Goal: Task Accomplishment & Management: Complete application form

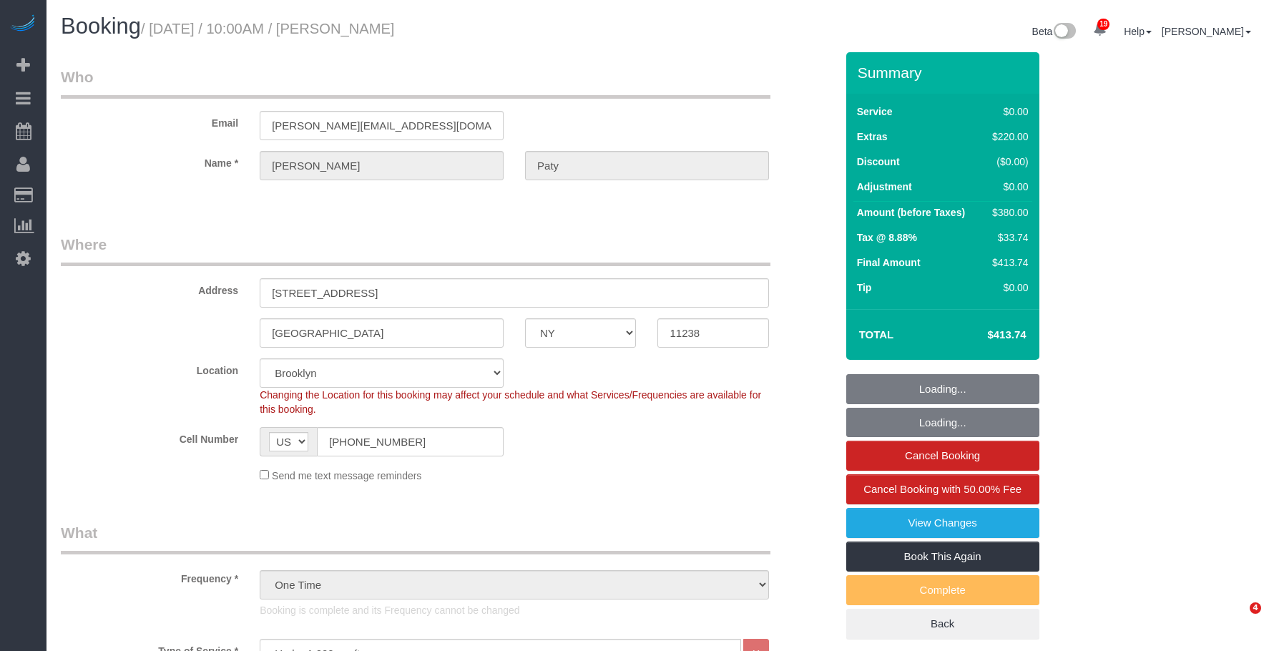
select select "NY"
select select "1"
select select "spot6"
select select "number:89"
select select "number:90"
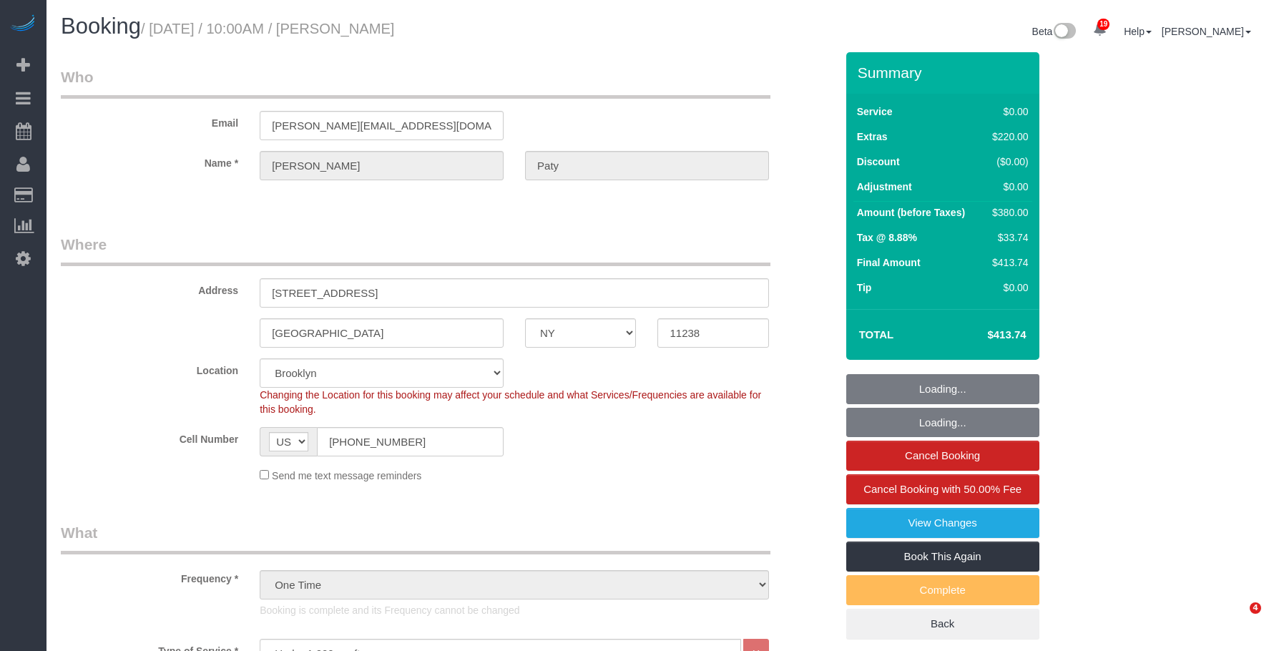
select select "number:15"
select select "number:5"
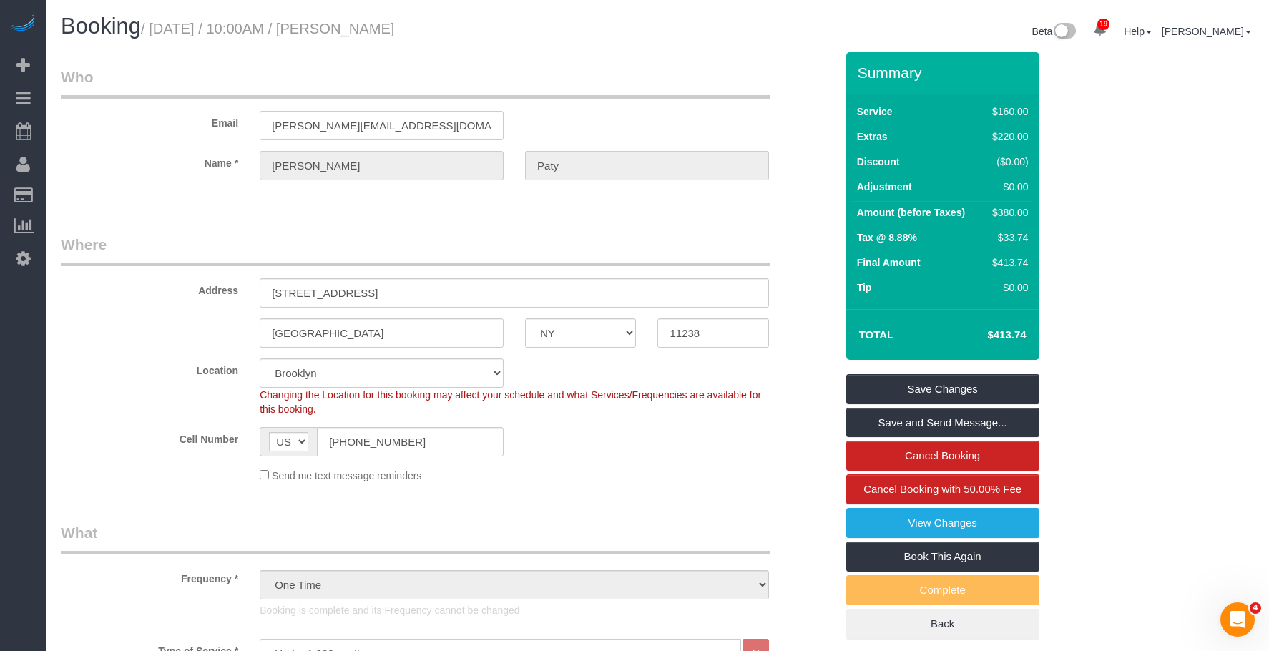
click at [77, 122] on link "Active Bookings" at bounding box center [135, 129] width 179 height 29
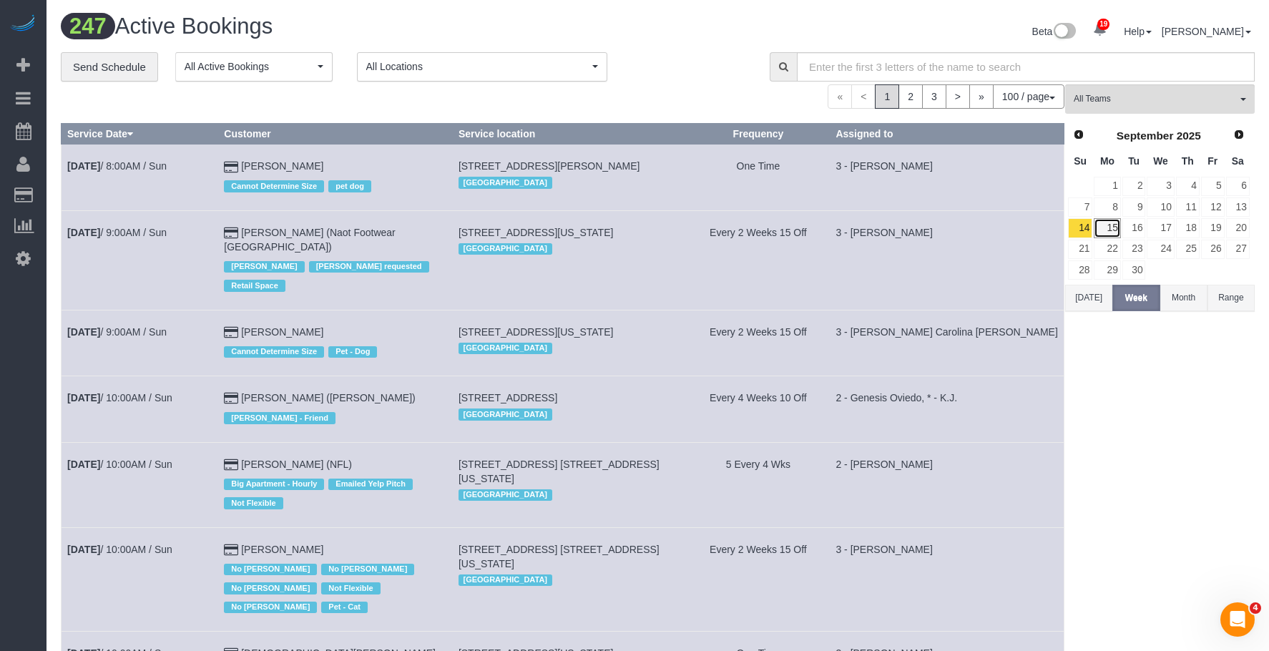
drag, startPoint x: 1116, startPoint y: 231, endPoint x: 575, endPoint y: 23, distance: 580.0
click at [1116, 231] on link "15" at bounding box center [1107, 227] width 26 height 19
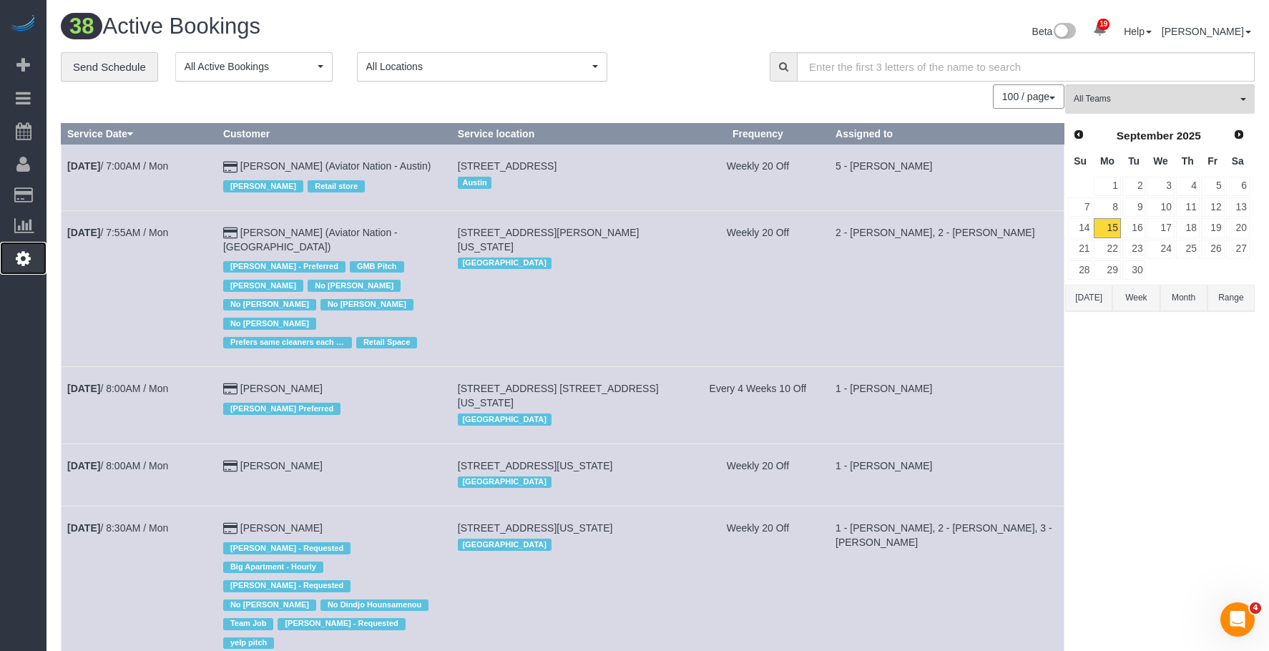
click at [21, 260] on icon at bounding box center [23, 258] width 15 height 17
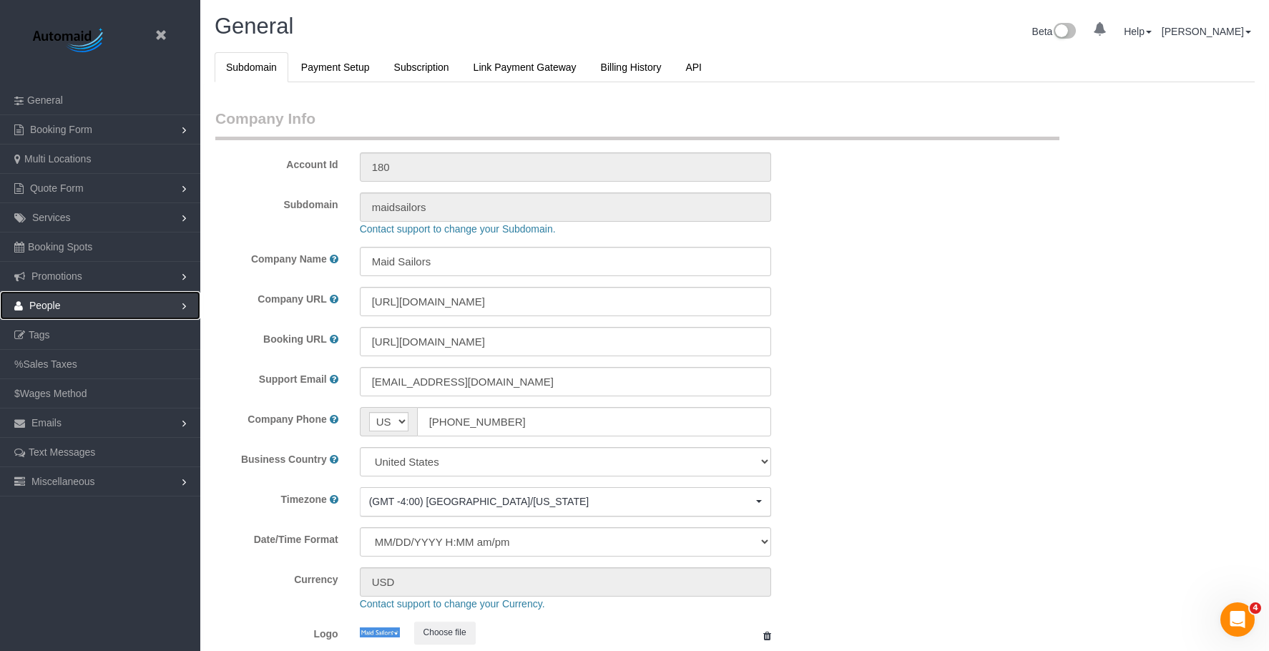
click at [107, 301] on link "People" at bounding box center [100, 305] width 200 height 29
select select "425"
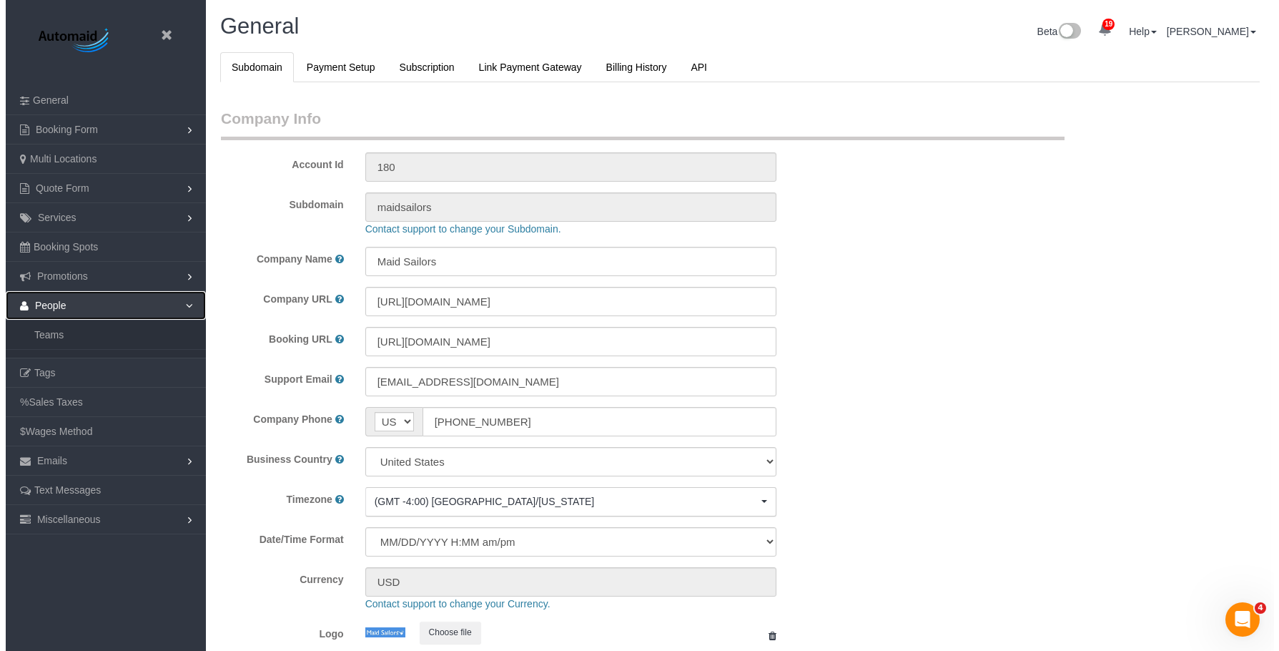
scroll to position [3032, 1269]
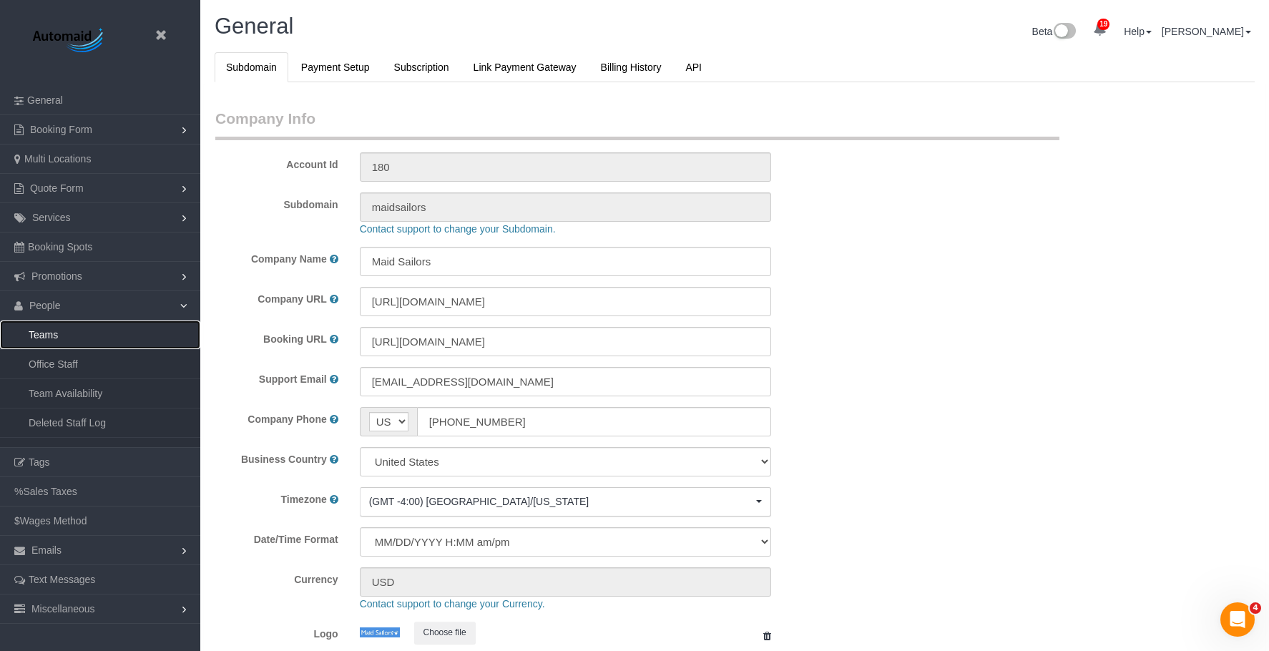
click at [94, 334] on link "Teams" at bounding box center [100, 334] width 200 height 29
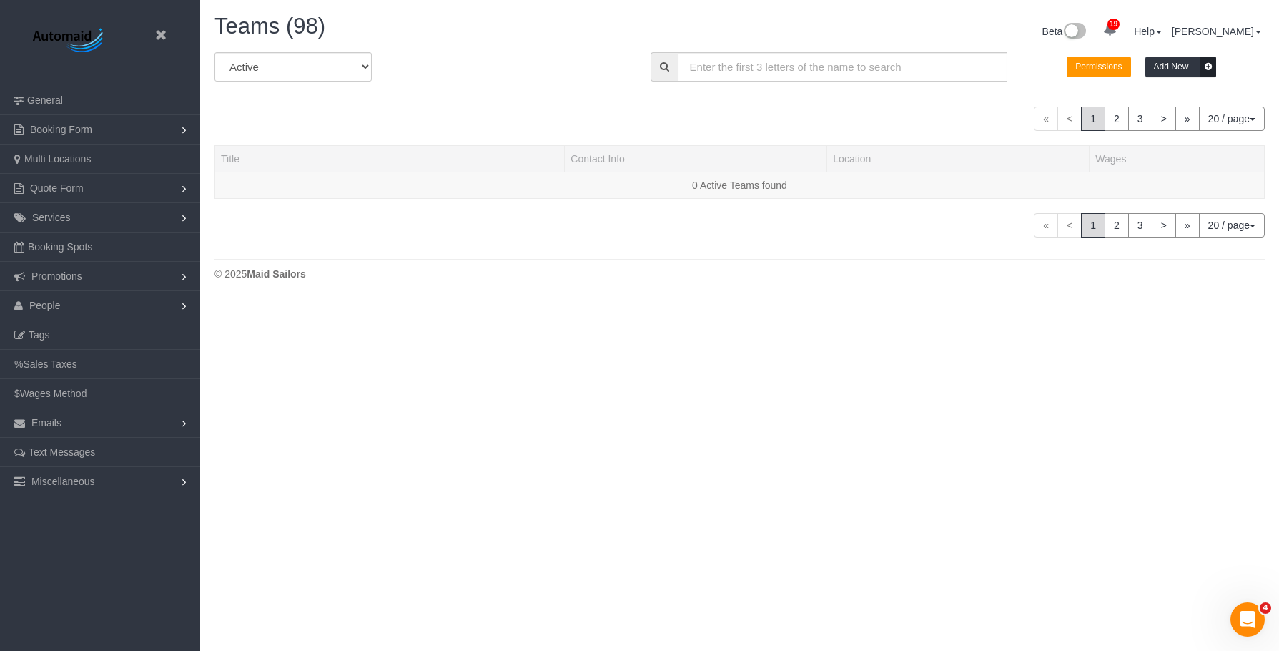
scroll to position [301, 1279]
click at [723, 62] on input "text" at bounding box center [843, 66] width 330 height 29
paste input "Andreina Carolina Manrique Lopez"
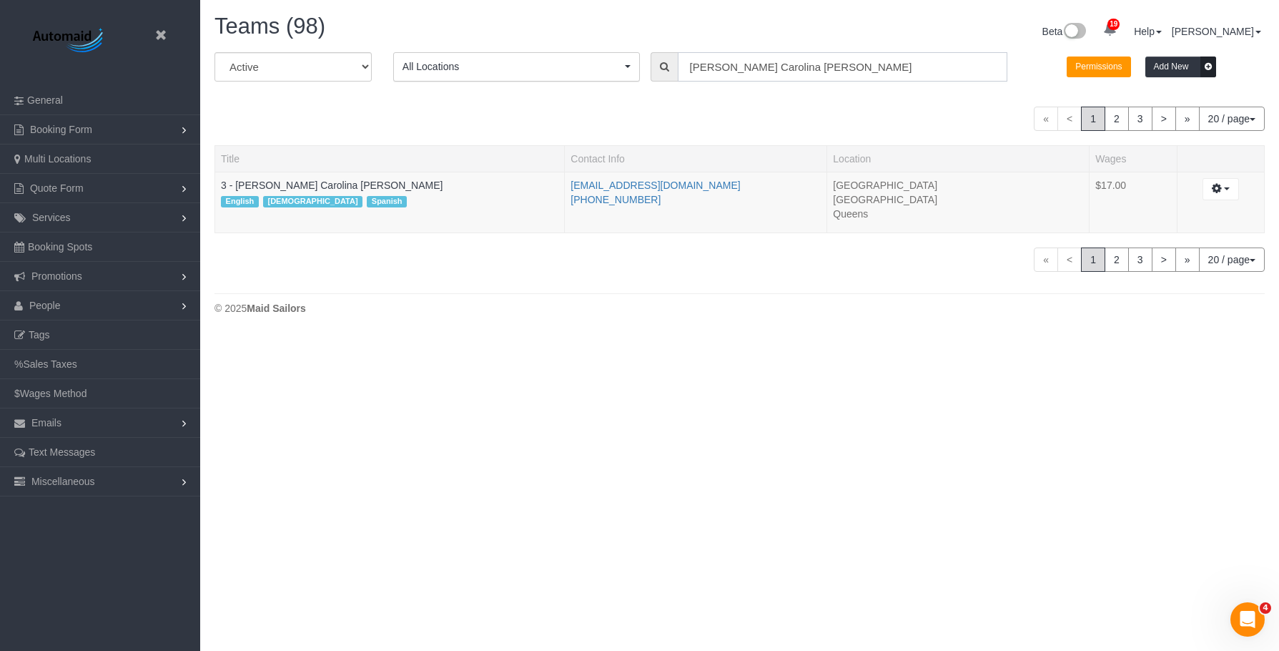
scroll to position [336, 1279]
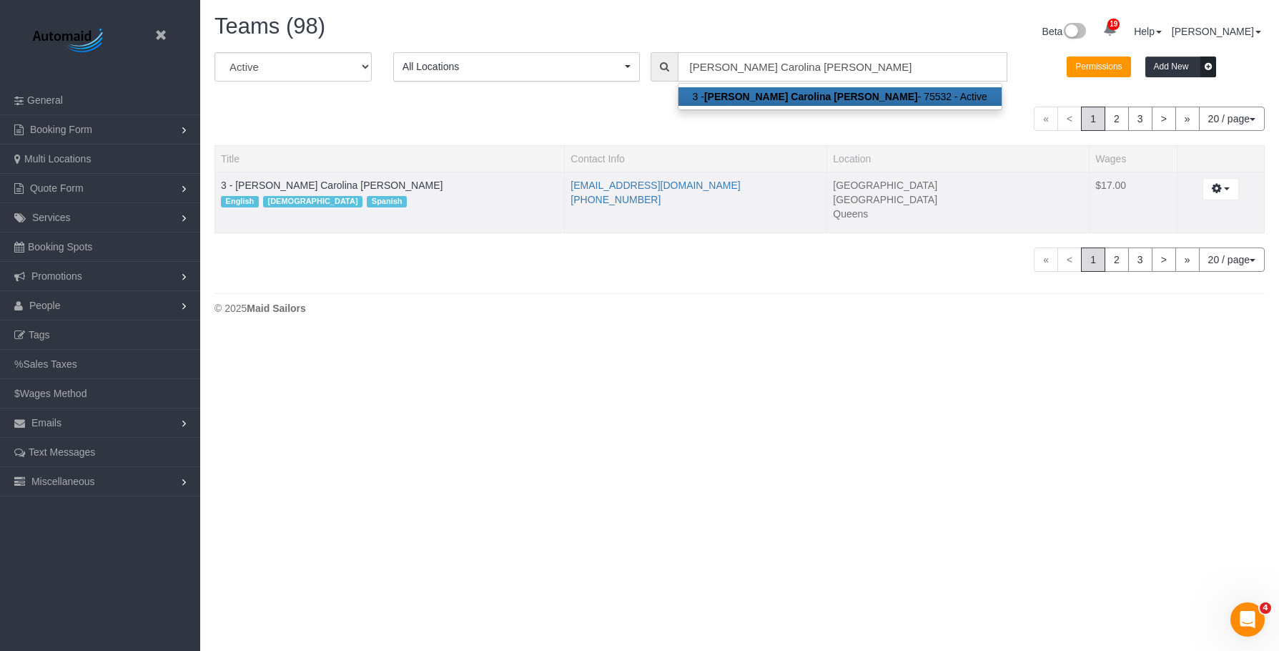
type input "Andreina Carolina Manrique Lopez"
drag, startPoint x: 692, startPoint y: 181, endPoint x: 571, endPoint y: 184, distance: 120.9
click at [571, 184] on li "manriquita1@gmail.com" at bounding box center [696, 185] width 250 height 14
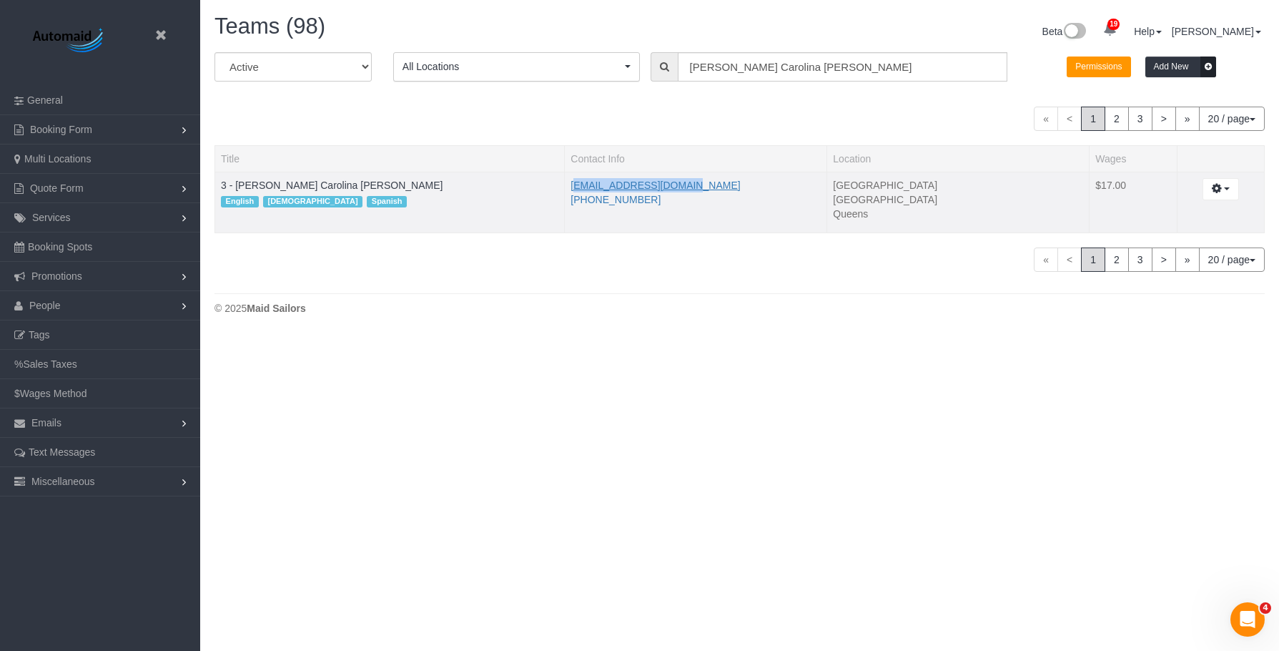
copy link "manriquita1@gmail.com"
click at [165, 38] on icon at bounding box center [161, 35] width 18 height 18
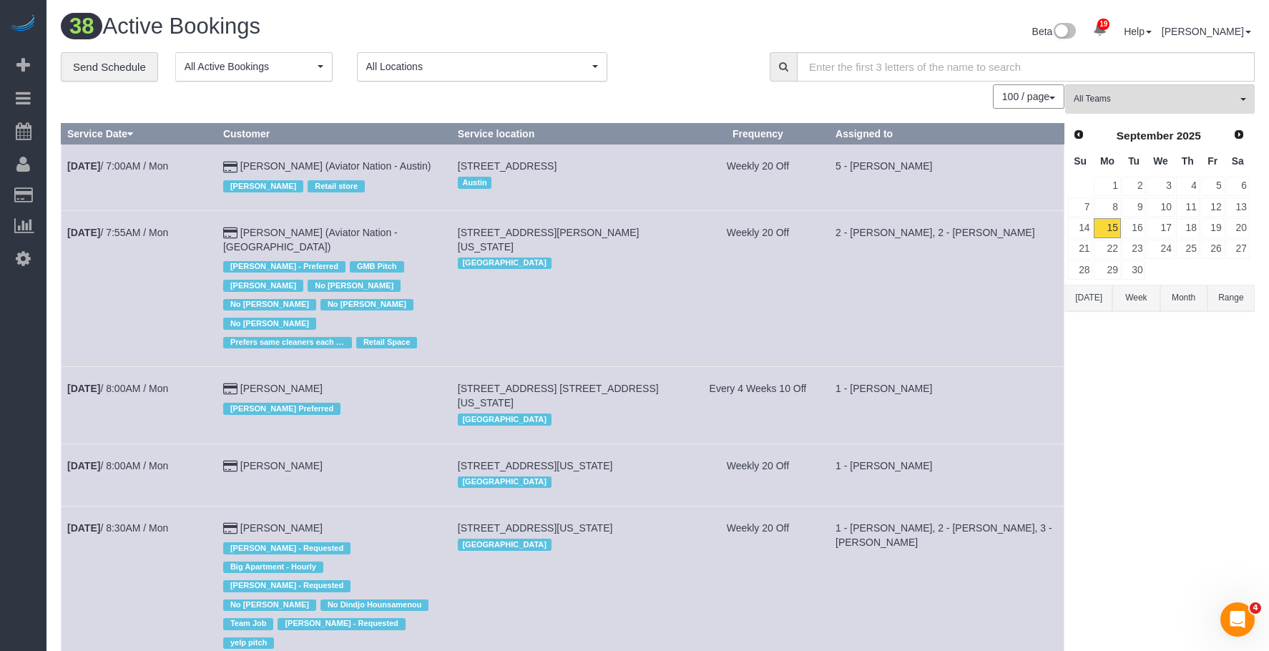
scroll to position [3685, 1269]
click at [104, 60] on span "Add Booking" at bounding box center [135, 65] width 179 height 33
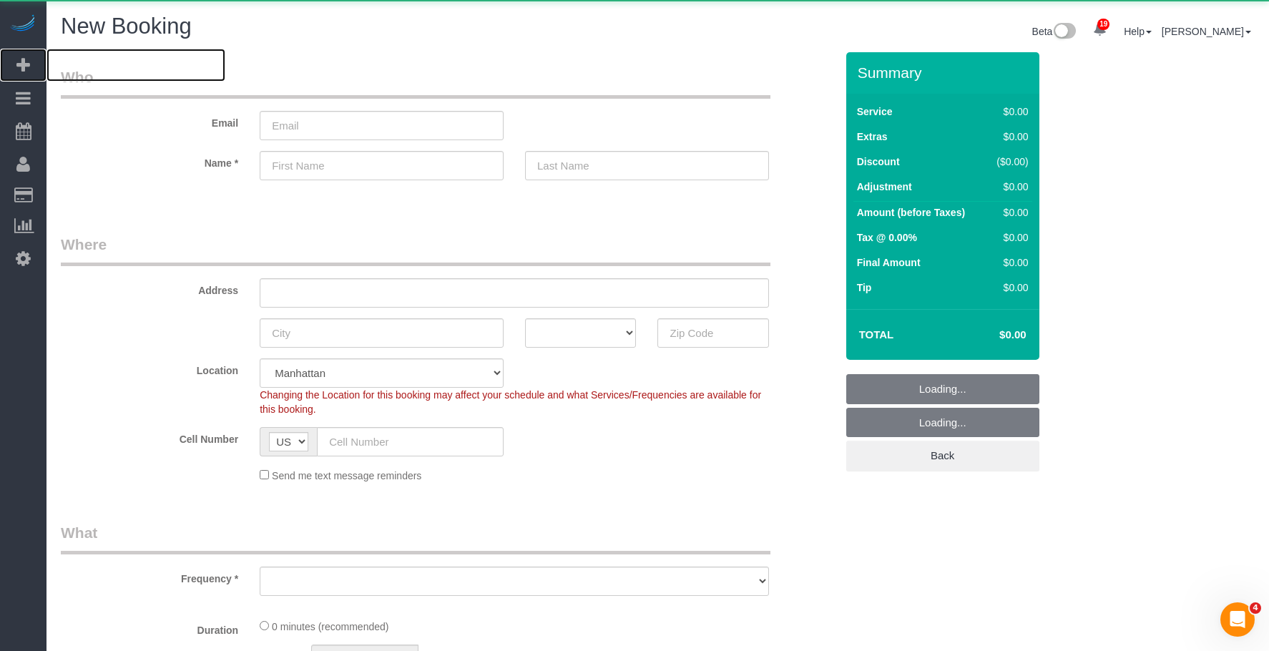
scroll to position [1692, 1269]
select select "object:8995"
select select "number:89"
select select "number:90"
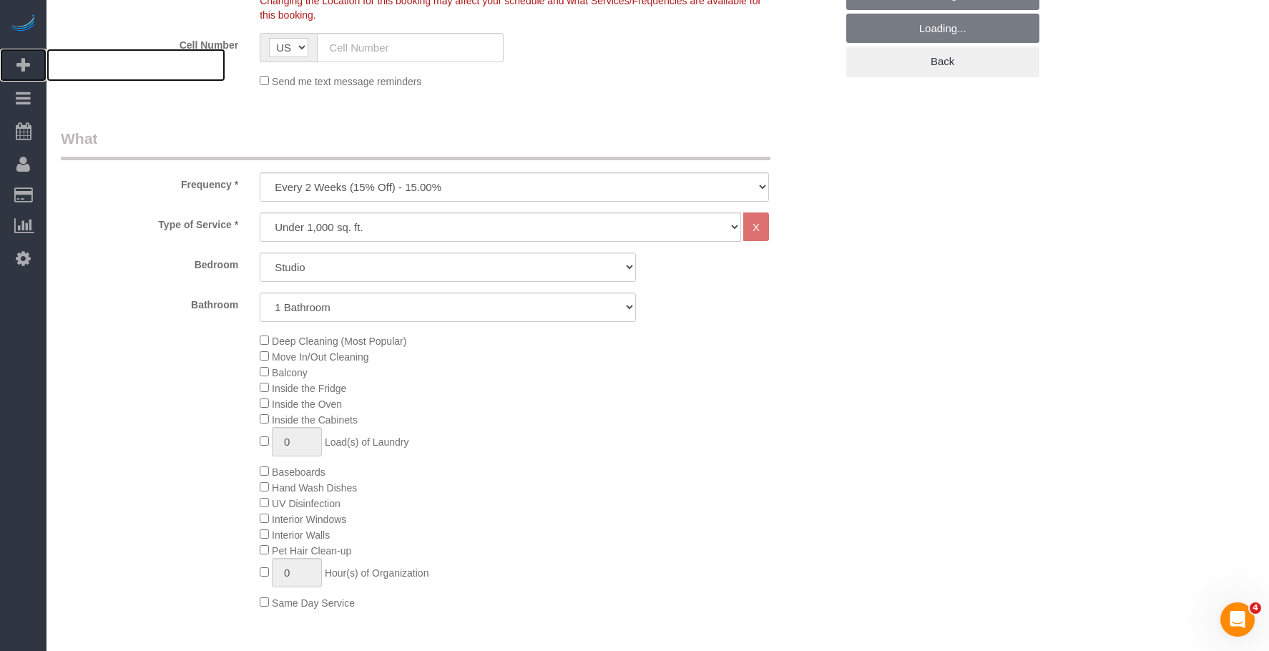
scroll to position [429, 0]
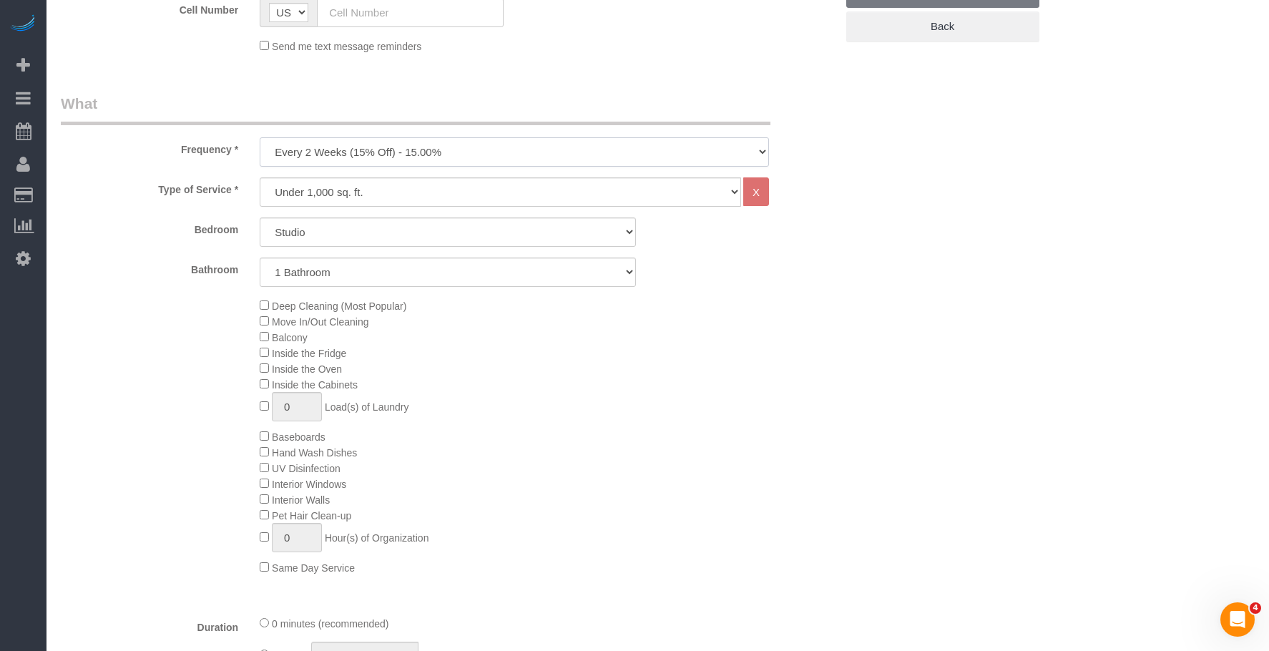
click at [450, 152] on select "One Time Weekly (20% Off) - 20.00% Every 2 Weeks (15% Off) - 15.00% Every 4 Wee…" at bounding box center [514, 151] width 509 height 29
select select "object:9524"
click at [260, 137] on select "One Time Weekly (20% Off) - 20.00% Every 2 Weeks (15% Off) - 15.00% Every 4 Wee…" at bounding box center [514, 151] width 509 height 29
drag, startPoint x: 418, startPoint y: 227, endPoint x: 411, endPoint y: 242, distance: 16.3
click at [416, 233] on select "Studio 1 Bedroom 2 Bedrooms 3 Bedrooms" at bounding box center [448, 231] width 376 height 29
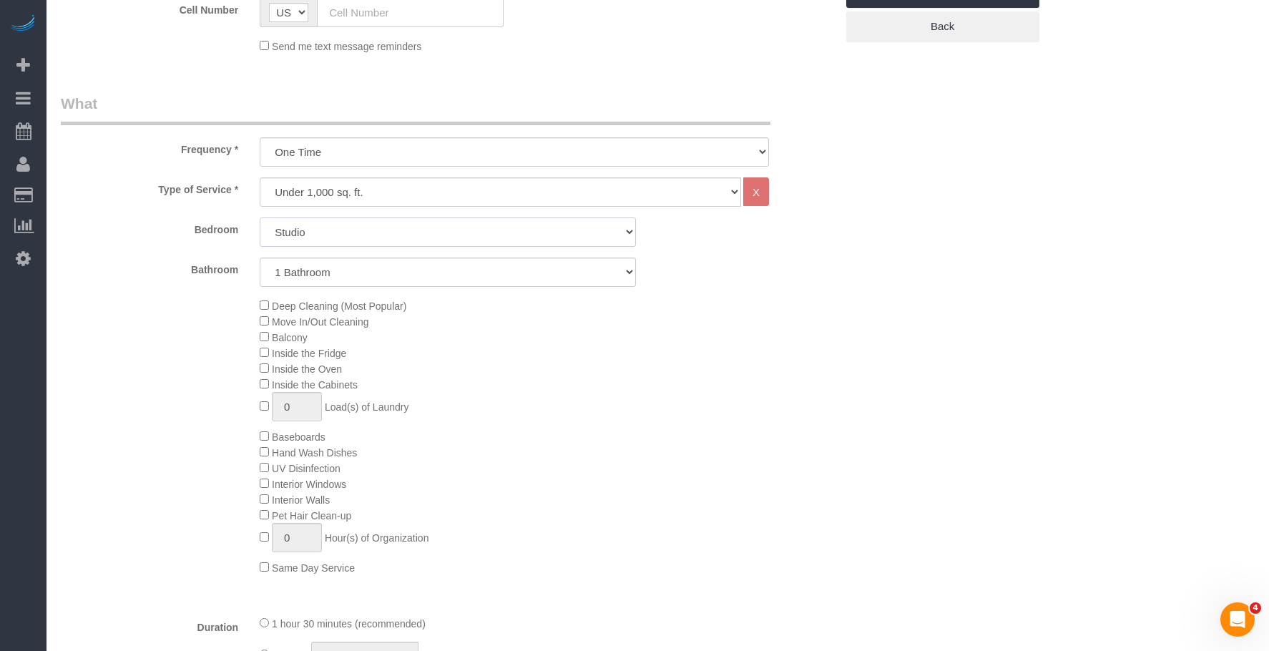
select select "2"
click at [260, 217] on select "Studio 1 Bedroom 2 Bedrooms 3 Bedrooms" at bounding box center [448, 231] width 376 height 29
click at [425, 288] on div "Type of Service * Under 1,000 sq. ft. 1,001 - 1,500 sq. ft. 1,500+ sq. ft. Cust…" at bounding box center [448, 390] width 775 height 426
select select "2"
click at [260, 257] on select "1 Bathroom 2 Bathrooms" at bounding box center [448, 271] width 376 height 29
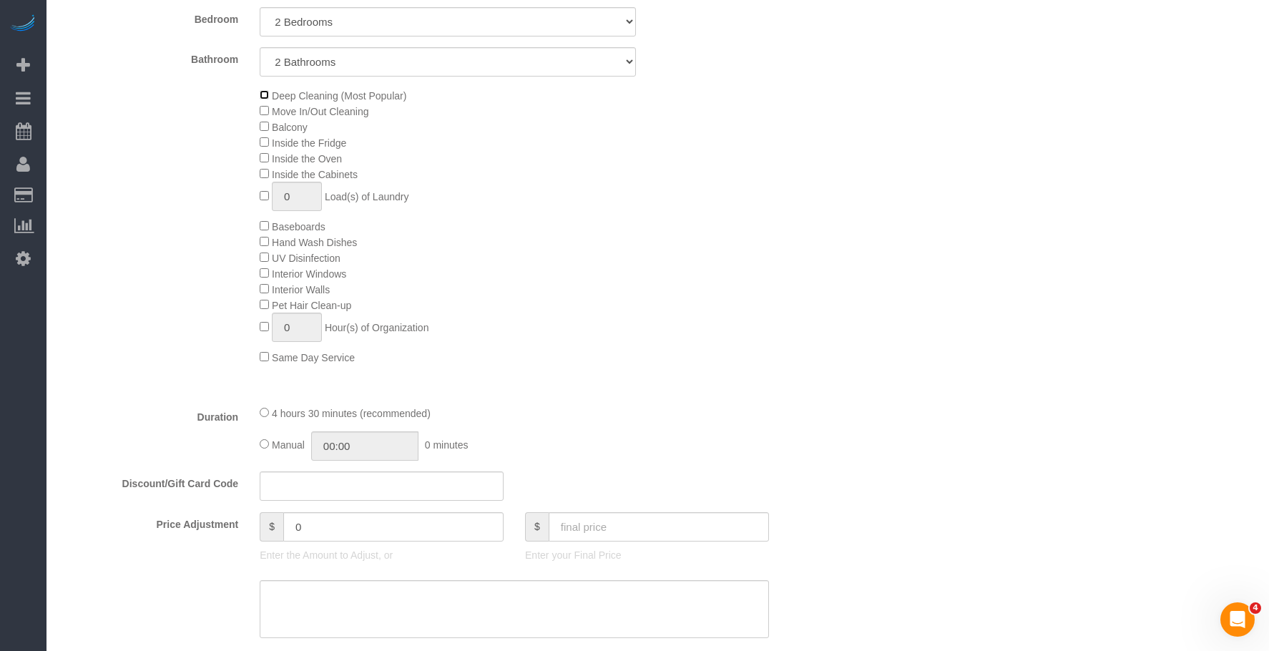
scroll to position [572, 0]
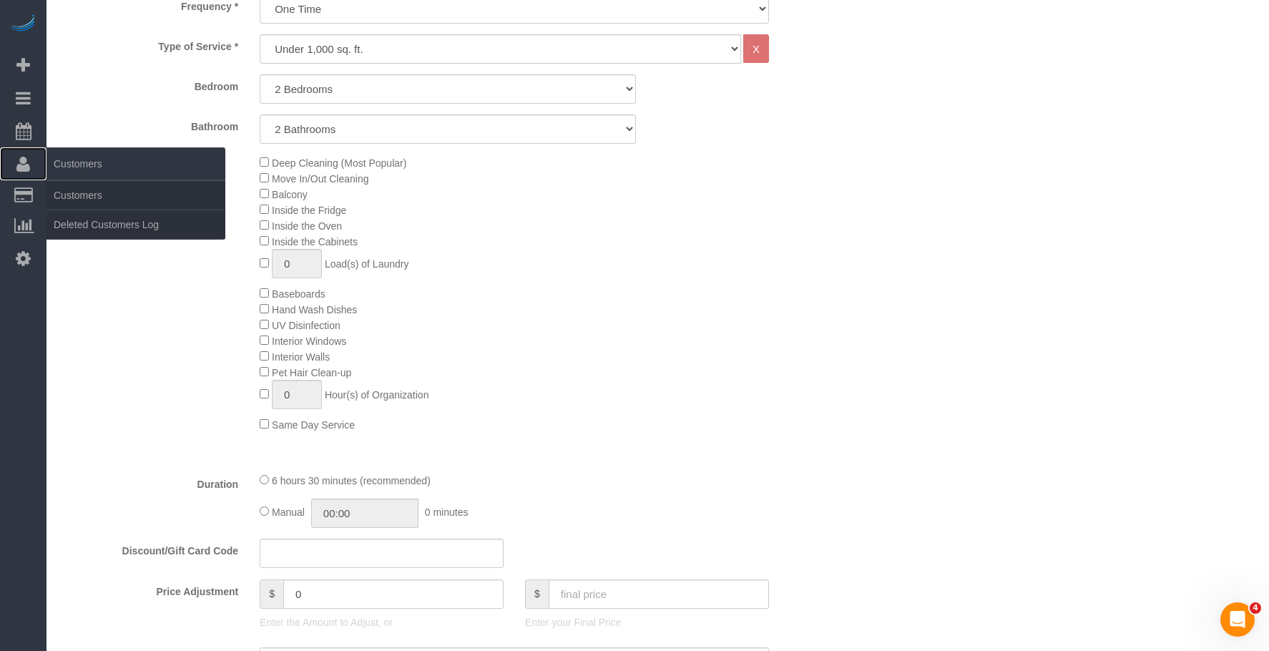
click at [91, 176] on span "Customers" at bounding box center [135, 163] width 179 height 33
click at [79, 191] on link "Customers" at bounding box center [135, 195] width 179 height 29
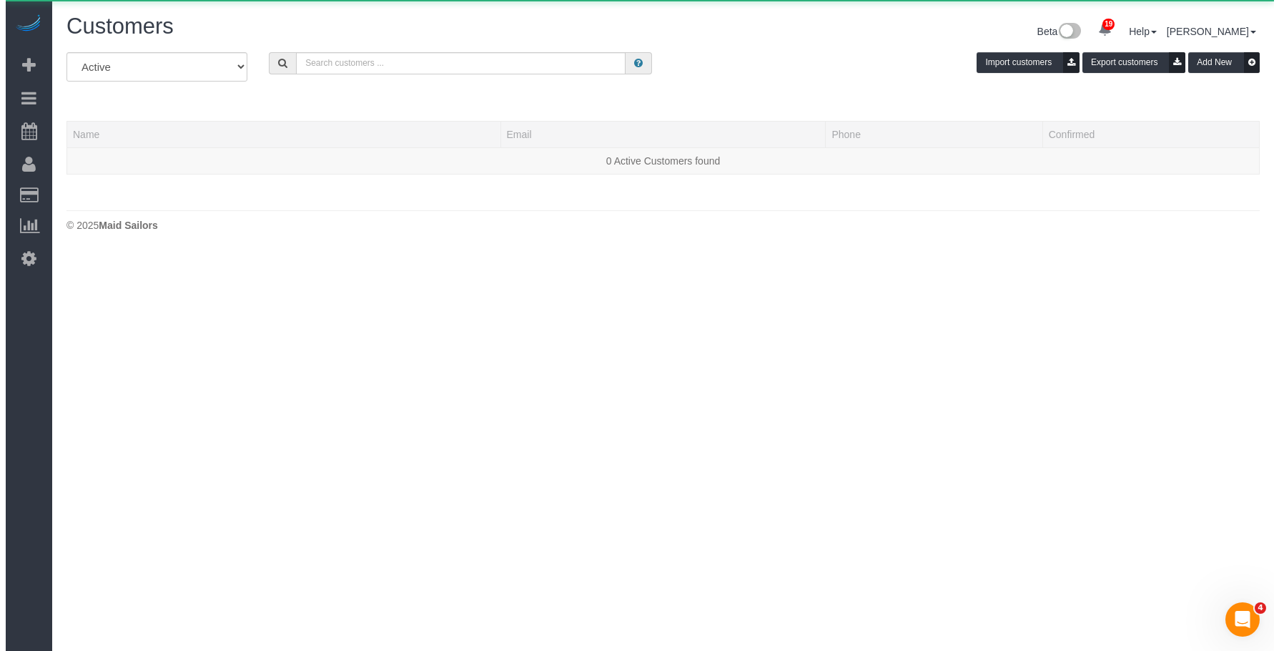
scroll to position [252, 1279]
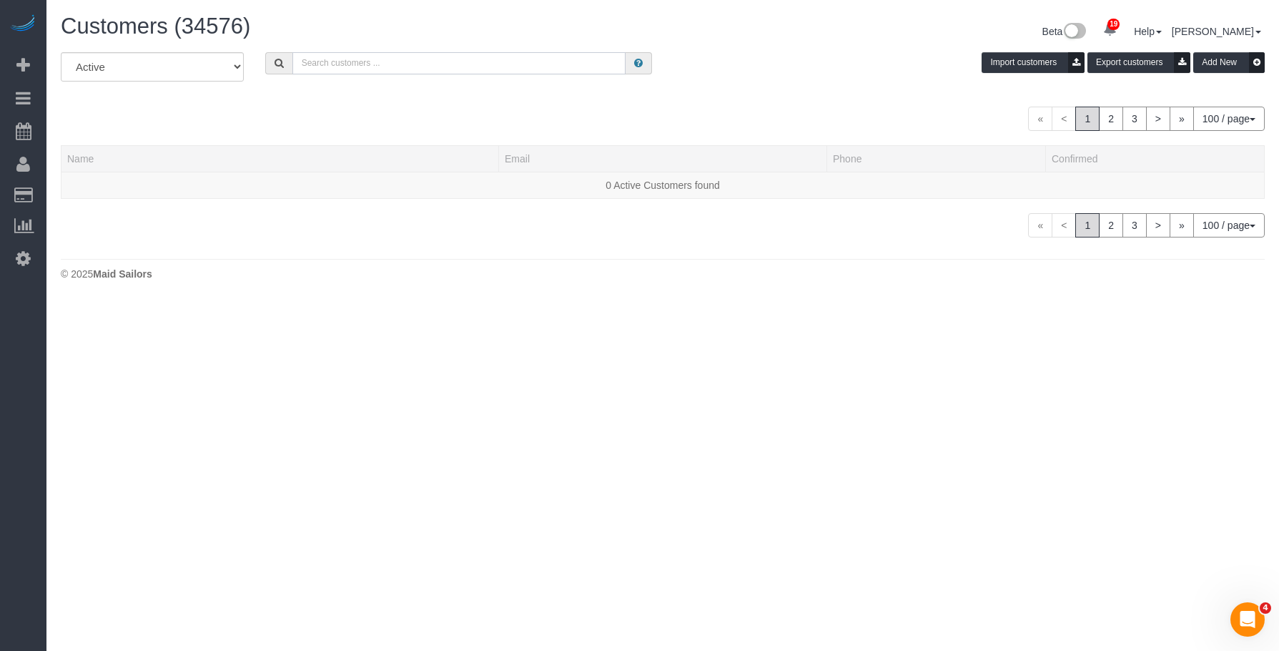
click at [396, 64] on input "text" at bounding box center [459, 63] width 333 height 22
paste input "Jennifer Welsh"
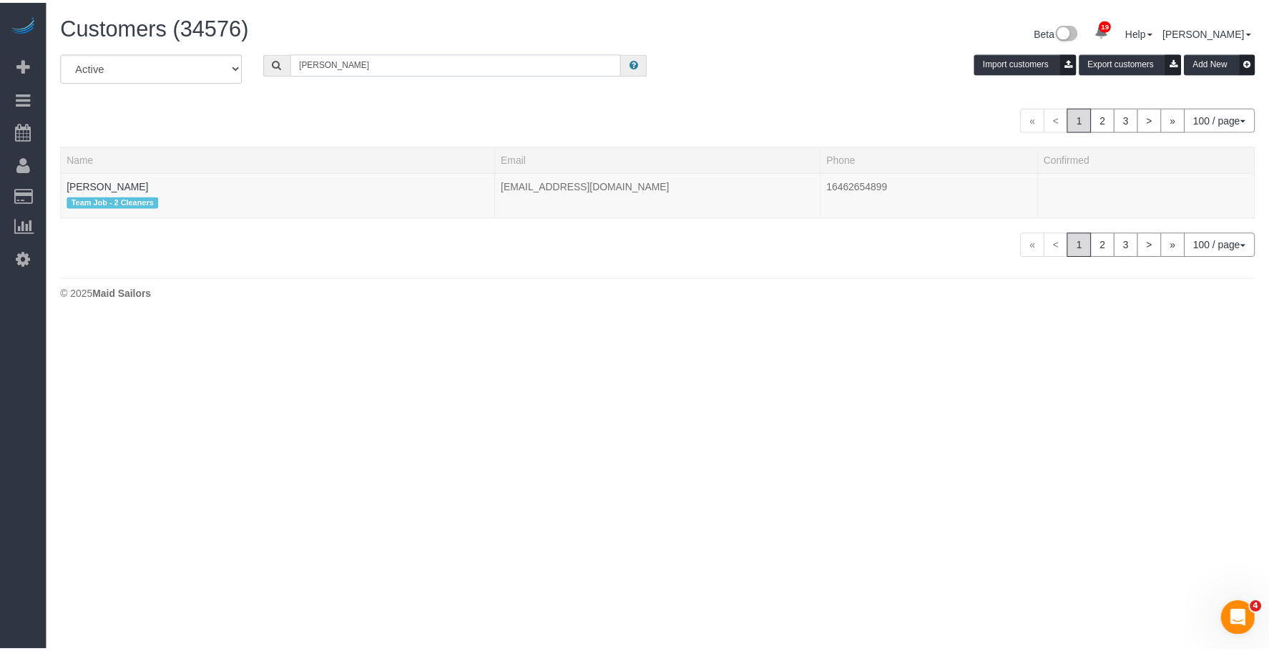
scroll to position [320, 1279]
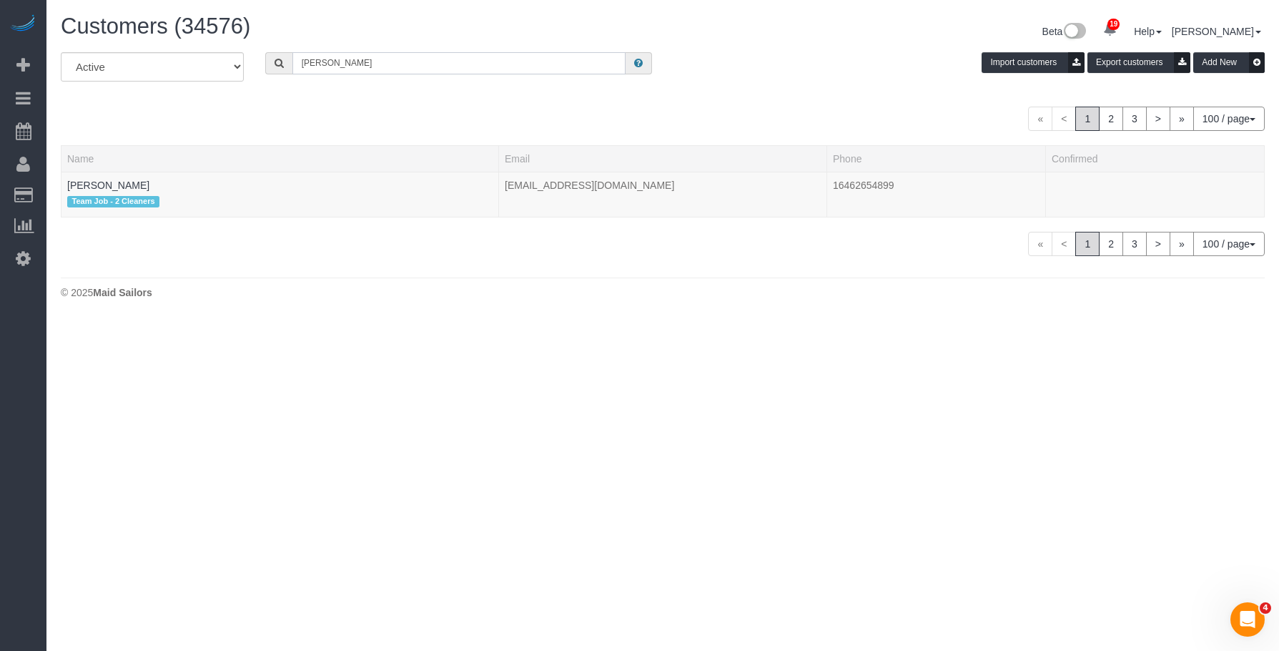
type input "Jennifer Welsh"
drag, startPoint x: 123, startPoint y: 181, endPoint x: 307, endPoint y: 202, distance: 185.1
click at [123, 181] on link "Jennifer Welsh" at bounding box center [108, 185] width 82 height 11
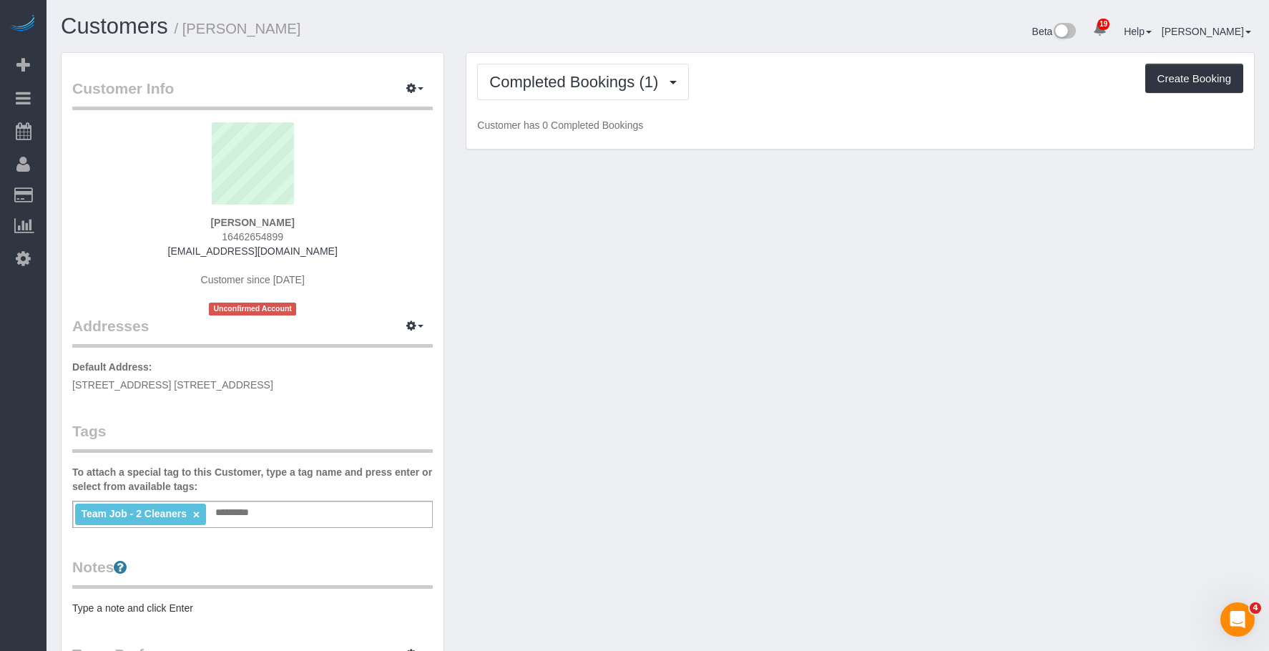
scroll to position [1064, 1269]
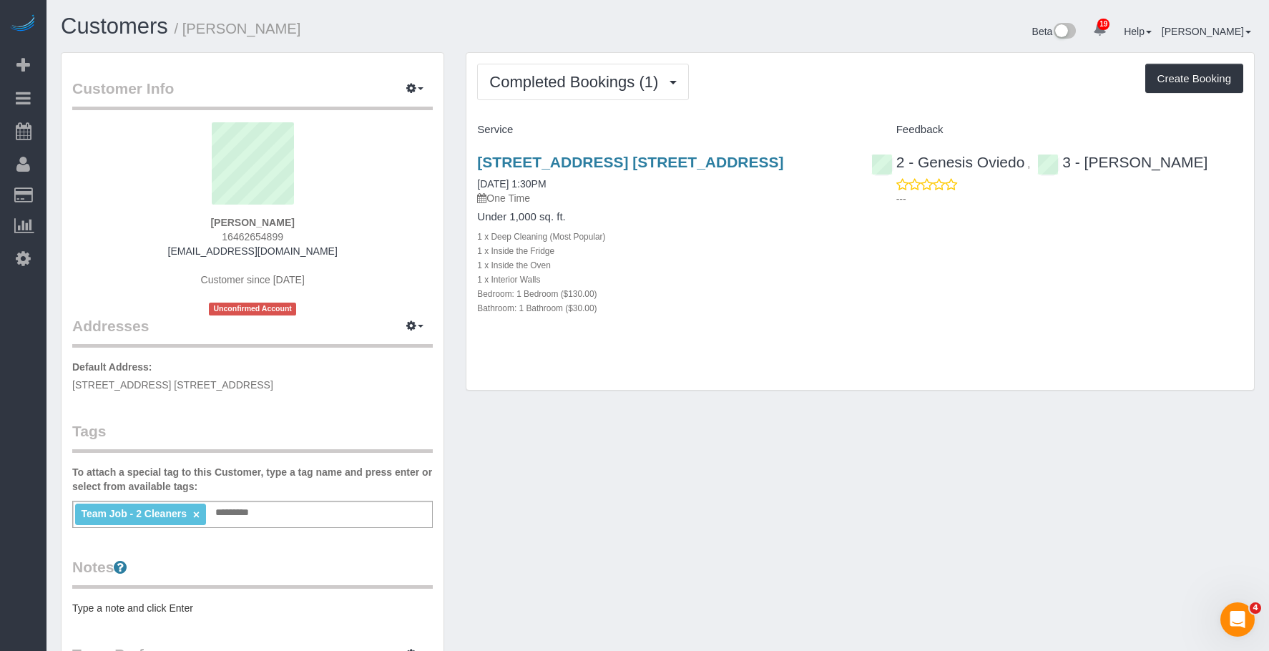
drag, startPoint x: 642, startPoint y: 203, endPoint x: 642, endPoint y: 192, distance: 11.4
click at [642, 203] on div "24-16 38th Avenue, Apt. 3k, Long Island City, NY 11101 10/16/2024 1:30PM One Ti…" at bounding box center [663, 179] width 372 height 51
click at [641, 164] on link "24-16 38th Avenue, Apt. 3k, Long Island City, NY 11101" at bounding box center [630, 162] width 306 height 16
click at [504, 77] on span "Completed Bookings (1)" at bounding box center [577, 82] width 176 height 18
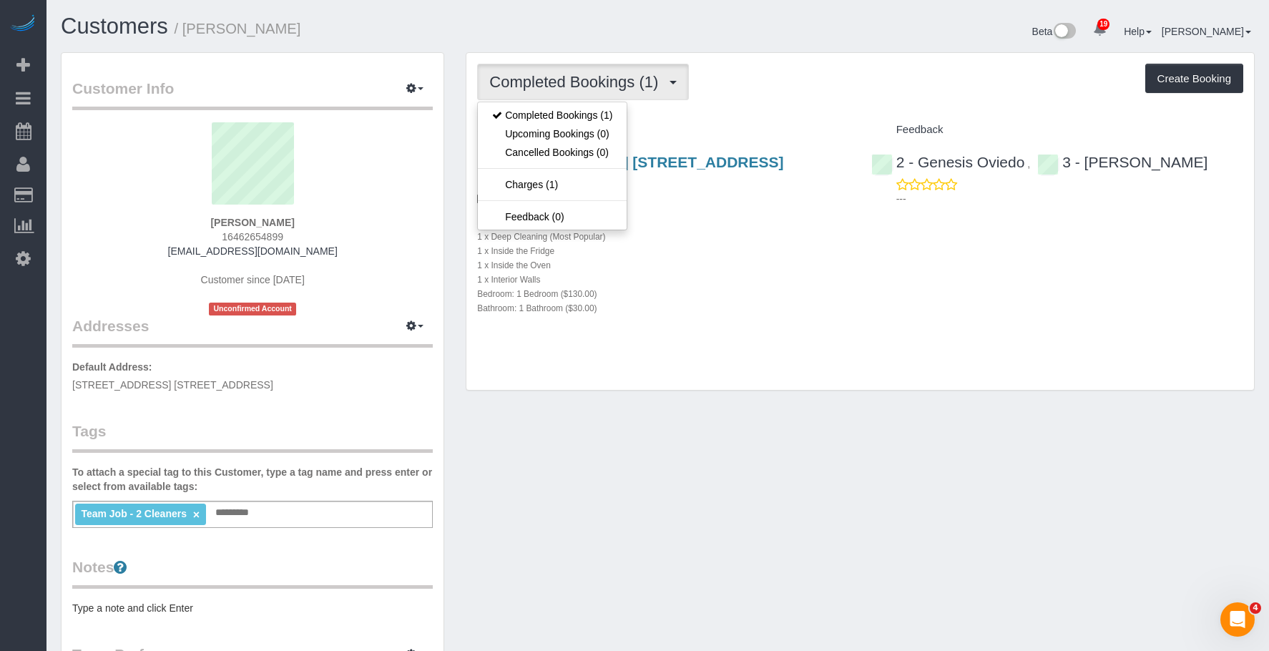
drag, startPoint x: 355, startPoint y: 19, endPoint x: 413, endPoint y: 66, distance: 74.7
click at [355, 19] on h1 "Customers / Jennifer Welsh" at bounding box center [354, 26] width 586 height 24
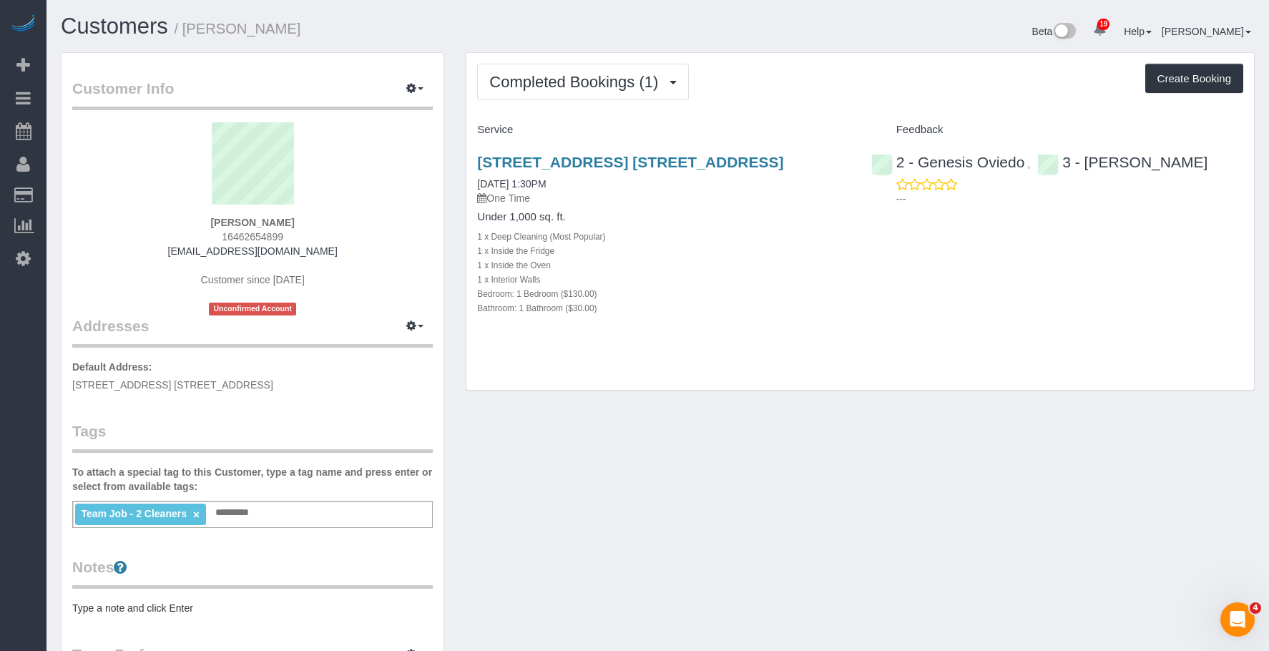
drag, startPoint x: 800, startPoint y: 260, endPoint x: 876, endPoint y: 219, distance: 86.7
click at [801, 257] on div "Under 1,000 sq. ft. 1 x Deep Cleaning (Most Popular) 1 x Inside the Fridge 1 x …" at bounding box center [663, 263] width 372 height 104
drag, startPoint x: 1029, startPoint y: 158, endPoint x: 918, endPoint y: 157, distance: 110.9
click at [918, 157] on div "2 - Genesis Oviedo ," at bounding box center [954, 162] width 167 height 17
copy link "Genesis Oviedo"
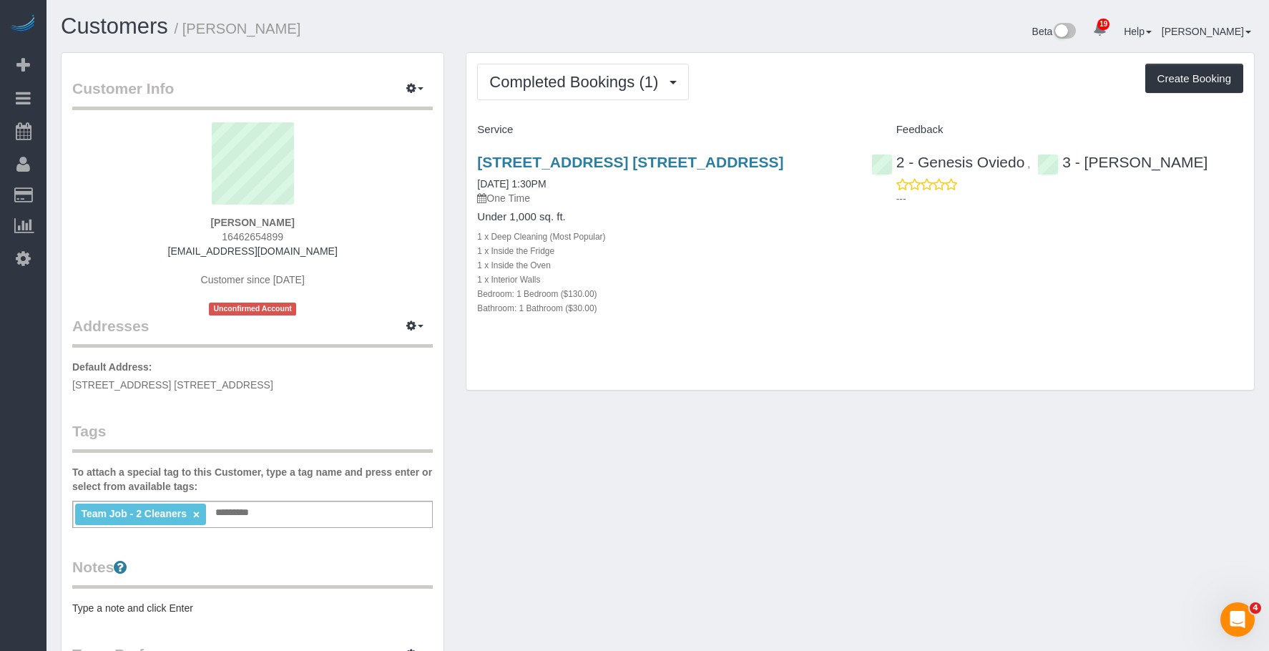
click at [298, 516] on div "Team Job - 2 Cleaners × Add a tag" at bounding box center [252, 514] width 360 height 27
click at [859, 286] on div "24-16 38th Avenue, Apt. 3k, Long Island City, NY 11101 10/16/2024 1:30PM One Ti…" at bounding box center [662, 243] width 393 height 202
click at [844, 300] on div "Bedroom: 1 Bedroom ($130.00)" at bounding box center [663, 293] width 372 height 14
click at [369, 516] on div "Team Job - 2 Cleaners × Add a tag" at bounding box center [252, 514] width 360 height 27
paste input "**********"
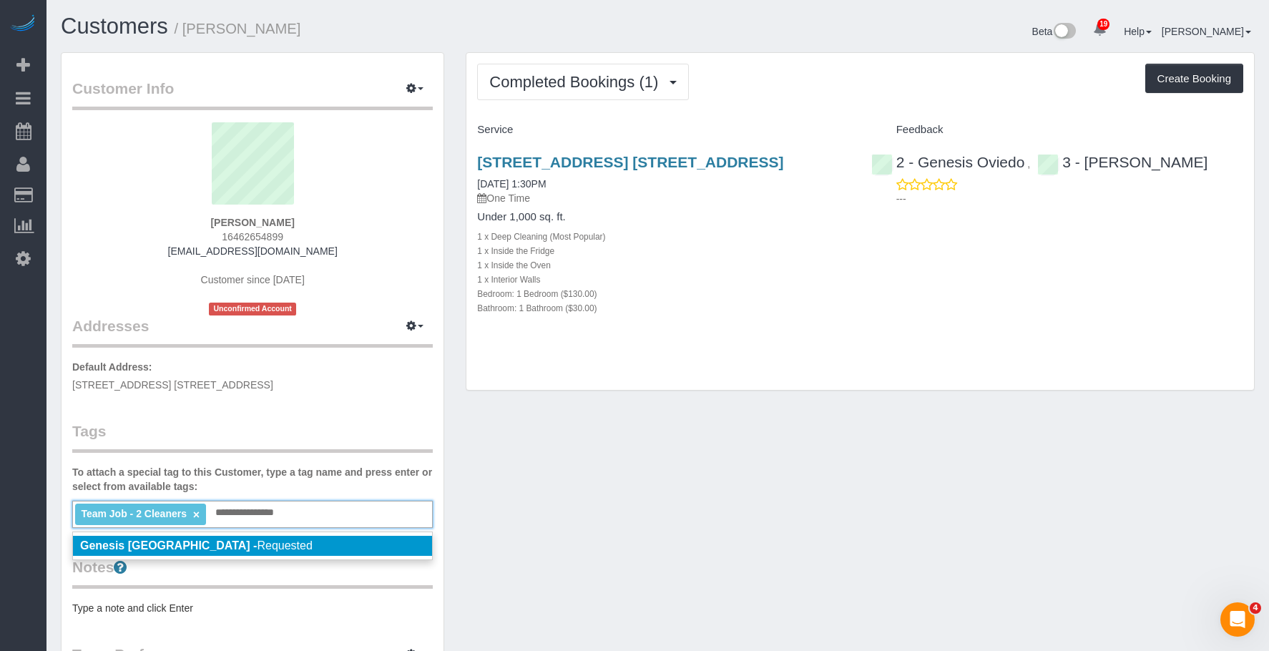
type input "**********"
click at [328, 540] on li "Genesis Oviedo - Requested" at bounding box center [252, 546] width 359 height 20
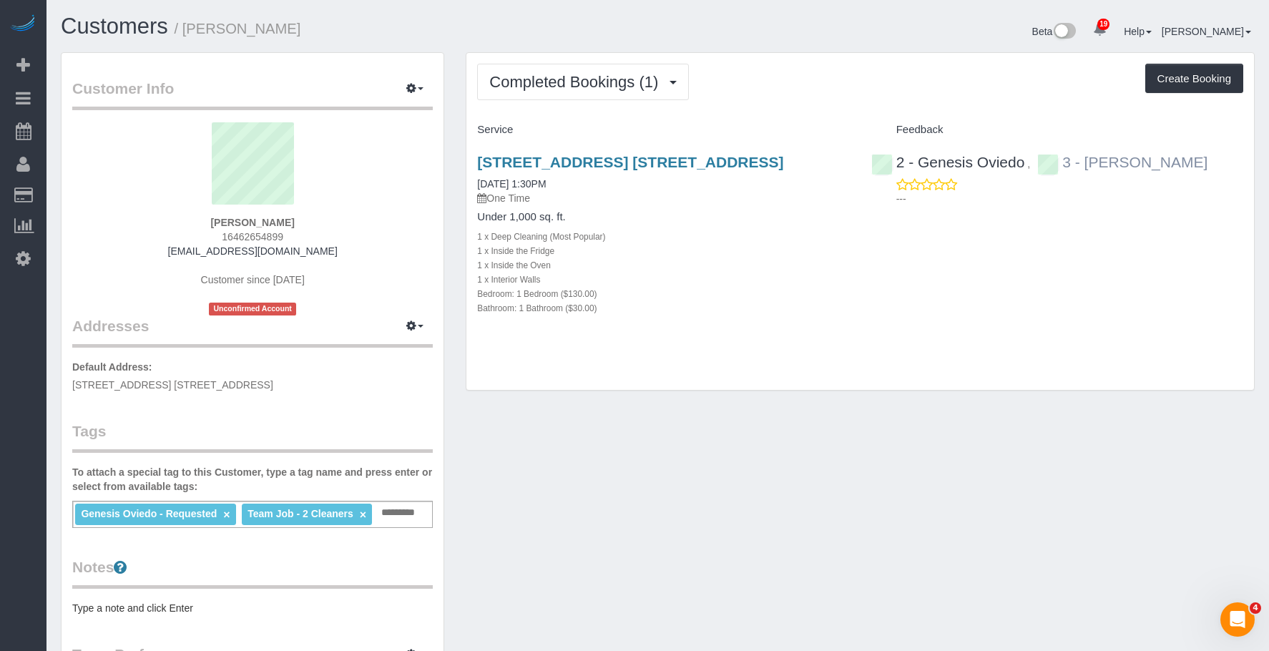
drag, startPoint x: 1179, startPoint y: 171, endPoint x: 1087, endPoint y: 166, distance: 91.7
click at [1087, 166] on div "2 - Genesis Oviedo , 3 - Ana Araujo ---" at bounding box center [1056, 177] width 393 height 70
copy link "Ana Araujo"
click at [412, 512] on input "text" at bounding box center [402, 513] width 49 height 19
paste input "**********"
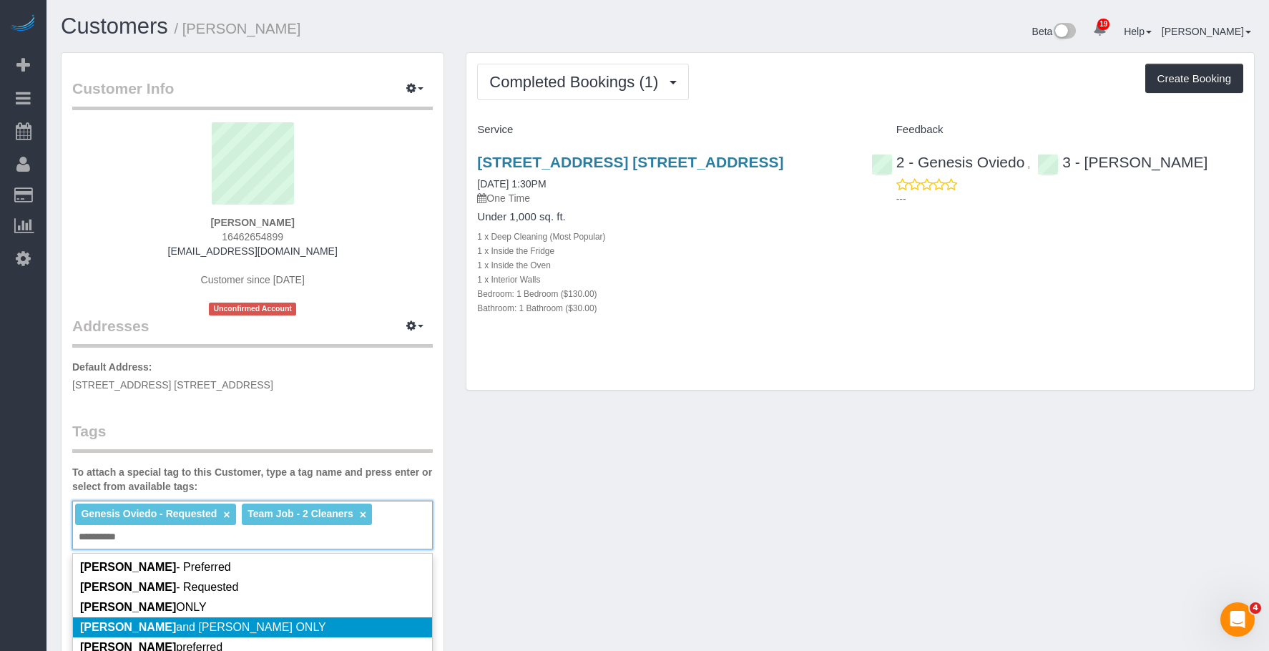
scroll to position [72, 0]
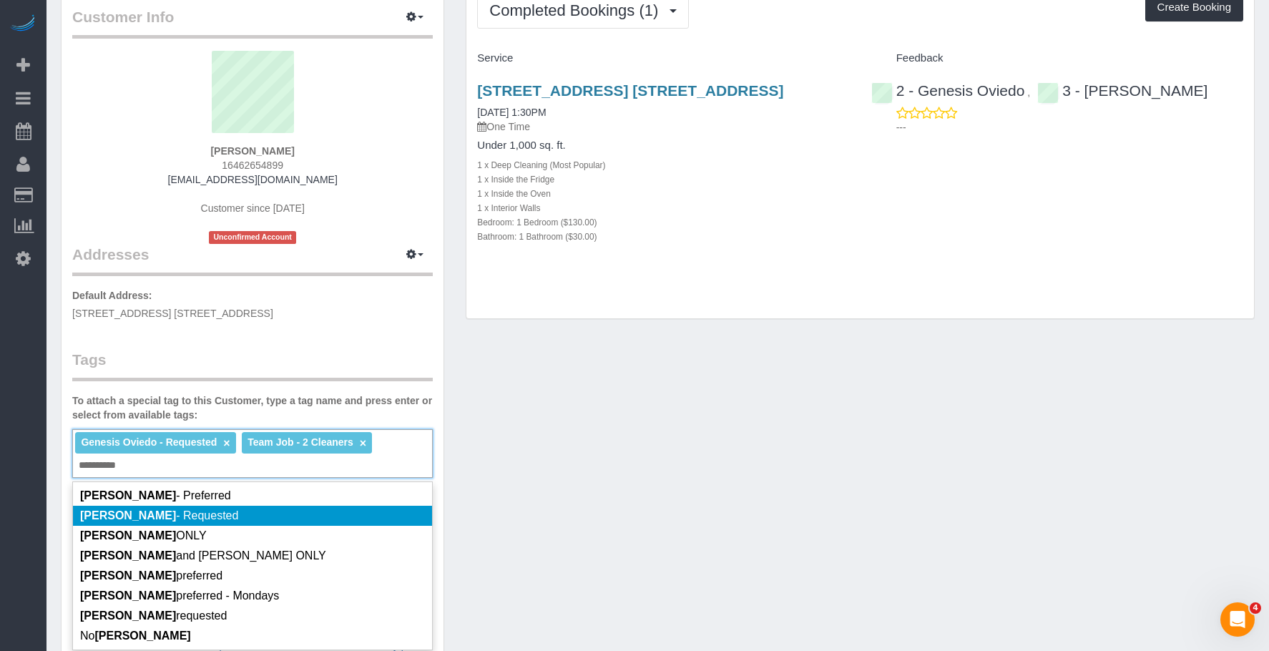
type input "**********"
click at [264, 512] on li "Ana Araujo - Requested" at bounding box center [252, 516] width 359 height 20
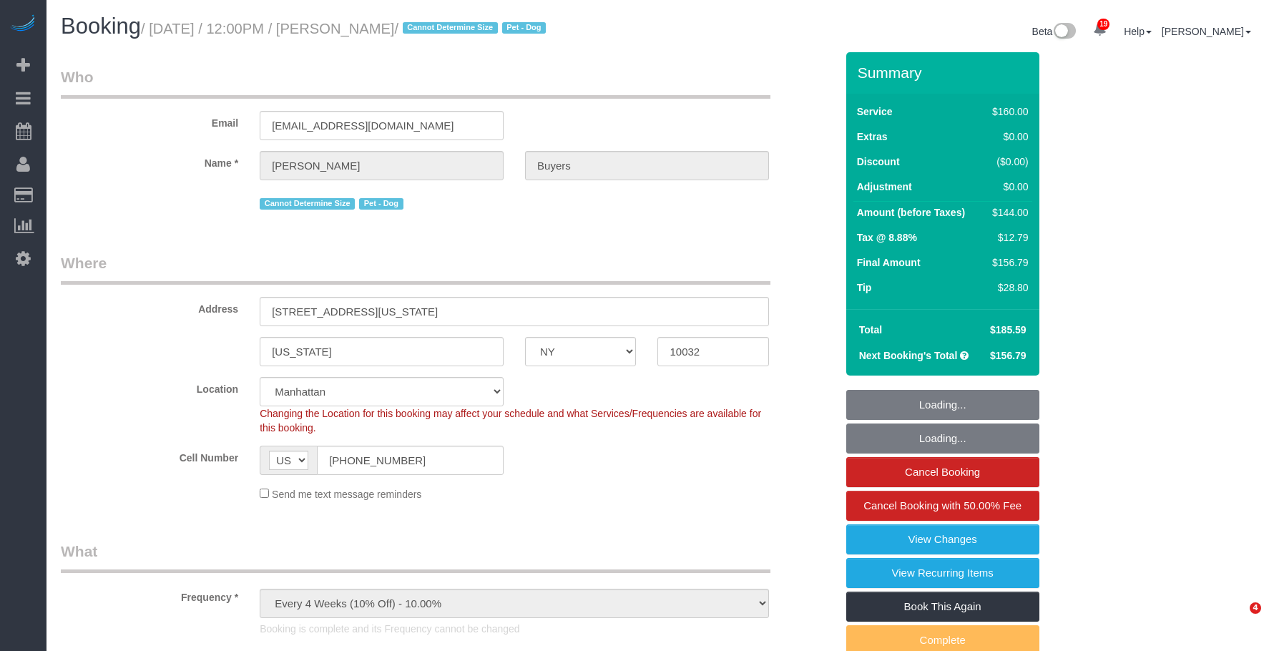
select select "NY"
select select "object:1522"
select select "spot1"
select select "number:60"
select select "number:76"
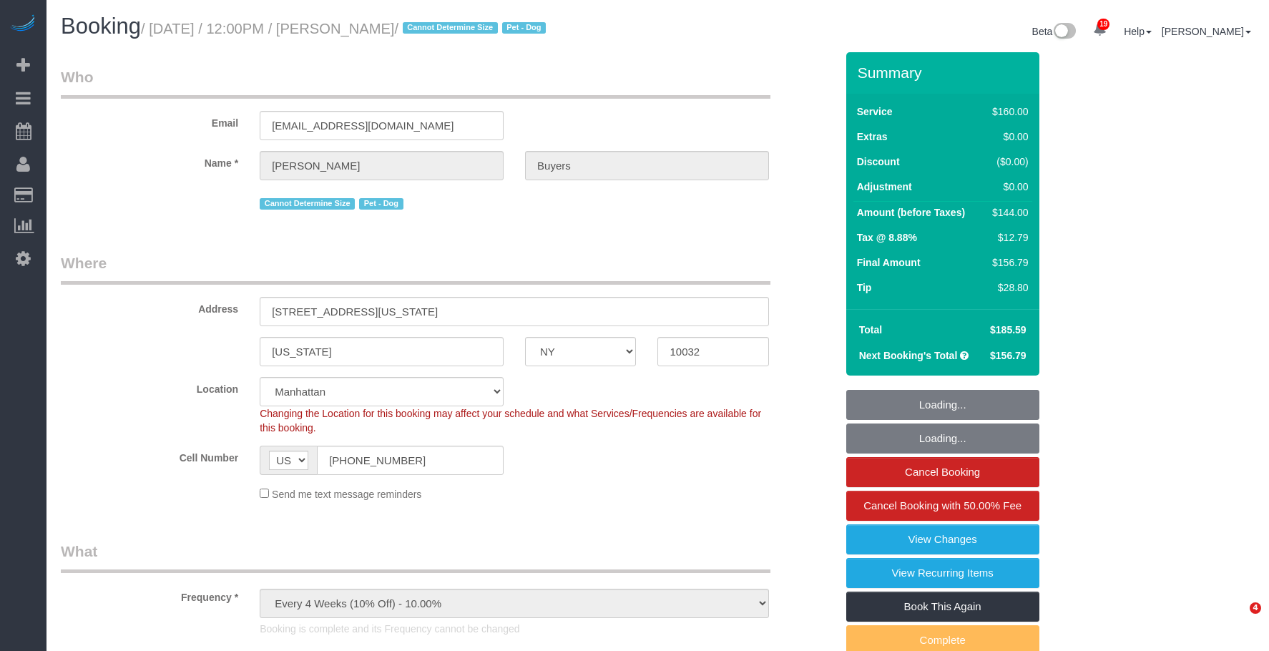
select select "number:13"
select select "number:5"
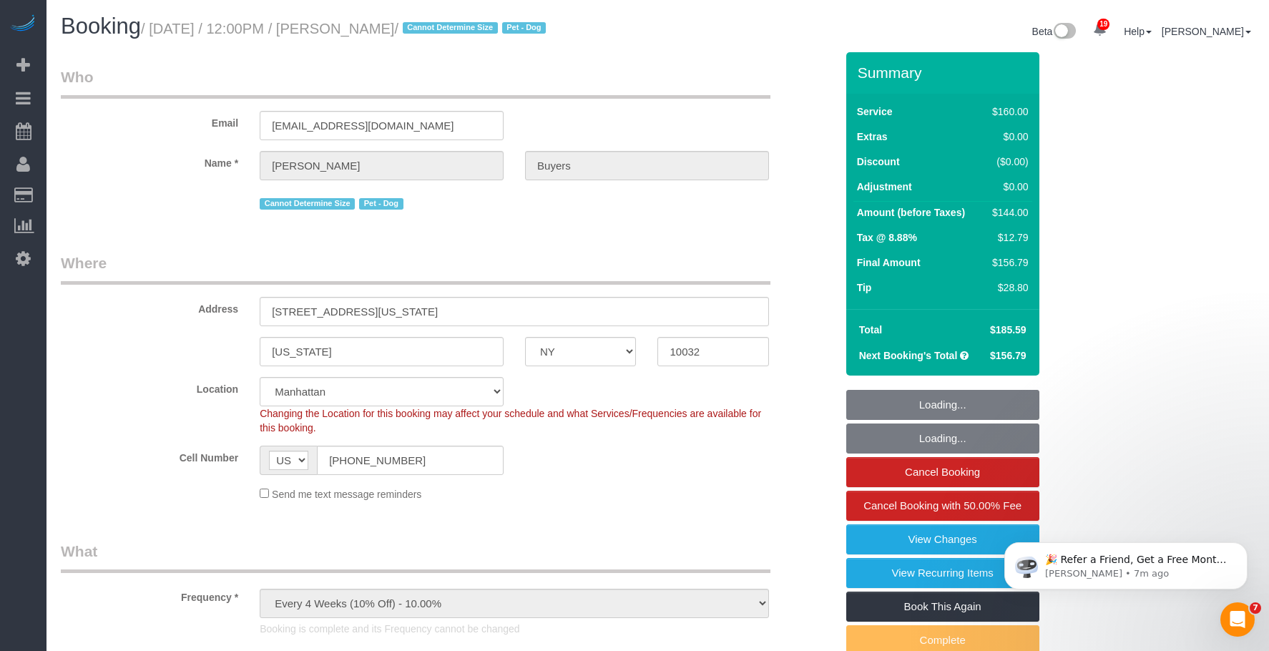
drag, startPoint x: 370, startPoint y: 30, endPoint x: 480, endPoint y: 29, distance: 109.4
click at [480, 29] on small "/ [DATE] / 12:00PM / [PERSON_NAME] / Cannot Determine Size Pet - Dog" at bounding box center [345, 29] width 409 height 16
copy small "[PERSON_NAME]"
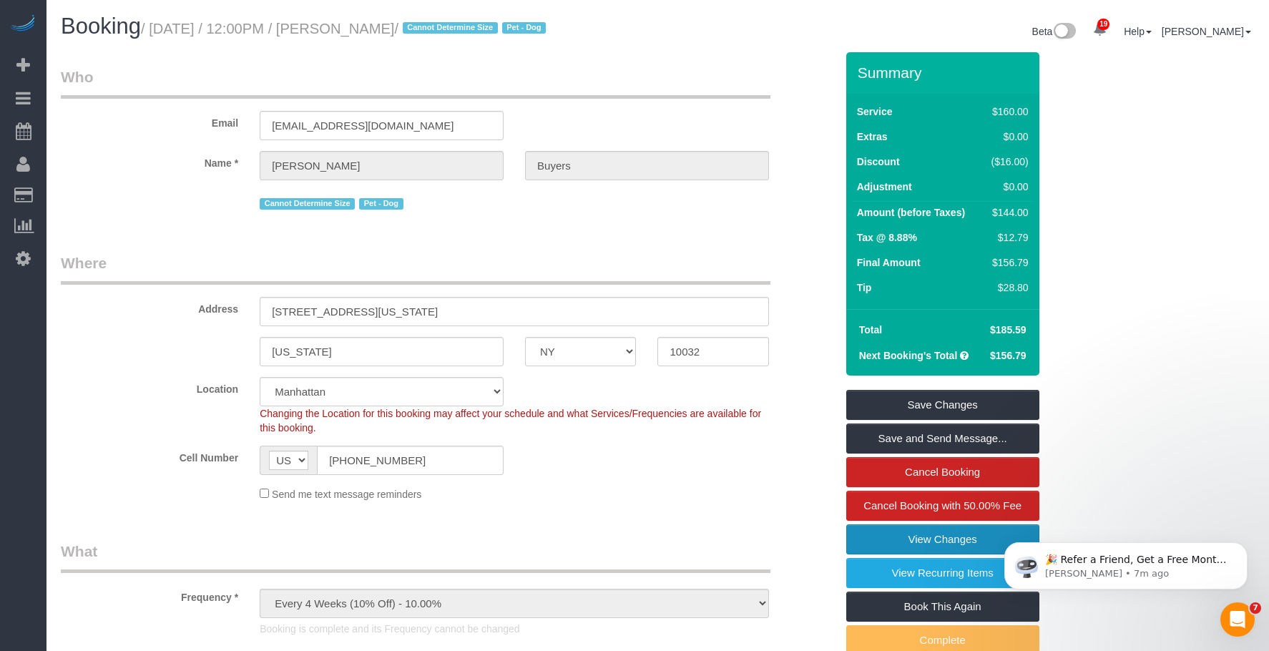
click at [879, 541] on link "View Changes" at bounding box center [942, 539] width 193 height 30
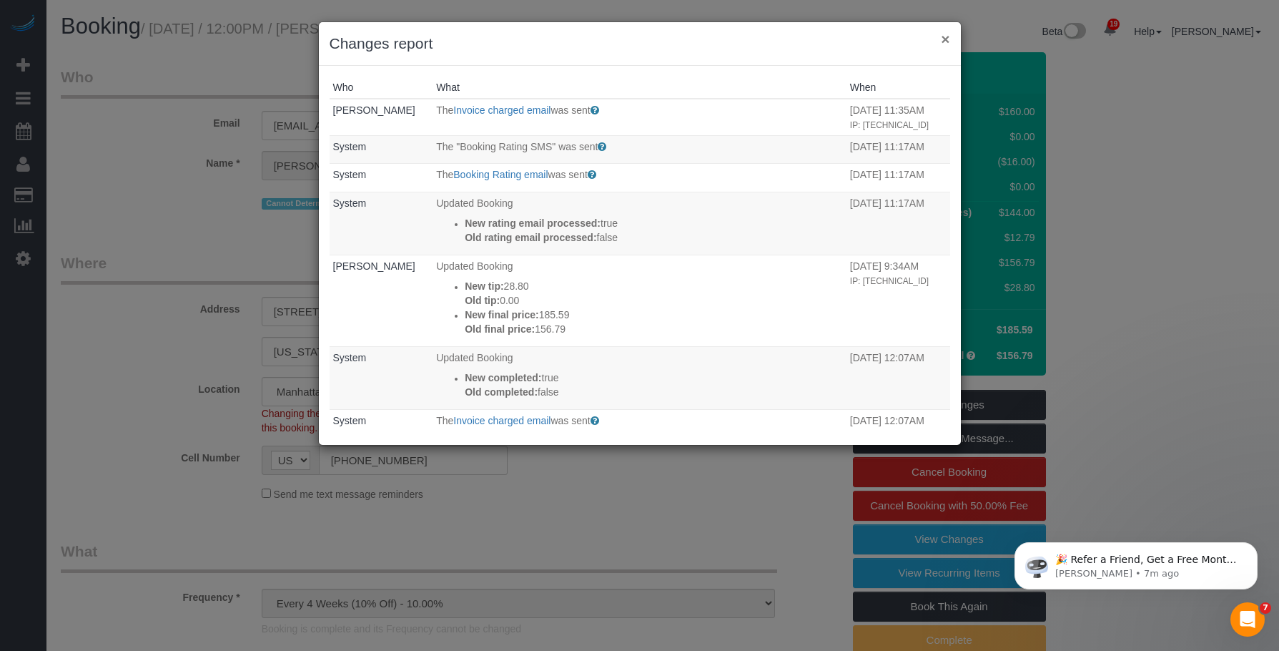
click at [945, 36] on button "×" at bounding box center [945, 38] width 9 height 15
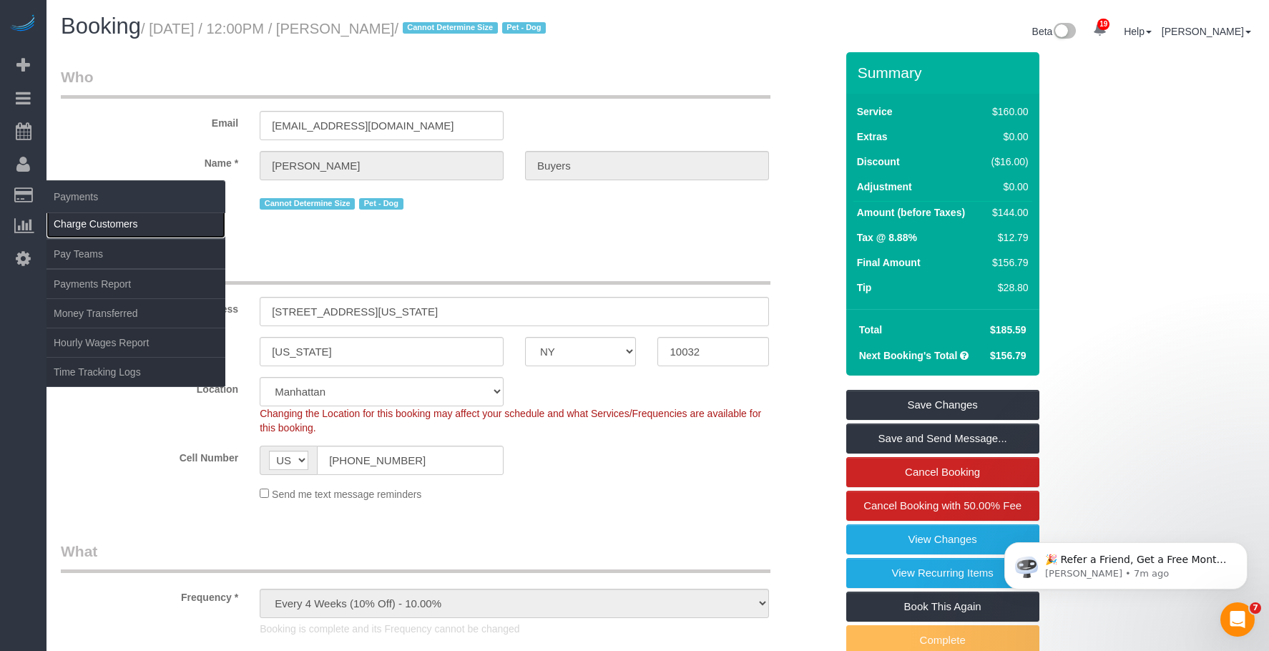
click at [113, 230] on link "Charge Customers" at bounding box center [135, 224] width 179 height 29
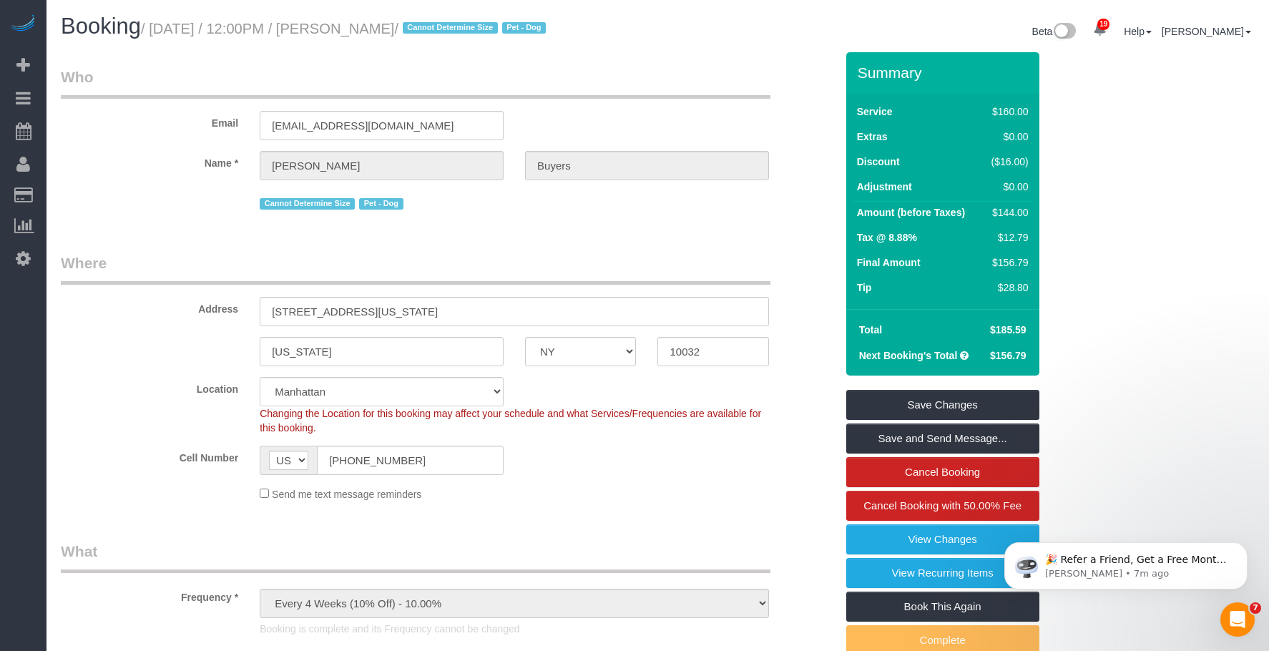
select select
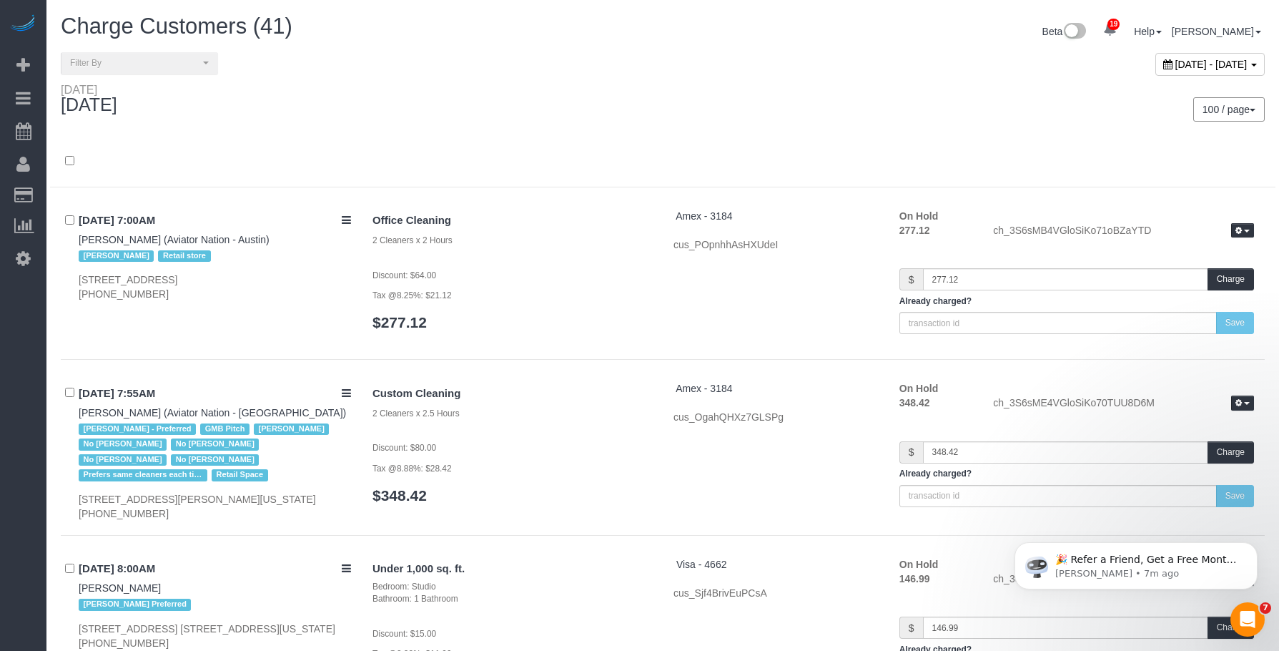
click at [1156, 55] on div "[DATE] - [DATE]" at bounding box center [1210, 64] width 109 height 23
type input "**********"
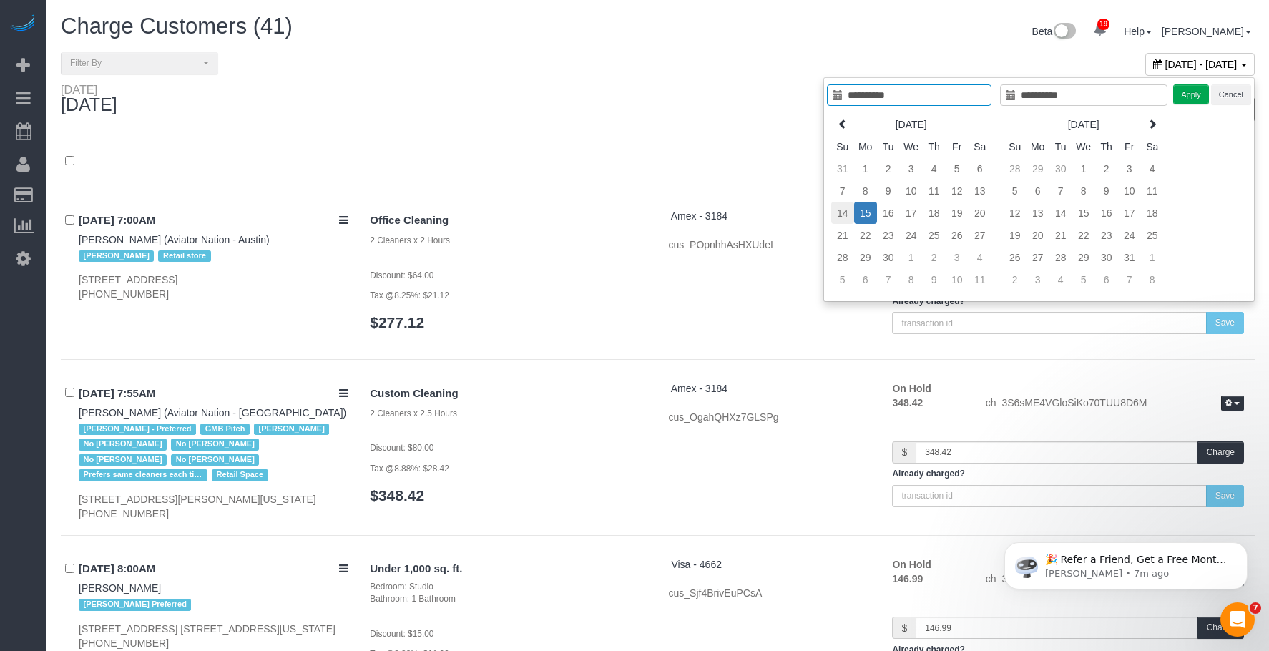
type input "**********"
click at [833, 209] on td "14" at bounding box center [842, 213] width 23 height 22
type input "**********"
click at [833, 209] on td "14" at bounding box center [842, 213] width 23 height 22
type input "**********"
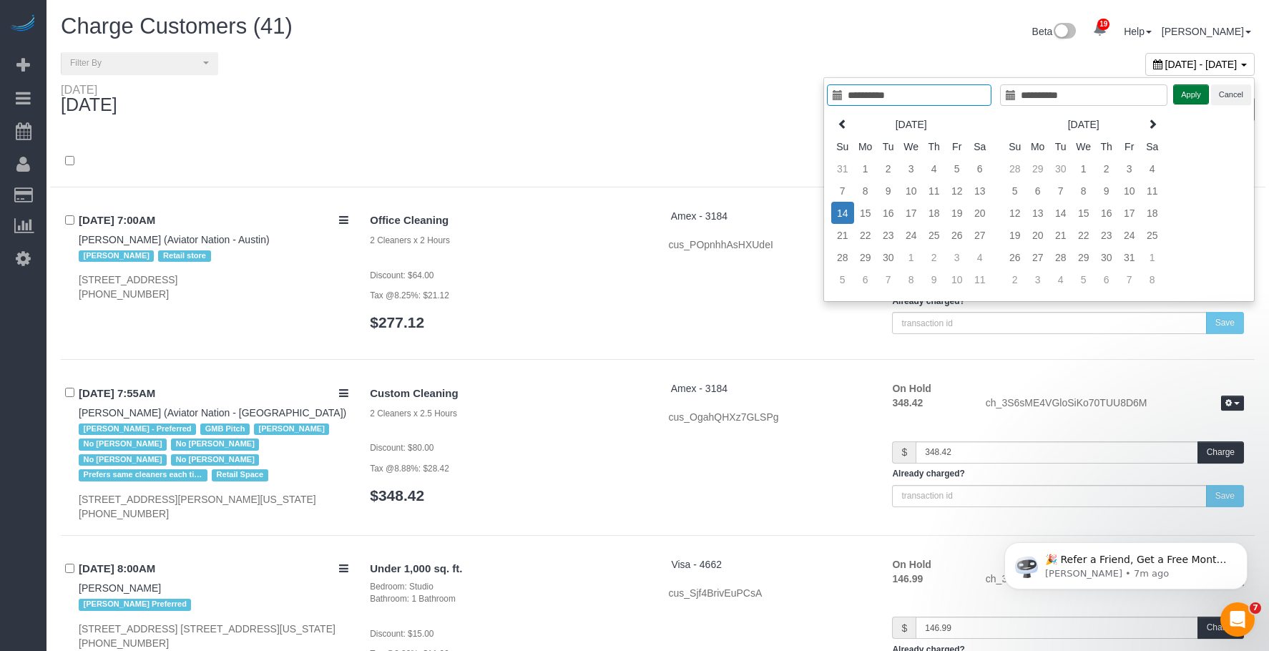
click at [1194, 87] on button "Apply" at bounding box center [1191, 94] width 36 height 21
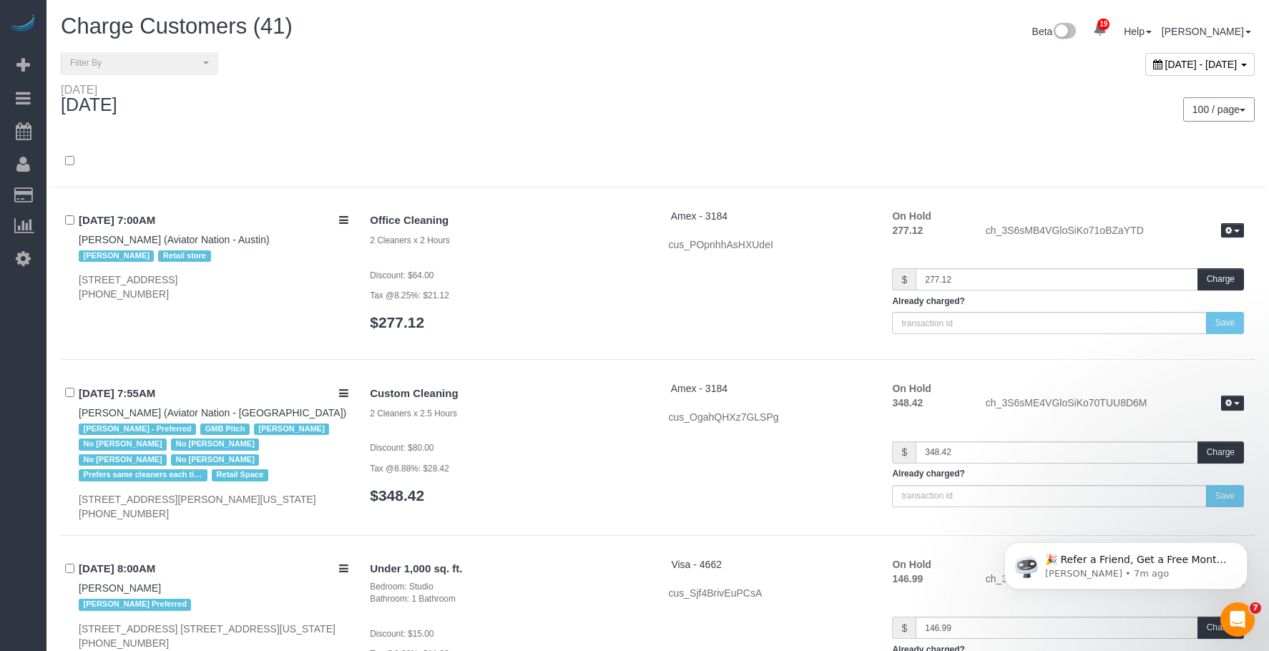
click at [791, 107] on div "100 / page 10 / page 20 / page 30 / page 40 / page 50 / page 100 / page" at bounding box center [962, 109] width 586 height 24
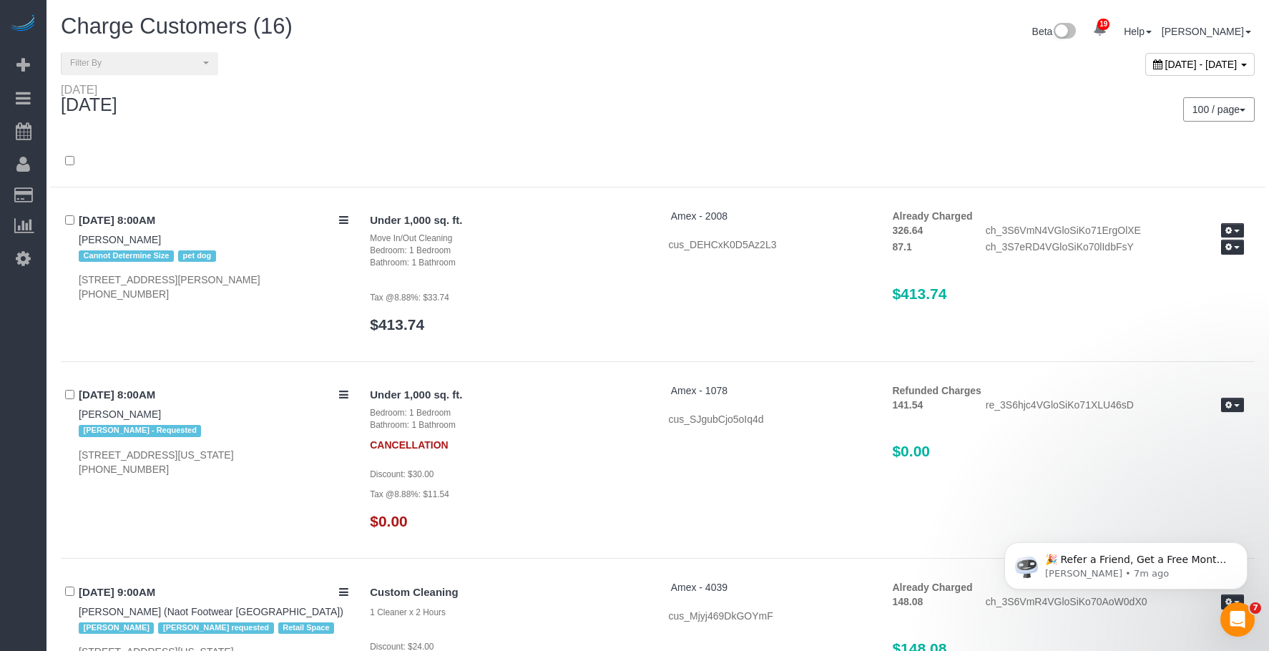
scroll to position [1506, 0]
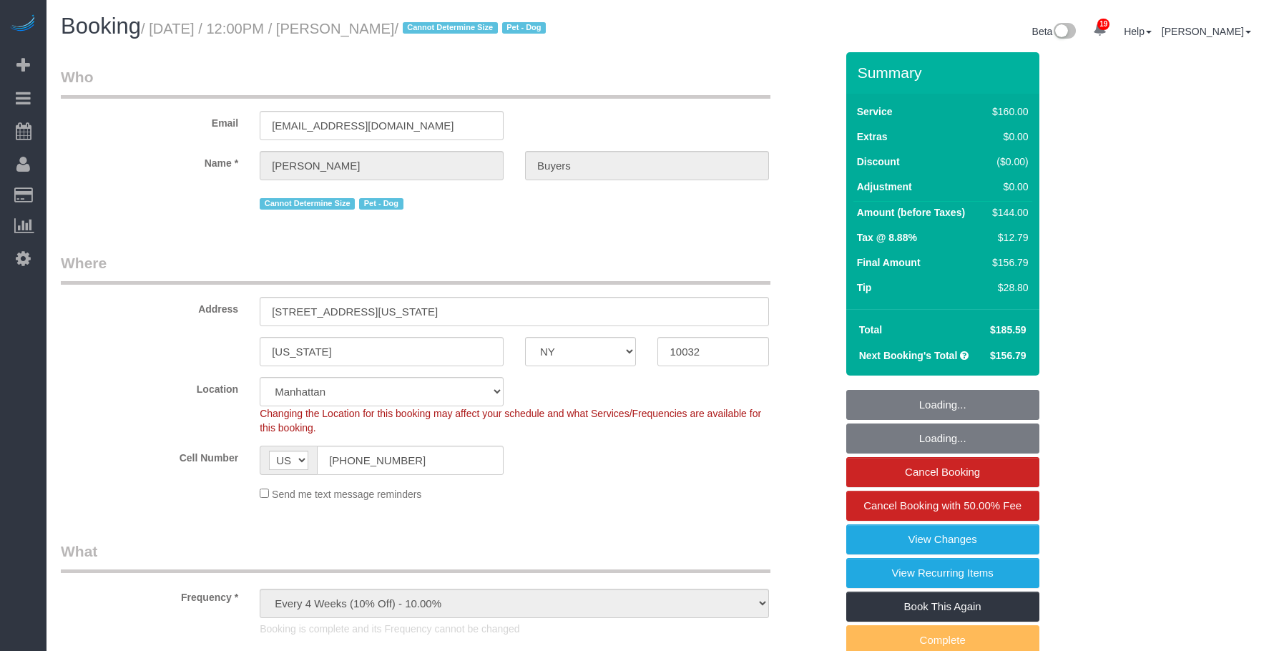
select select "NY"
select select "object:1374"
select select "spot1"
select select "number:60"
select select "number:76"
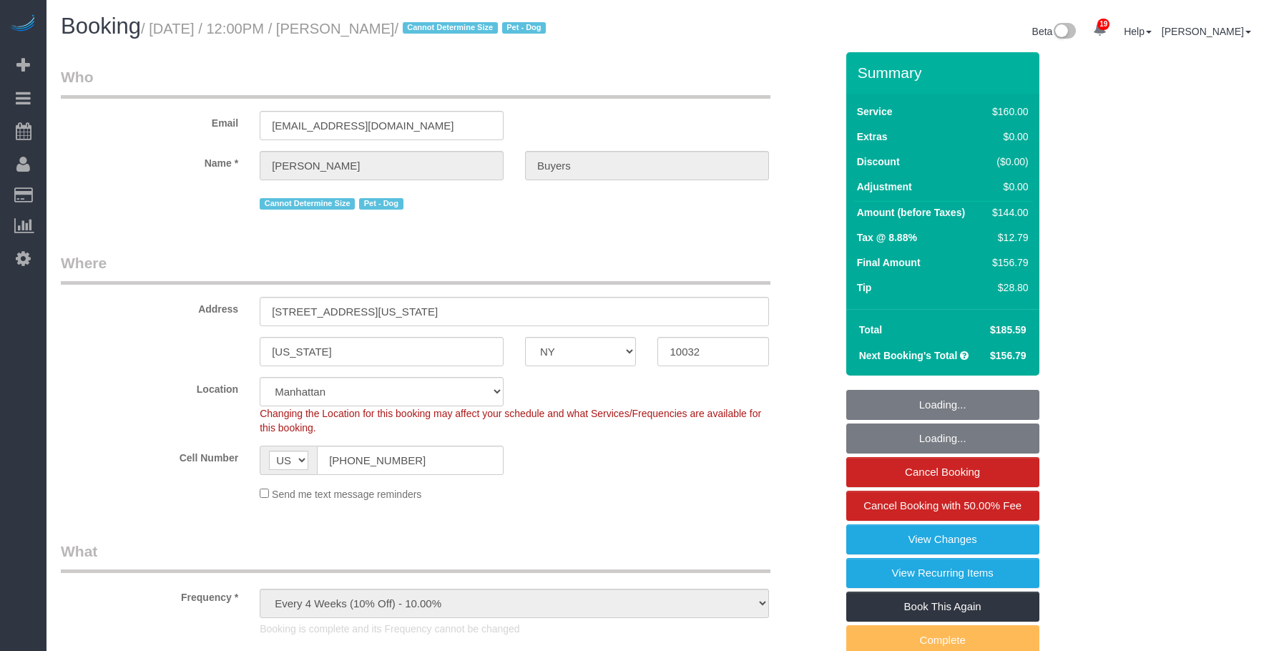
select select "number:13"
select select "number:5"
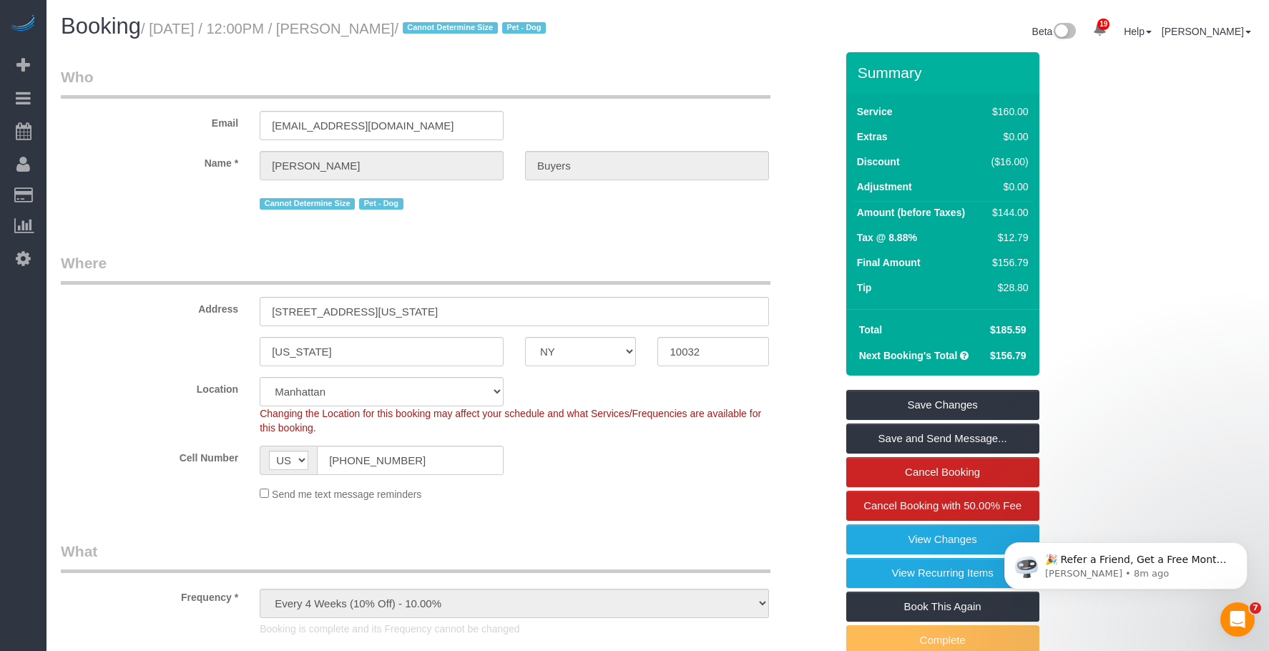
drag, startPoint x: 417, startPoint y: 31, endPoint x: 480, endPoint y: 34, distance: 63.0
click at [480, 34] on small "/ [DATE] / 12:00PM / [PERSON_NAME] / Cannot Determine Size Pet - Dog" at bounding box center [345, 29] width 409 height 16
copy small "[PERSON_NAME]"
click at [654, 128] on div "Email sambuyers11@gmail.com" at bounding box center [448, 104] width 796 height 74
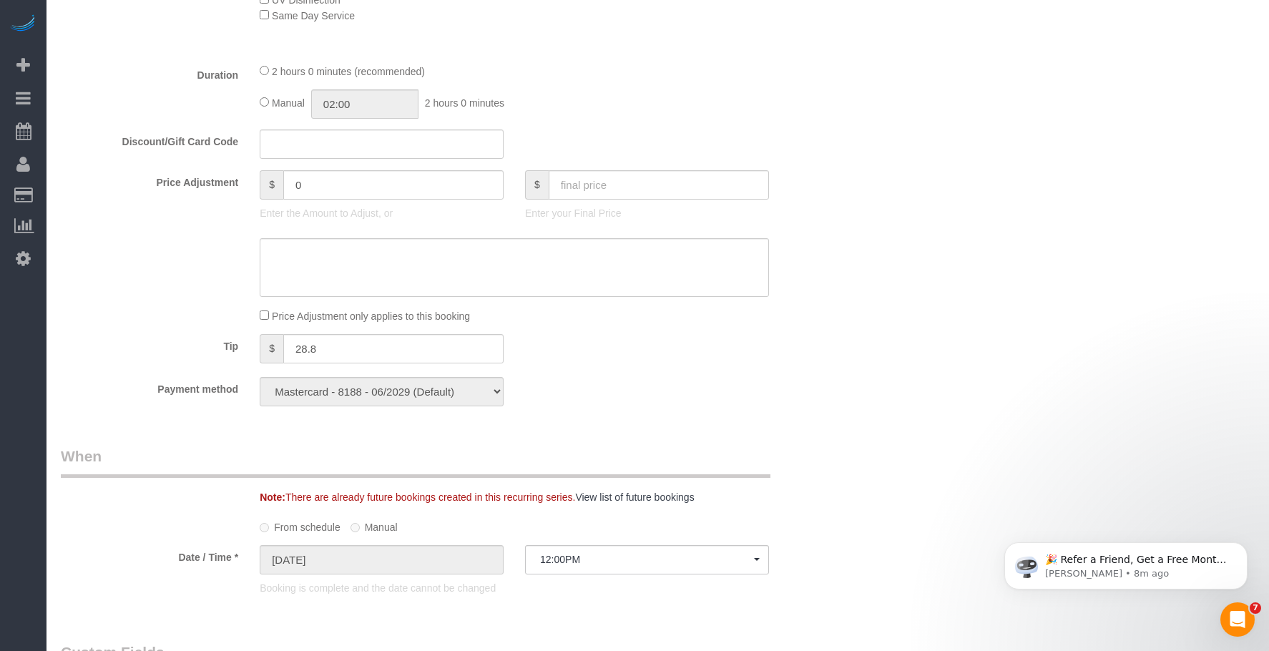
scroll to position [858, 0]
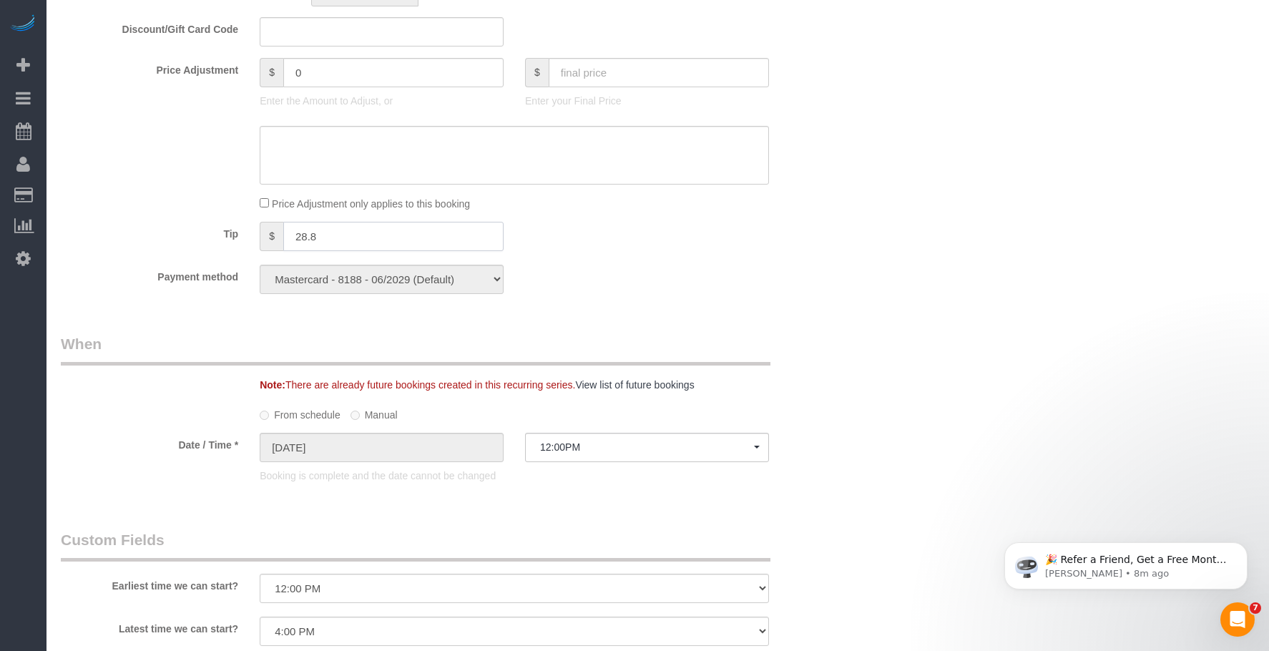
drag, startPoint x: 335, startPoint y: 243, endPoint x: 224, endPoint y: 233, distance: 111.3
click at [224, 233] on div "Tip $ 28.8" at bounding box center [448, 238] width 796 height 32
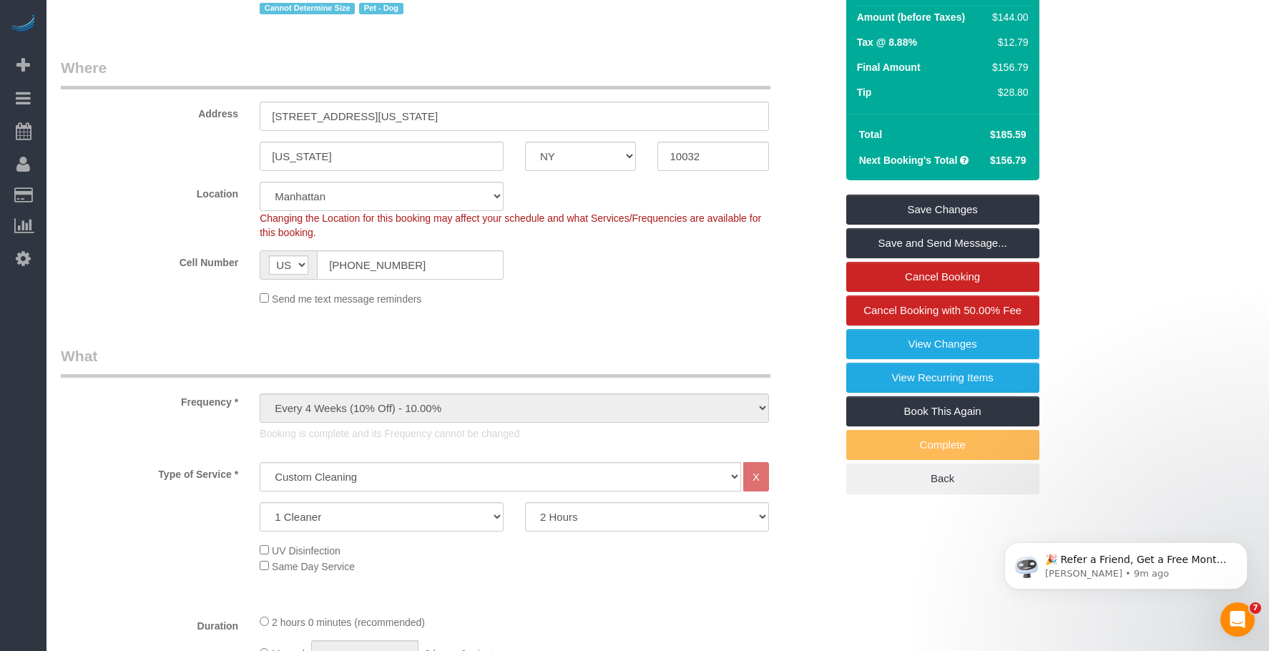
scroll to position [72, 0]
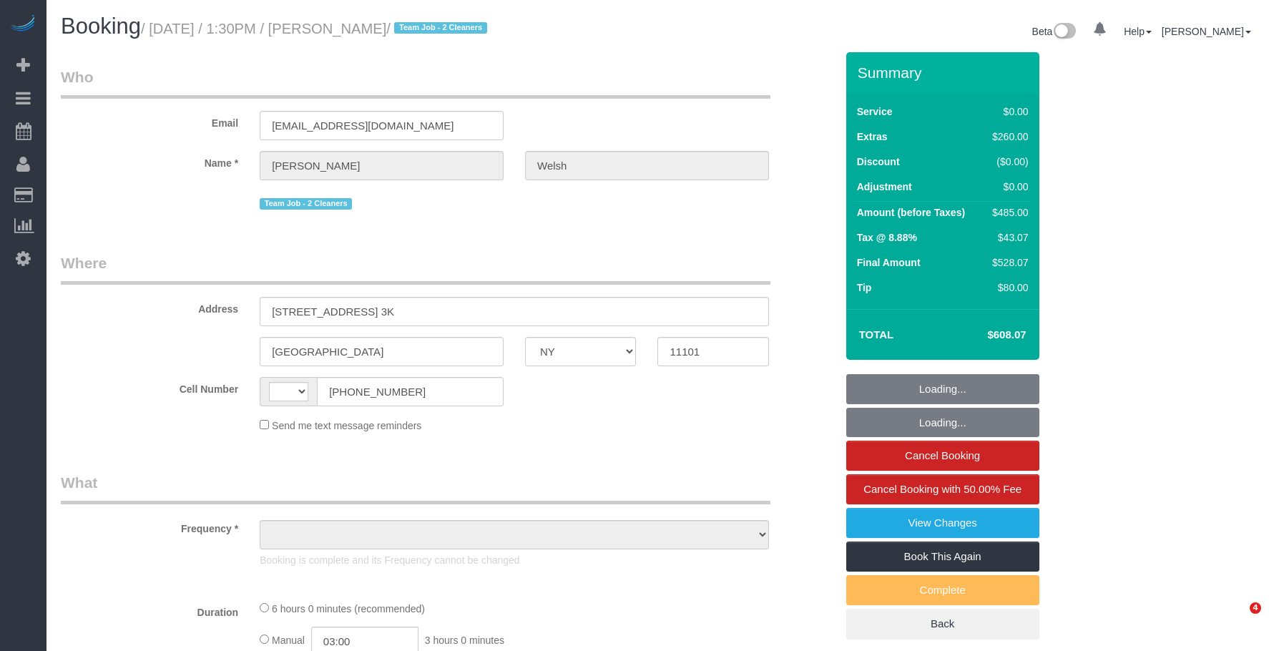
select select "NY"
select select "string:US"
select select "object:825"
select select "1"
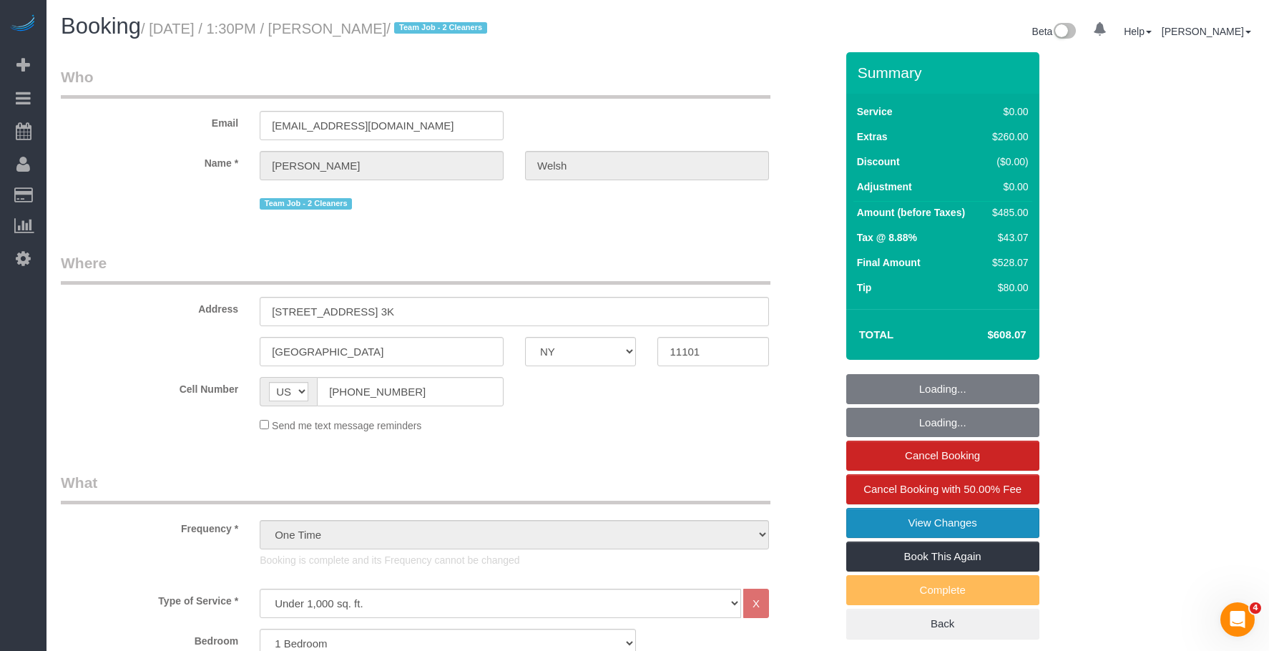
select select "string:stripe-pm_1Q4m804VGloSiKo7mMVTMZKs"
select select "number:89"
select select "number:90"
select select "number:15"
select select "number:5"
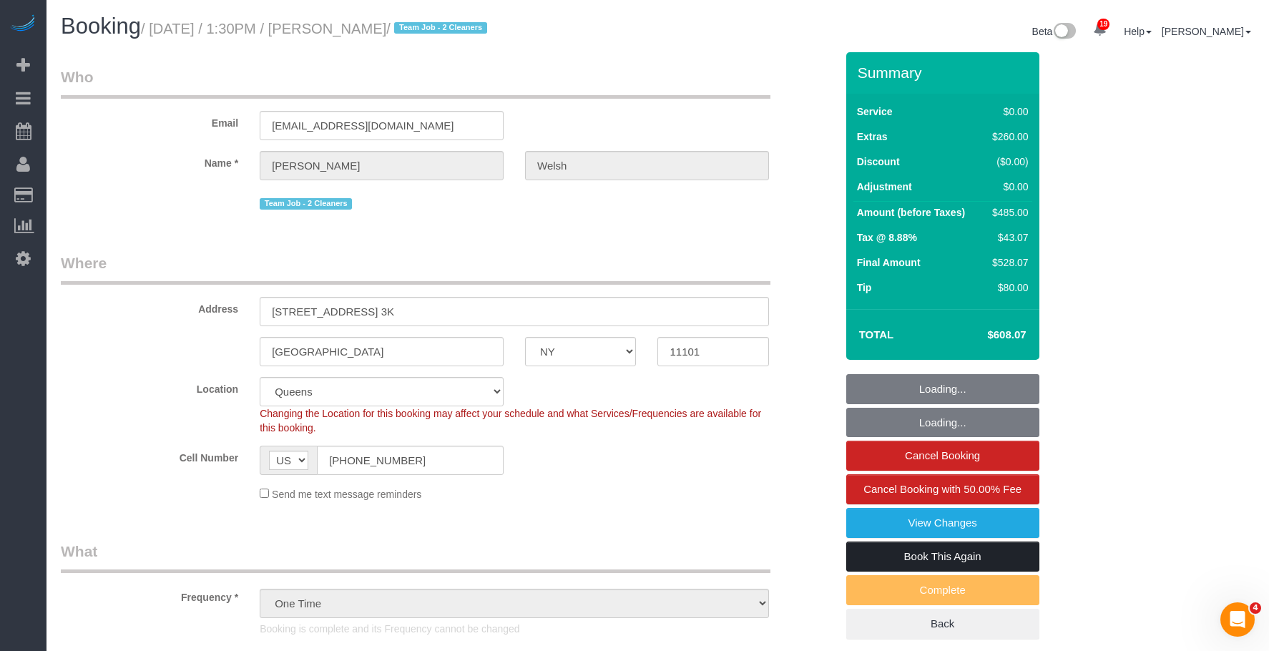
select select "object:1485"
select select "1"
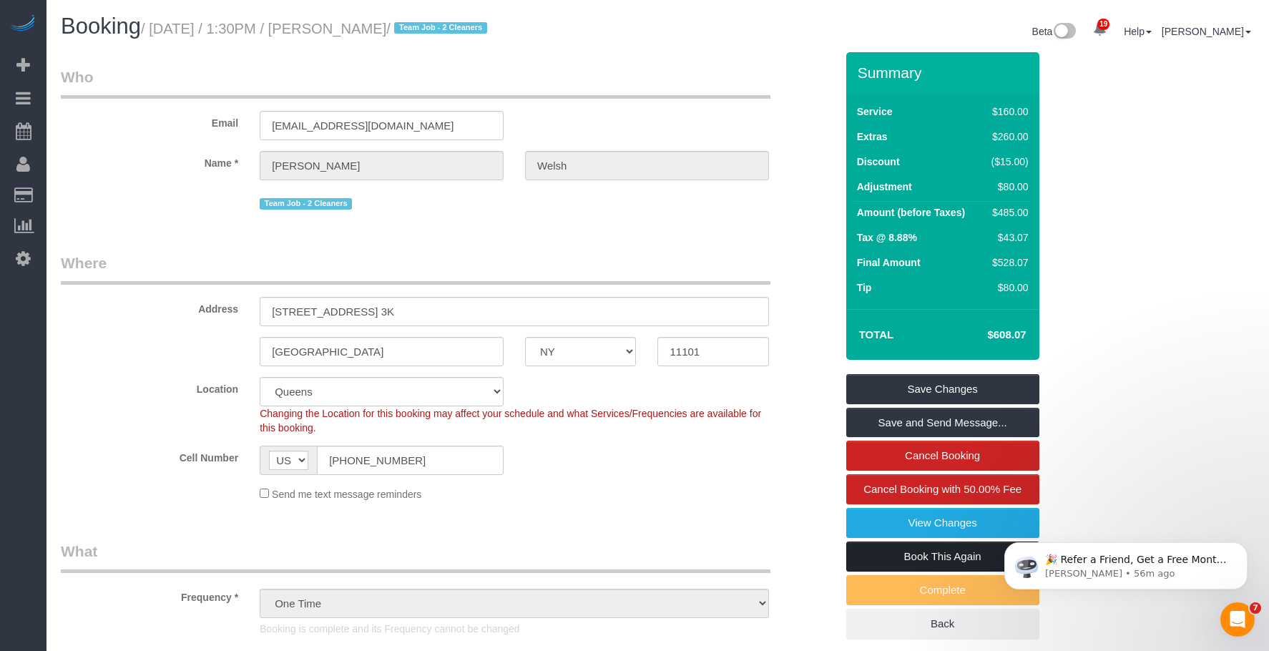
drag, startPoint x: 902, startPoint y: 552, endPoint x: 869, endPoint y: 547, distance: 33.3
click at [902, 552] on link "Book This Again" at bounding box center [942, 556] width 193 height 30
select select "NY"
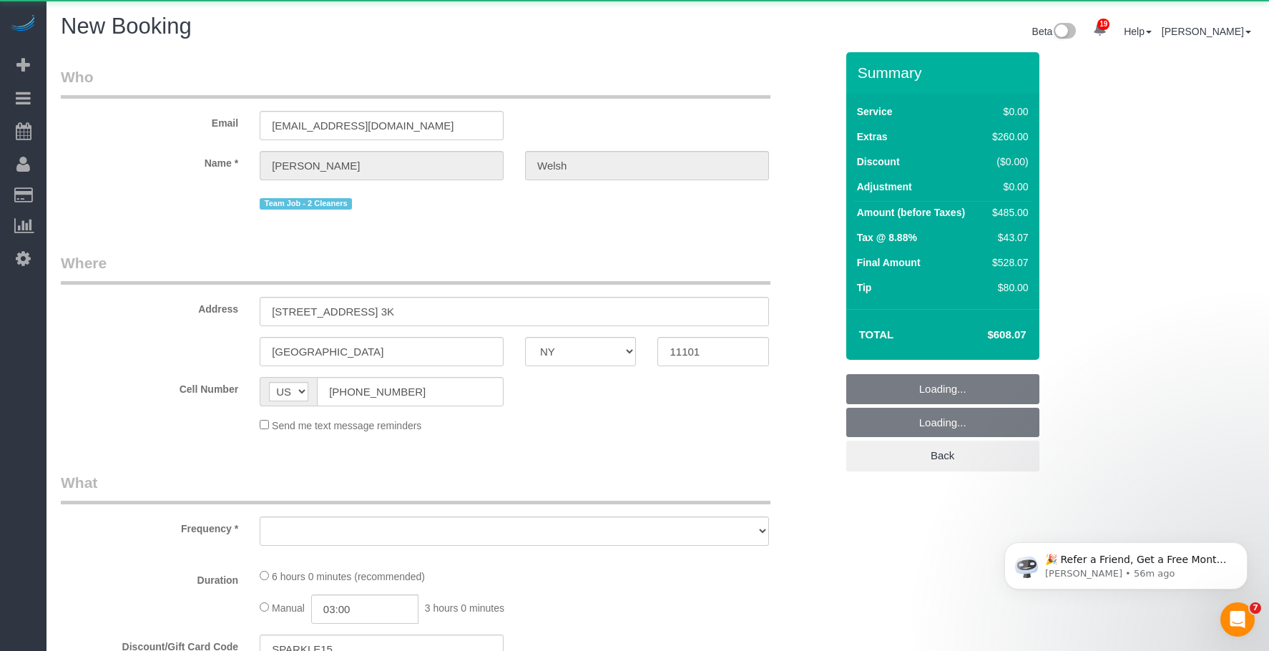
select select "number:89"
select select "number:90"
select select "number:15"
select select "number:5"
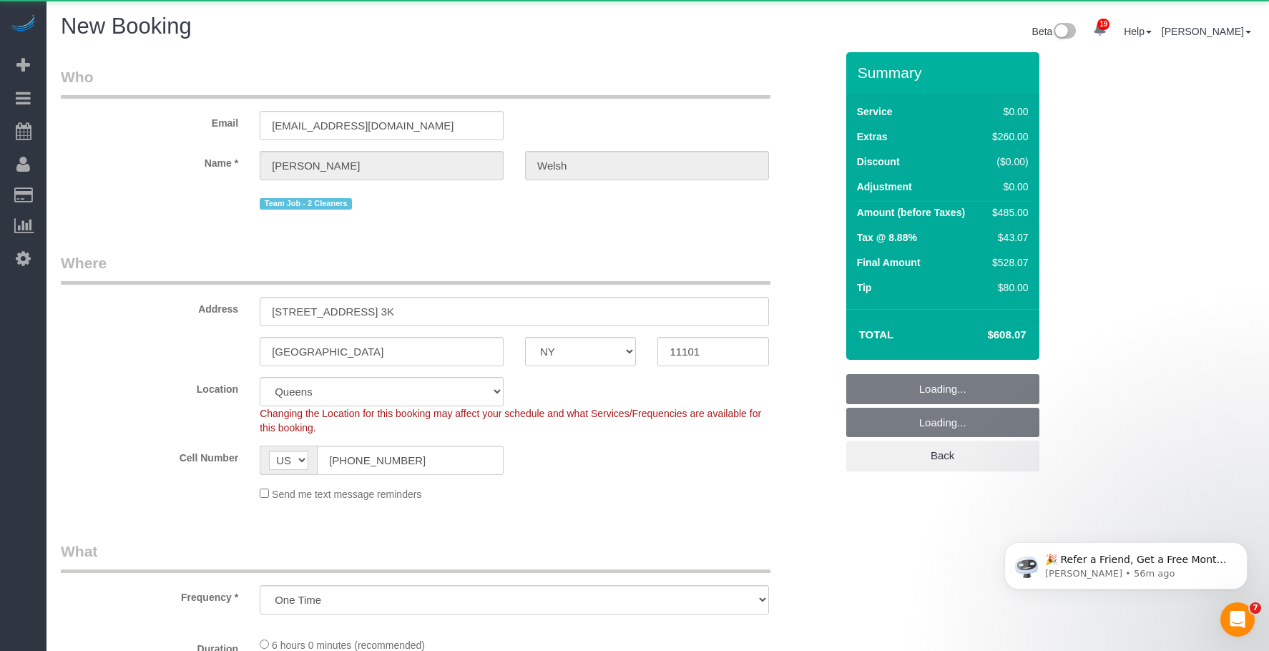
select select "object:2713"
select select "string:stripe-pm_1Q4m804VGloSiKo7mMVTMZKs"
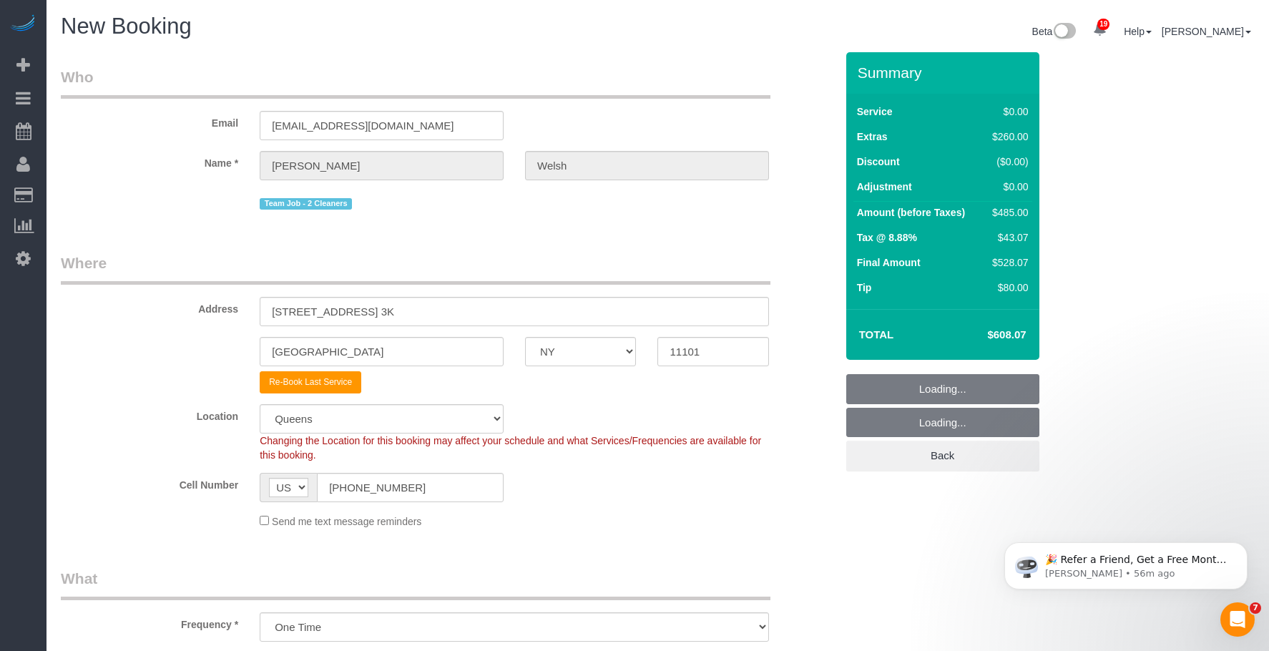
select select "object:2861"
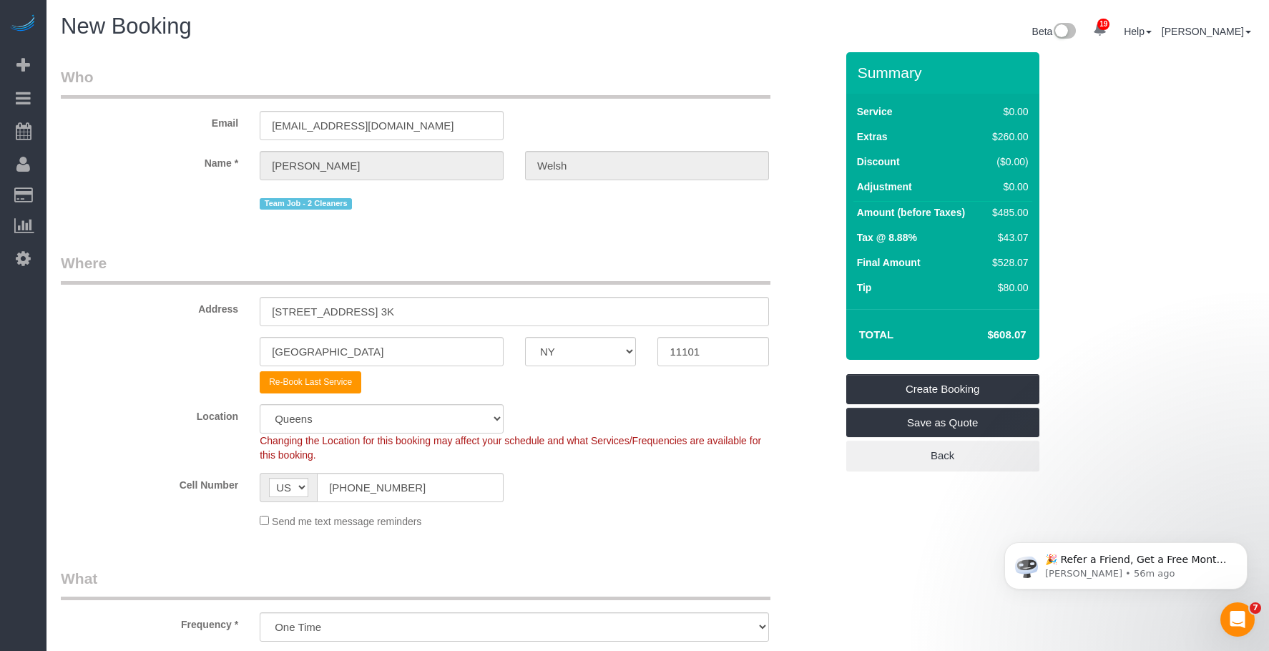
select select "1"
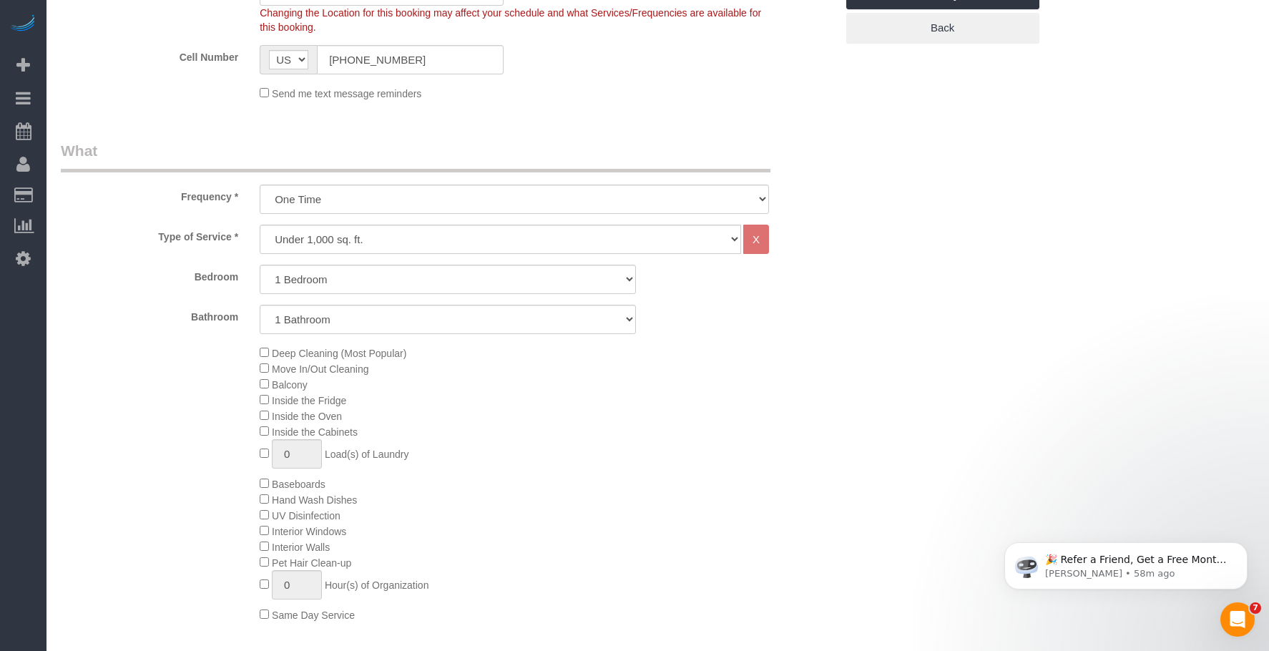
scroll to position [429, 0]
click at [601, 501] on div "Deep Cleaning (Most Popular) Move In/Out Cleaning Balcony Inside the Fridge Ins…" at bounding box center [547, 481] width 596 height 277
click at [258, 351] on div "Deep Cleaning (Most Popular) Move In/Out Cleaning Balcony Inside the Fridge Ins…" at bounding box center [547, 481] width 596 height 277
click at [596, 493] on div "Deep Cleaning (Most Popular) Move In/Out Cleaning Balcony Inside the Fridge Ins…" at bounding box center [547, 481] width 596 height 277
drag, startPoint x: 559, startPoint y: 403, endPoint x: 569, endPoint y: 403, distance: 10.8
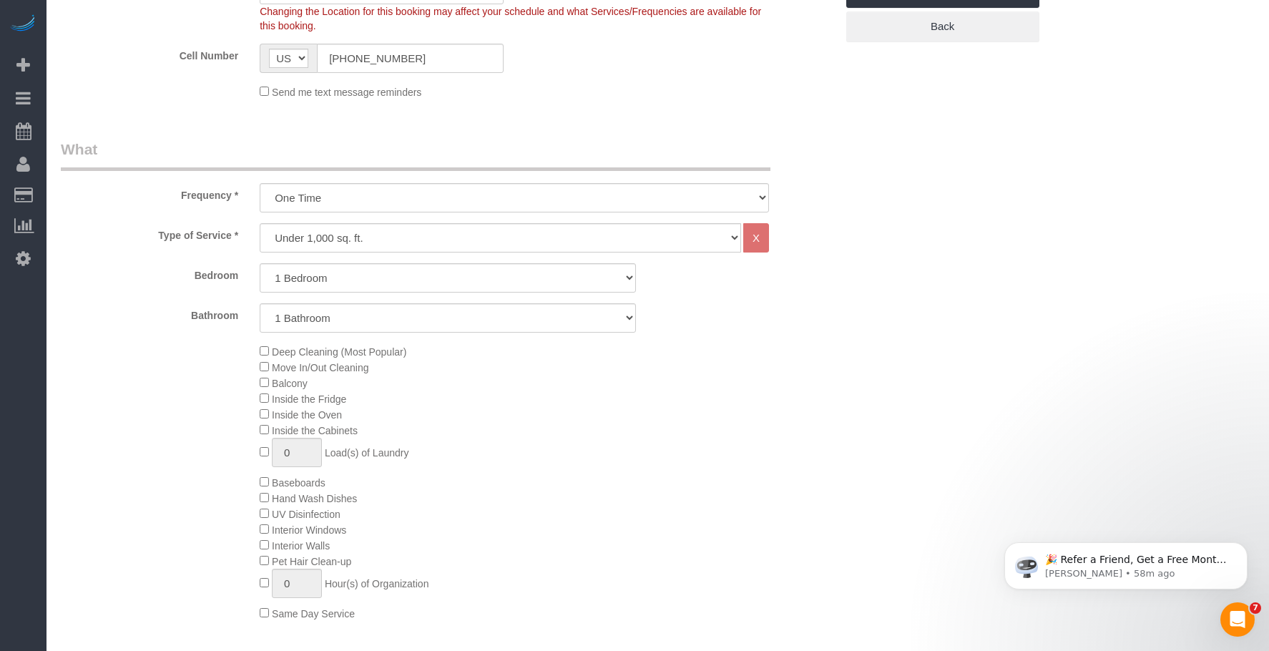
click at [559, 403] on div "Deep Cleaning (Most Popular) Move In/Out Cleaning Balcony Inside the Fridge Ins…" at bounding box center [547, 481] width 596 height 277
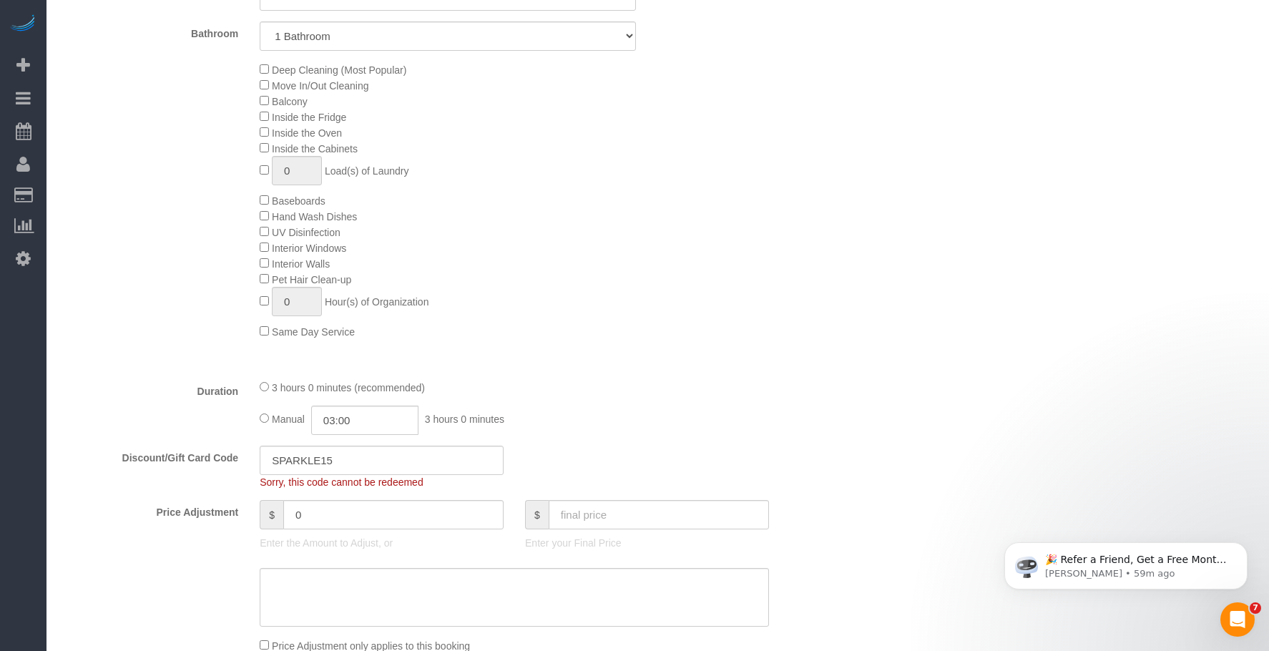
scroll to position [715, 0]
click at [256, 458] on div "SPARKLE15" at bounding box center [381, 455] width 265 height 29
drag, startPoint x: 624, startPoint y: 350, endPoint x: 333, endPoint y: 391, distance: 294.6
click at [624, 350] on div "Type of Service * Under 1,000 sq. ft. 1,001 - 1,500 sq. ft. 1,500+ sq. ft. Cust…" at bounding box center [448, 150] width 775 height 426
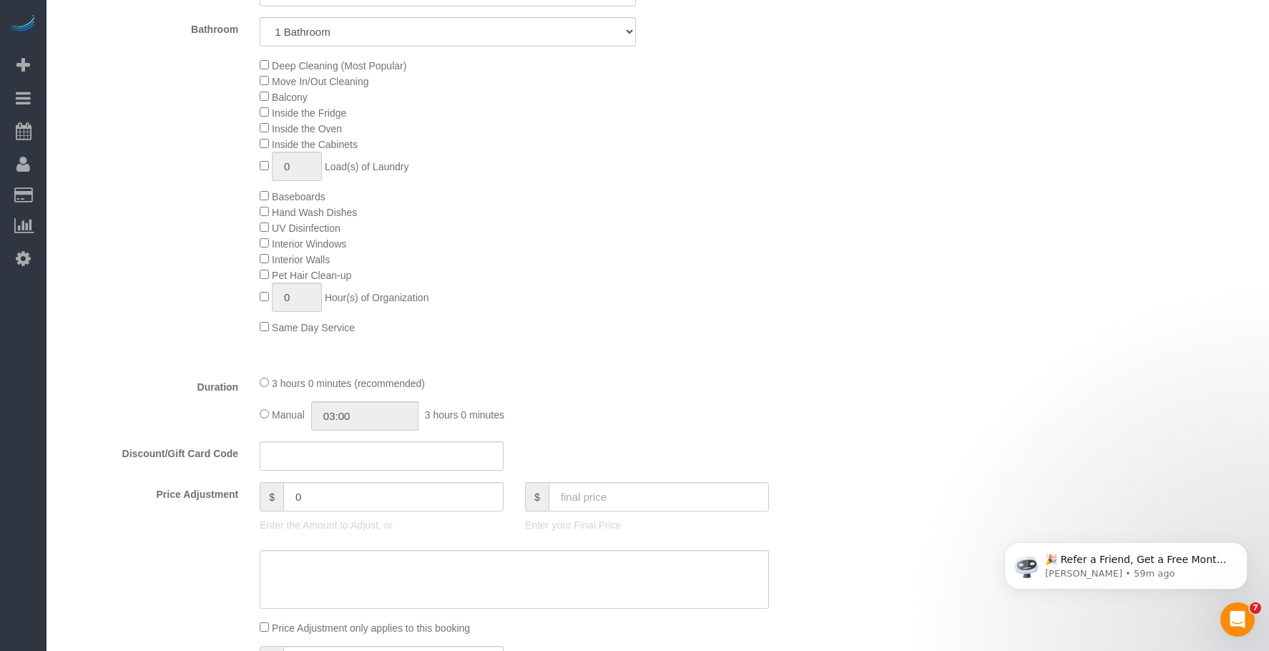
click at [699, 231] on div "Deep Cleaning (Most Popular) Move In/Out Cleaning Balcony Inside the Fridge Ins…" at bounding box center [547, 195] width 596 height 277
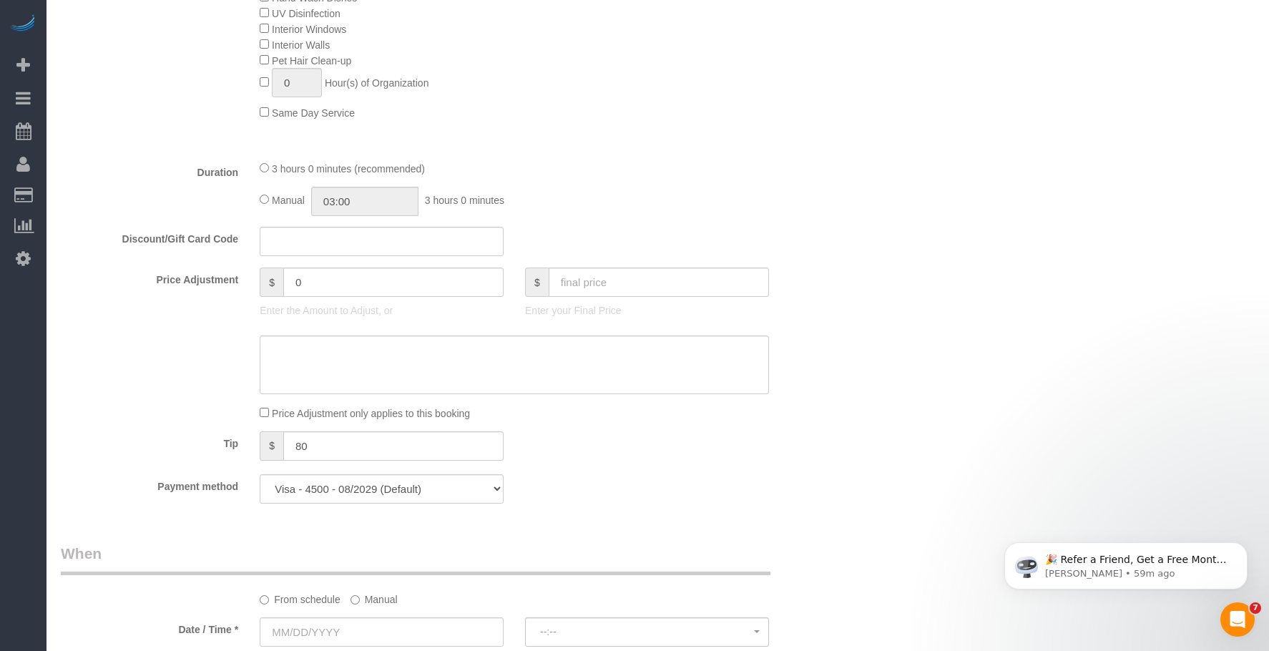
scroll to position [1001, 0]
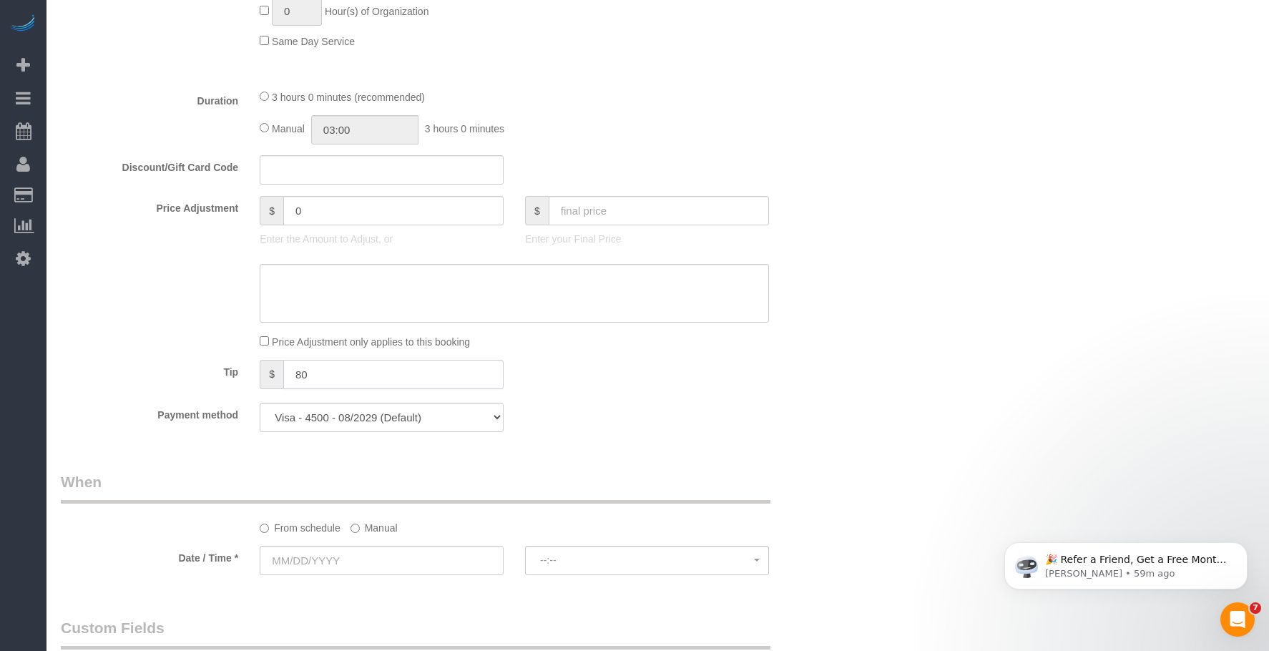
drag, startPoint x: 328, startPoint y: 380, endPoint x: 219, endPoint y: 378, distance: 108.7
click at [219, 380] on div "Tip $ 80" at bounding box center [448, 376] width 796 height 32
drag, startPoint x: 864, startPoint y: 206, endPoint x: 820, endPoint y: 220, distance: 46.6
click at [865, 205] on div "Who Email jenbwz@gmail.com Name * Jennifer Welsh Team Job - 2 Cleaners Where Ad…" at bounding box center [658, 204] width 1194 height 2307
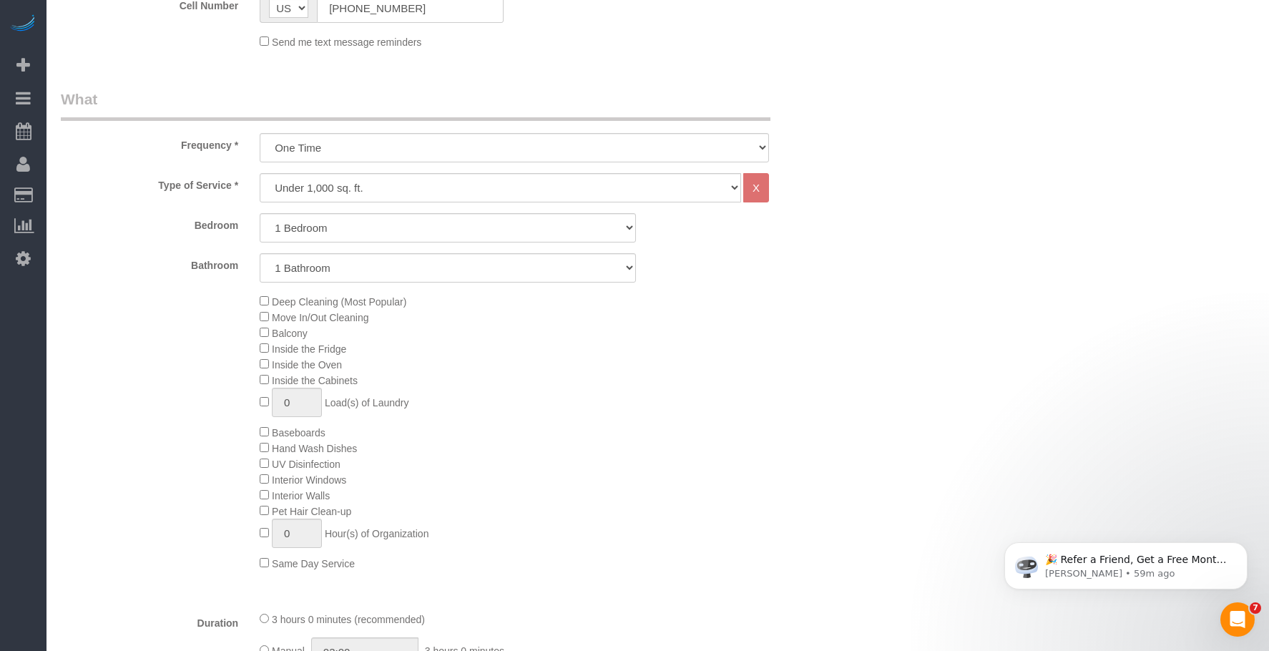
scroll to position [358, 0]
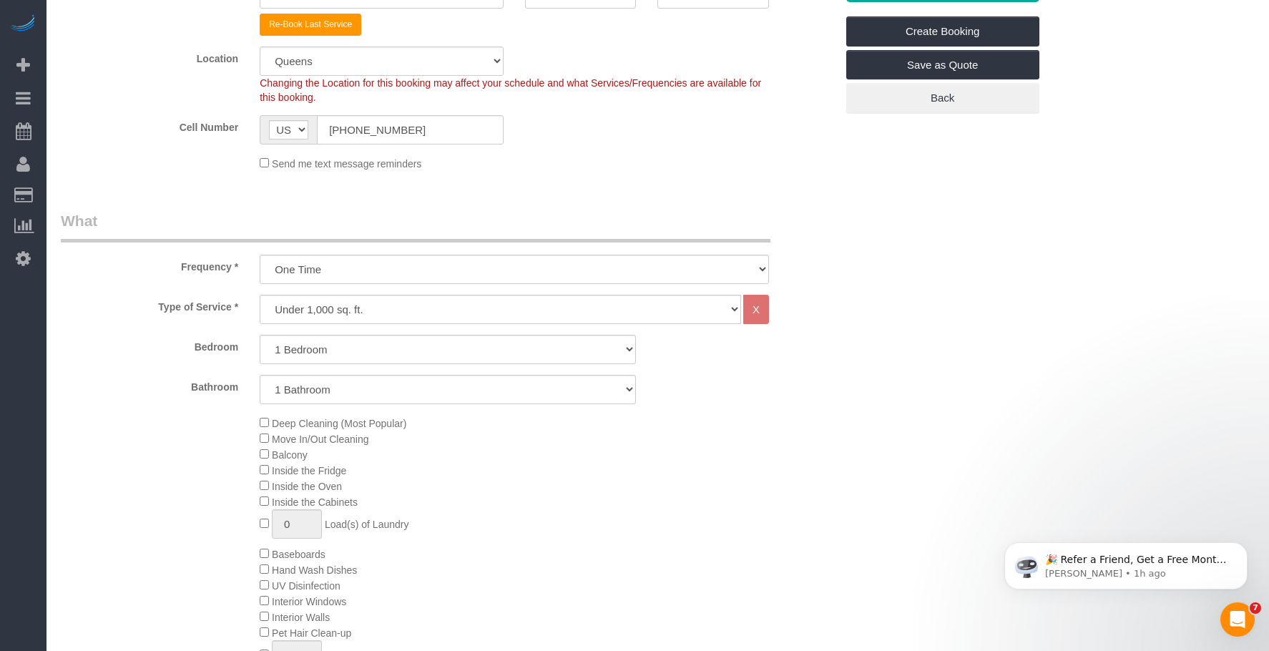
click at [669, 472] on div "Deep Cleaning (Most Popular) Move In/Out Cleaning Balcony Inside the Fridge Ins…" at bounding box center [547, 553] width 596 height 277
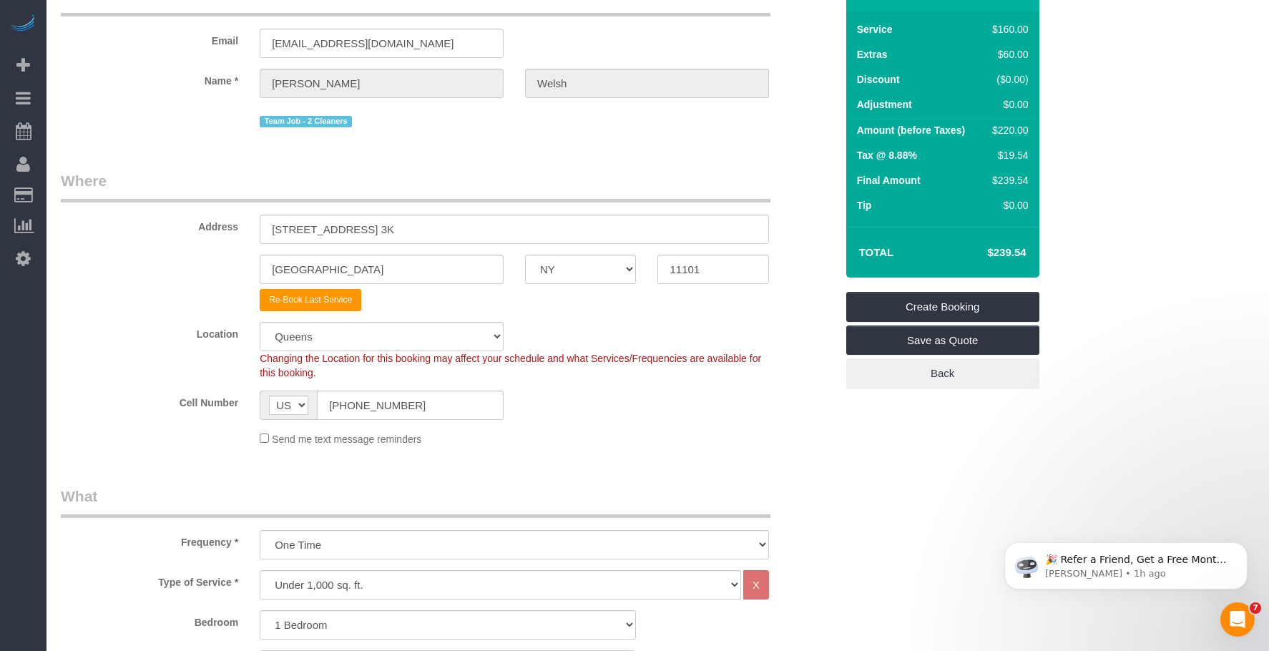
scroll to position [0, 0]
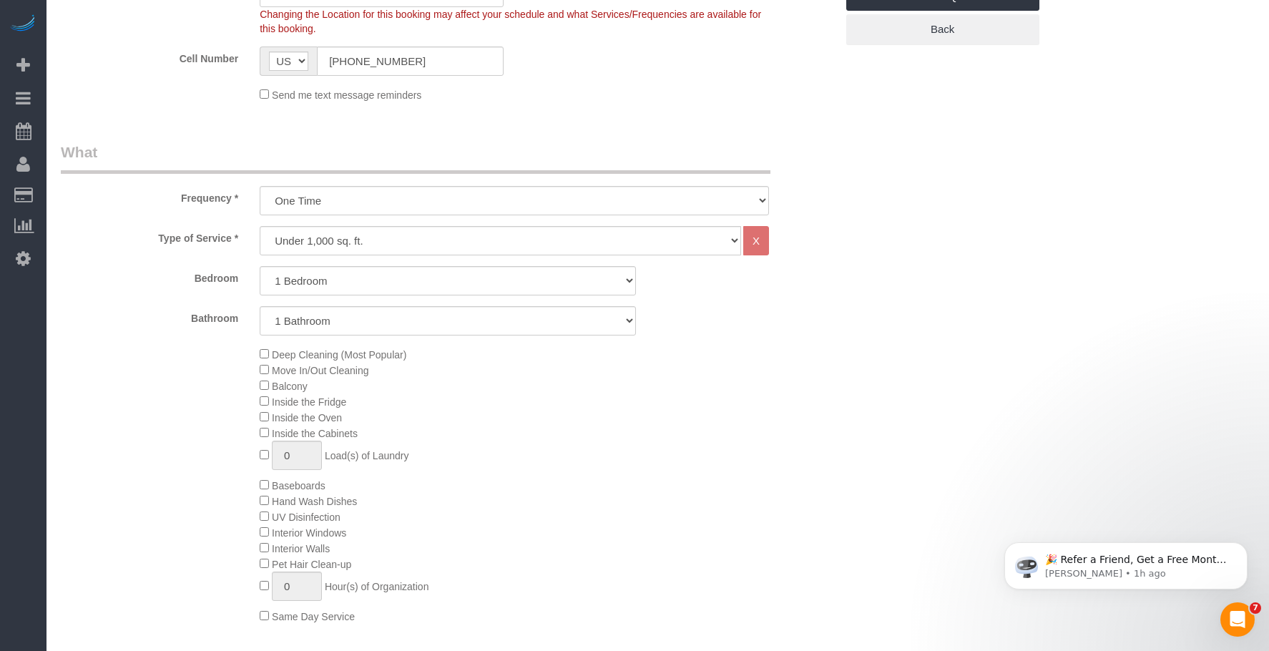
scroll to position [429, 0]
click at [682, 436] on div "Deep Cleaning (Most Popular) Move In/Out Cleaning Balcony Inside the Fridge Ins…" at bounding box center [547, 481] width 596 height 277
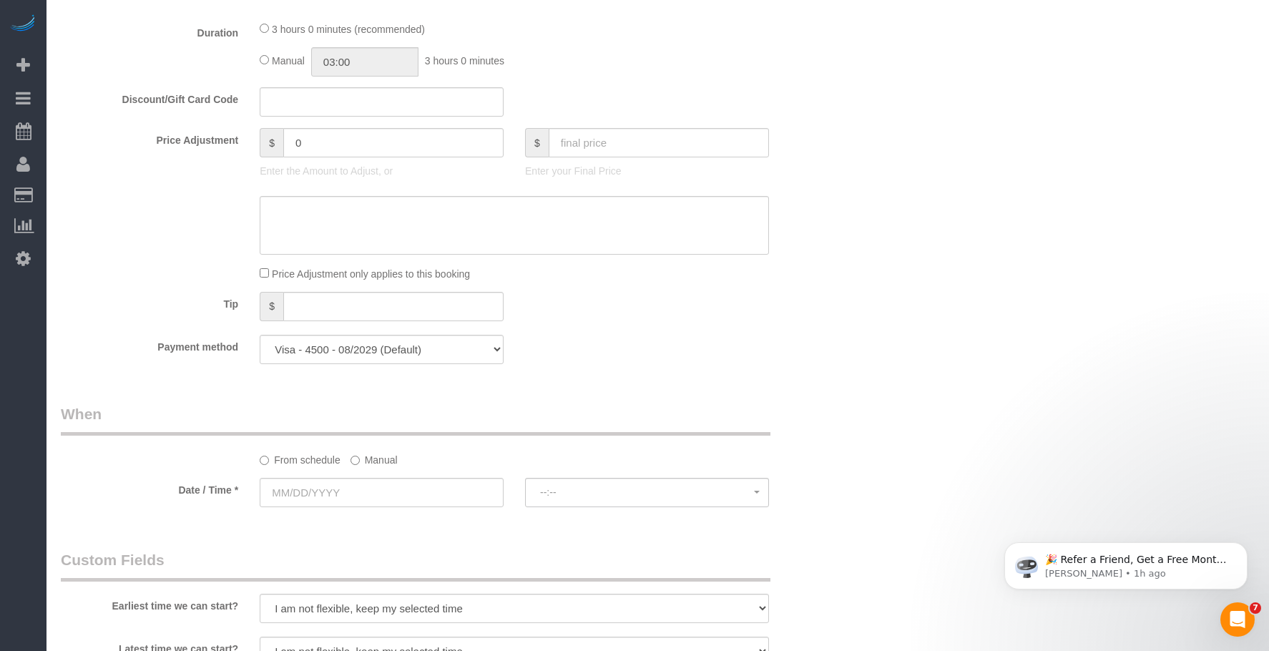
scroll to position [1073, 0]
click at [441, 347] on select "Visa - 4500 - 08/2029 (Default) Add Credit Card ─────────────── Cash Check Payp…" at bounding box center [382, 345] width 244 height 29
drag, startPoint x: 584, startPoint y: 324, endPoint x: 556, endPoint y: 327, distance: 27.3
click at [426, 342] on select "Visa - 4500 - 08/2029 (Default) Add Credit Card ─────────────── Cash Check Payp…" at bounding box center [382, 345] width 244 height 29
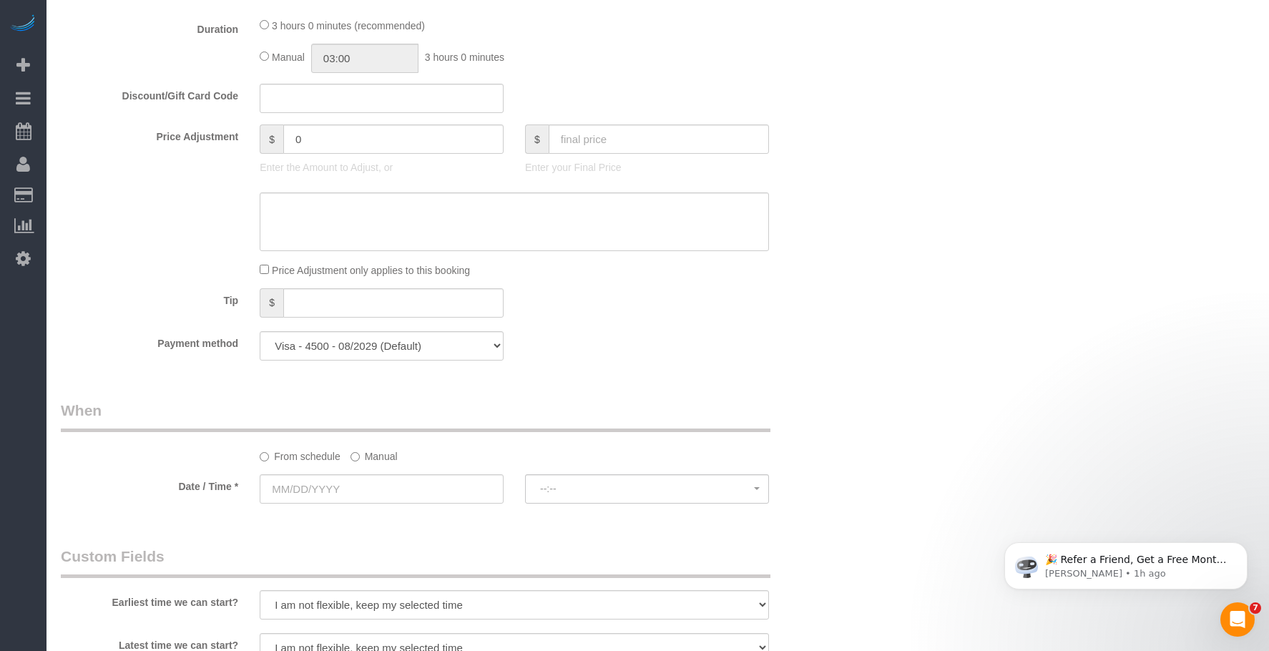
click at [708, 300] on div "Tip $" at bounding box center [448, 304] width 796 height 32
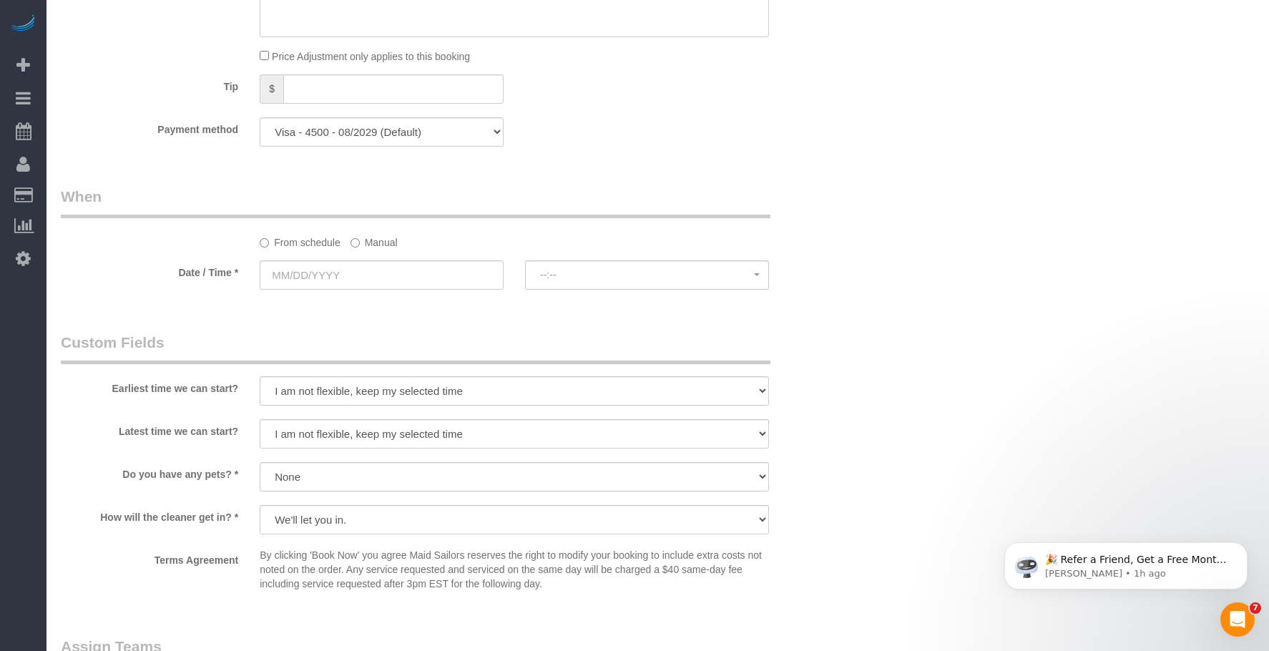
scroll to position [1287, 0]
click at [375, 244] on label "Manual" at bounding box center [373, 239] width 47 height 19
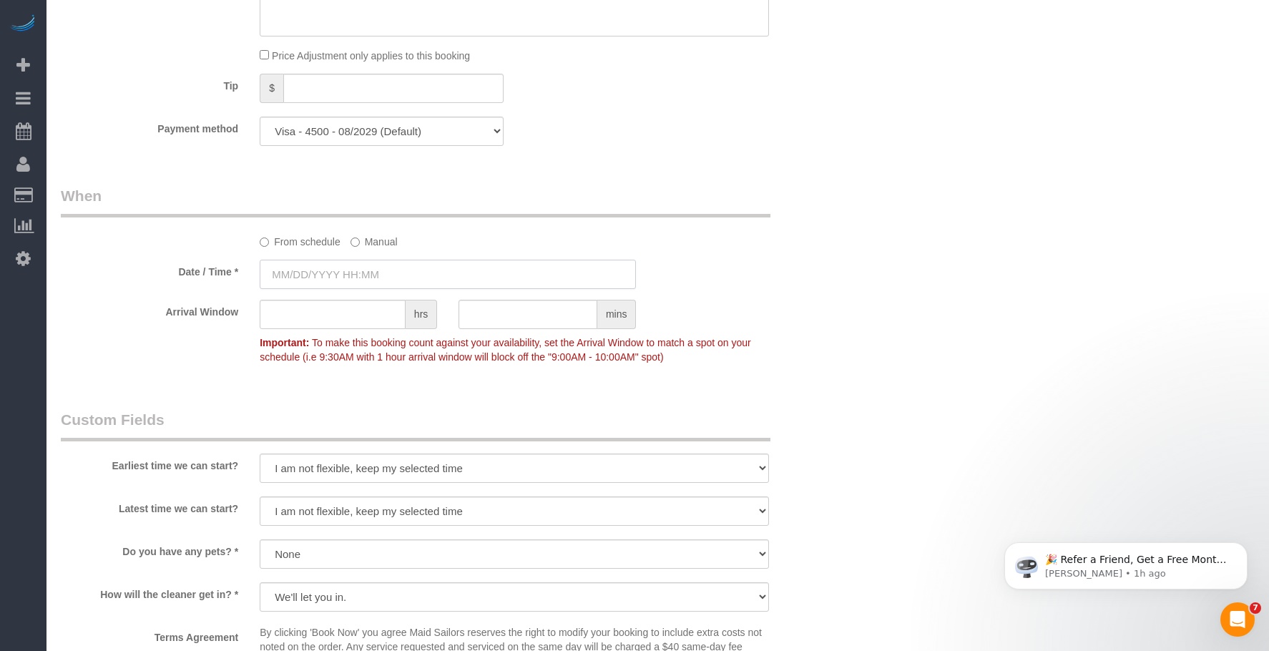
click at [396, 280] on input "text" at bounding box center [448, 274] width 376 height 29
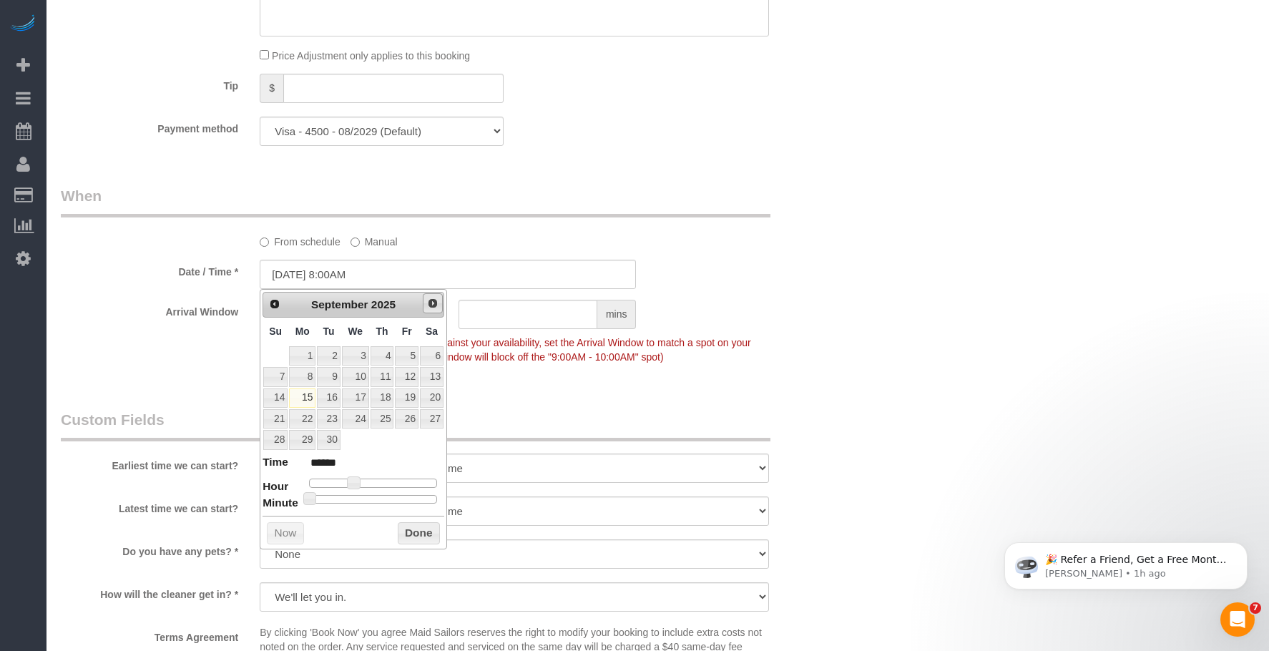
click at [435, 303] on span "Next" at bounding box center [432, 303] width 11 height 11
click at [355, 397] on link "15" at bounding box center [355, 397] width 27 height 19
type input "10/15/2025 9:00AM"
type input "******"
type input "10/15/2025 10:00AM"
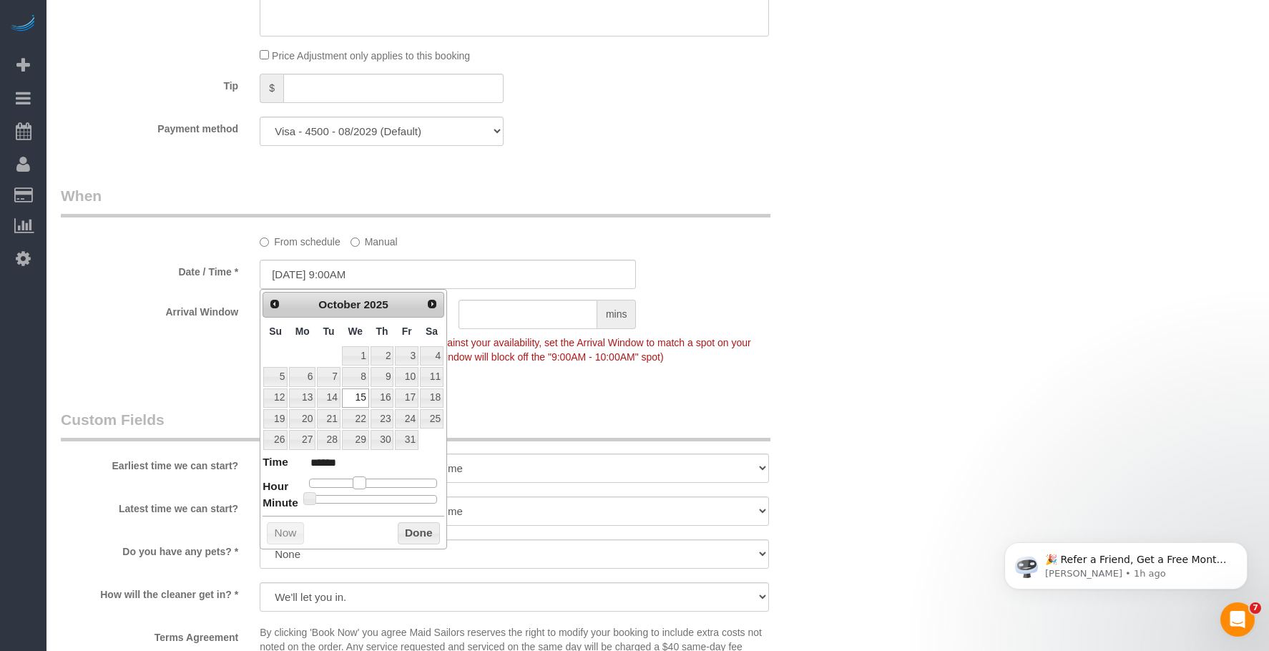
type input "*******"
drag, startPoint x: 359, startPoint y: 485, endPoint x: 369, endPoint y: 486, distance: 10.0
click at [369, 486] on span at bounding box center [364, 482] width 13 height 13
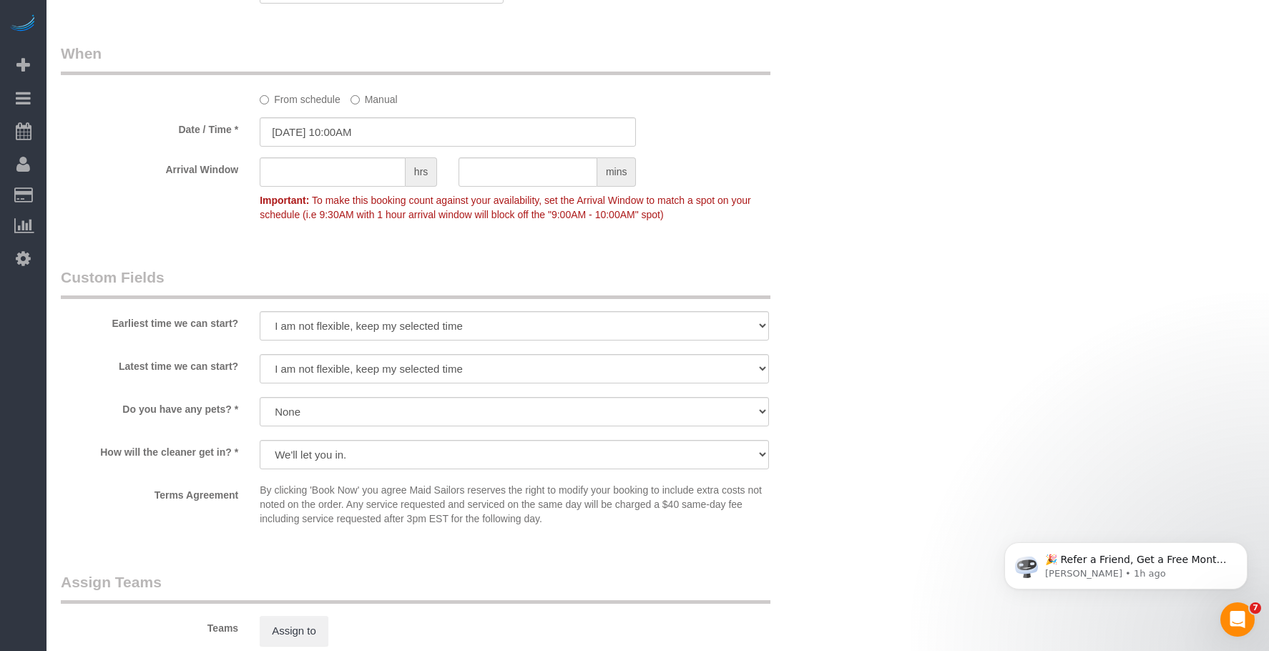
scroll to position [1430, 0]
drag, startPoint x: 488, startPoint y: 329, endPoint x: 481, endPoint y: 338, distance: 12.2
click at [488, 329] on select "I am not flexible, keep my selected time 8:00 AM 9:00 AM 10:00 AM 11:00 AM 12:0…" at bounding box center [514, 324] width 509 height 29
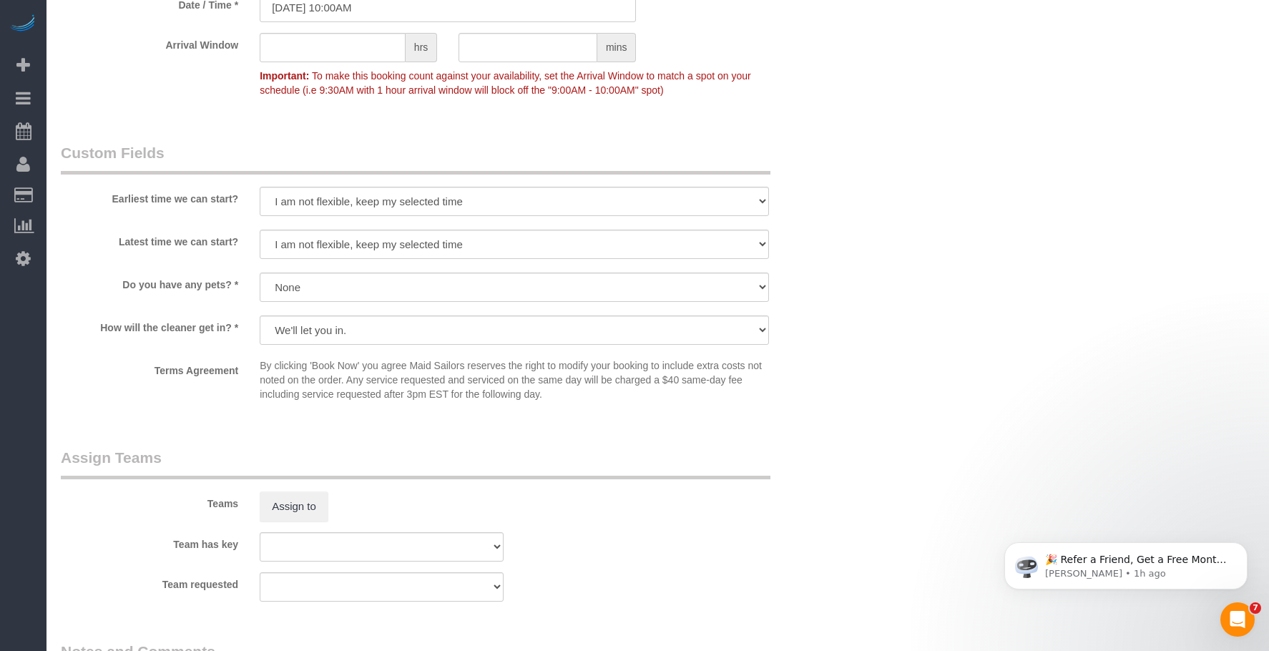
scroll to position [1573, 0]
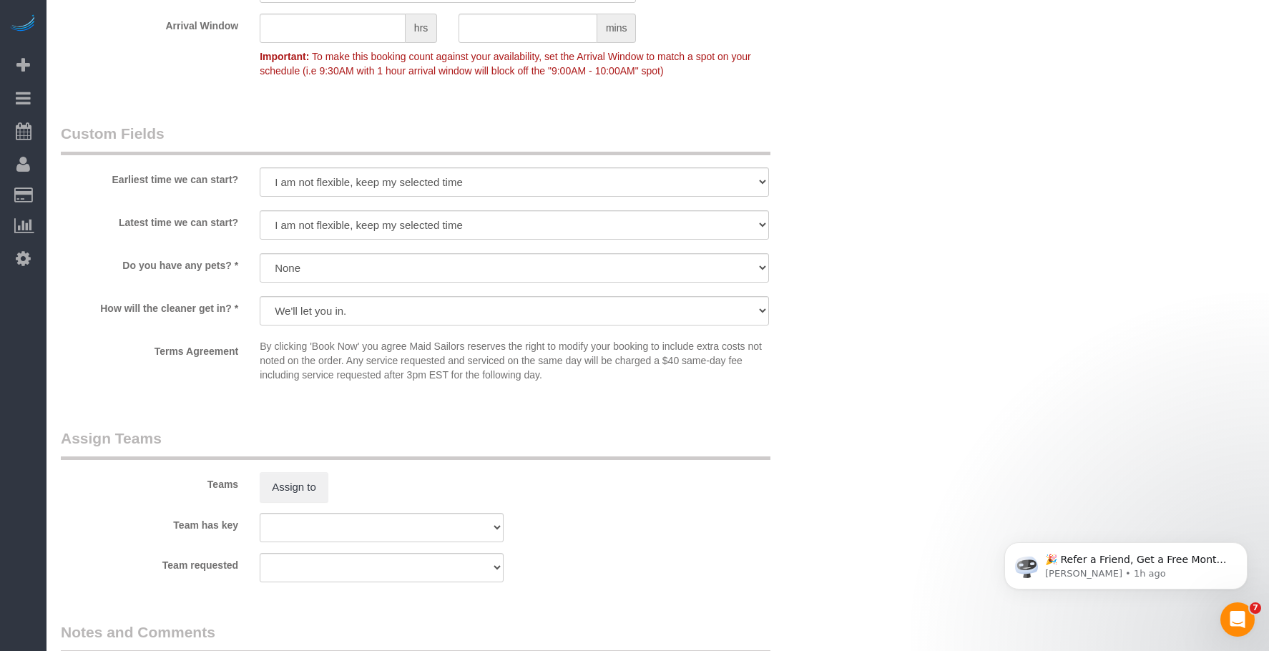
click at [406, 191] on select "I am not flexible, keep my selected time 8:00 AM 9:00 AM 10:00 AM 11:00 AM 12:0…" at bounding box center [514, 181] width 509 height 29
select select "number:58"
click at [260, 167] on select "I am not flexible, keep my selected time 8:00 AM 9:00 AM 10:00 AM 11:00 AM 12:0…" at bounding box center [514, 181] width 509 height 29
drag, startPoint x: 494, startPoint y: 222, endPoint x: 488, endPoint y: 233, distance: 12.2
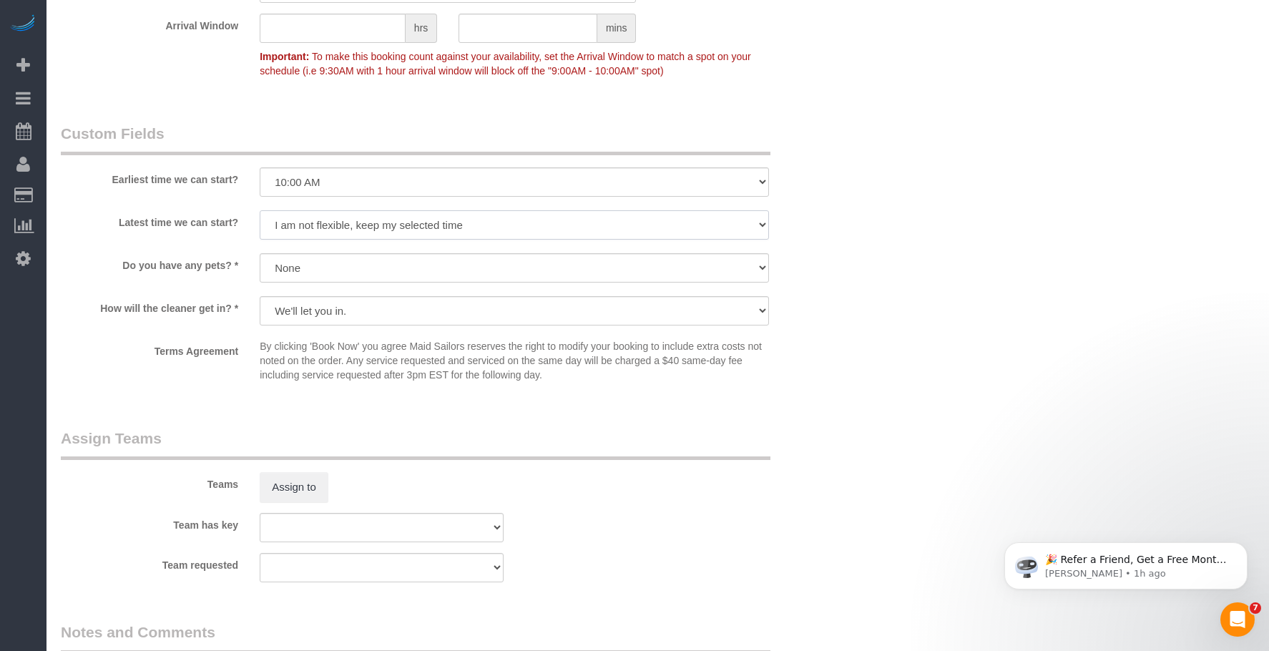
click at [494, 222] on select "I am not flexible, keep my selected time 8:00 AM 9:00 AM 10:00 AM 11:00 AM 12:0…" at bounding box center [514, 224] width 509 height 29
select select "number:76"
click at [260, 210] on select "I am not flexible, keep my selected time 8:00 AM 9:00 AM 10:00 AM 11:00 AM 12:0…" at bounding box center [514, 224] width 509 height 29
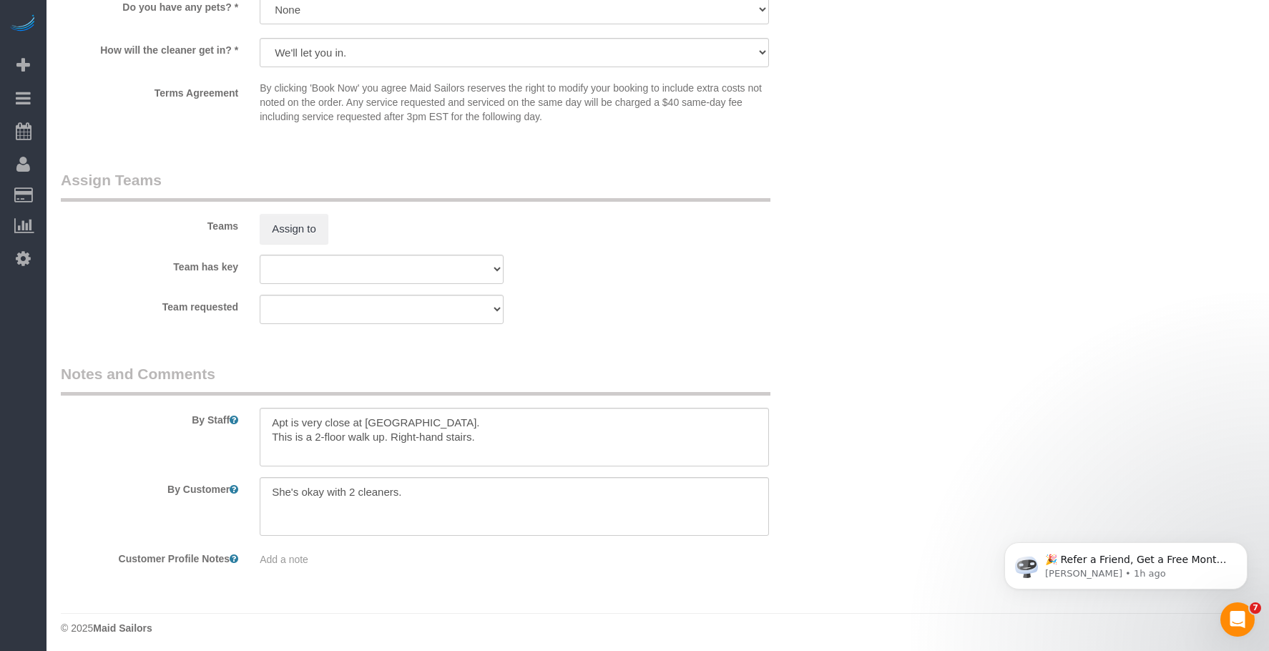
scroll to position [1837, 0]
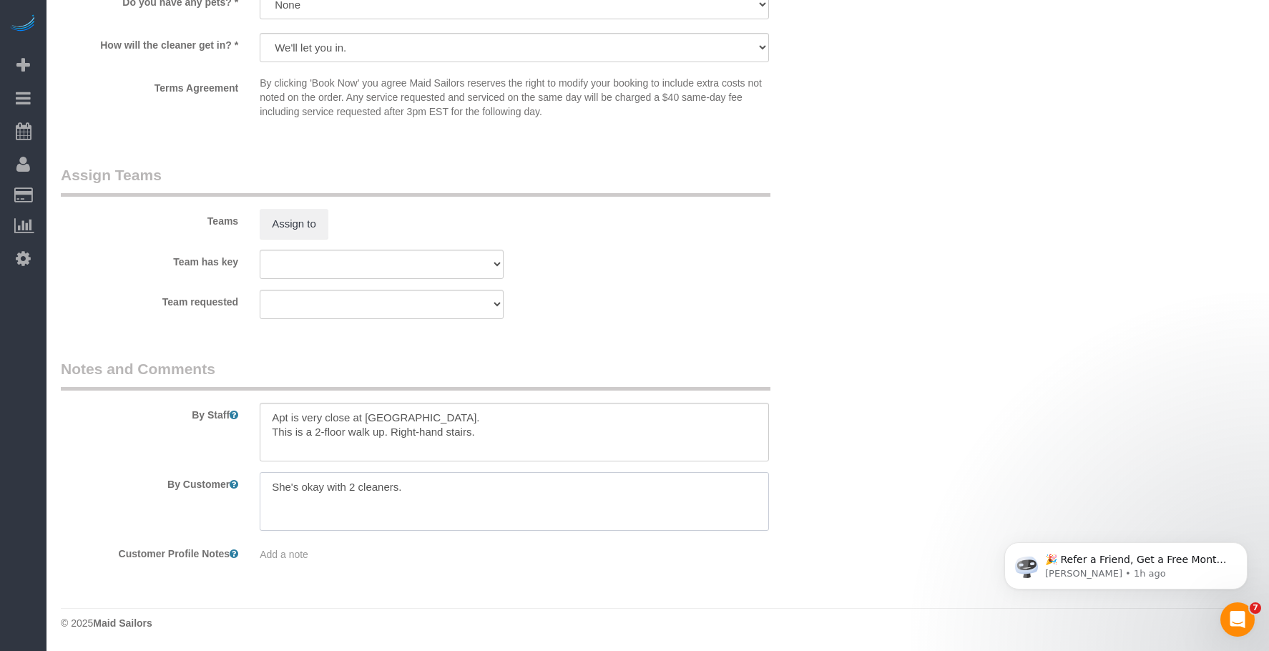
drag, startPoint x: 255, startPoint y: 478, endPoint x: 177, endPoint y: 491, distance: 79.0
click at [177, 491] on div "By Customer" at bounding box center [448, 501] width 796 height 59
click at [814, 305] on div "Team requested 000- Donna Mercado 000 - Partnerships 000 - TEAM JOB 0 - Delilah…" at bounding box center [448, 304] width 796 height 29
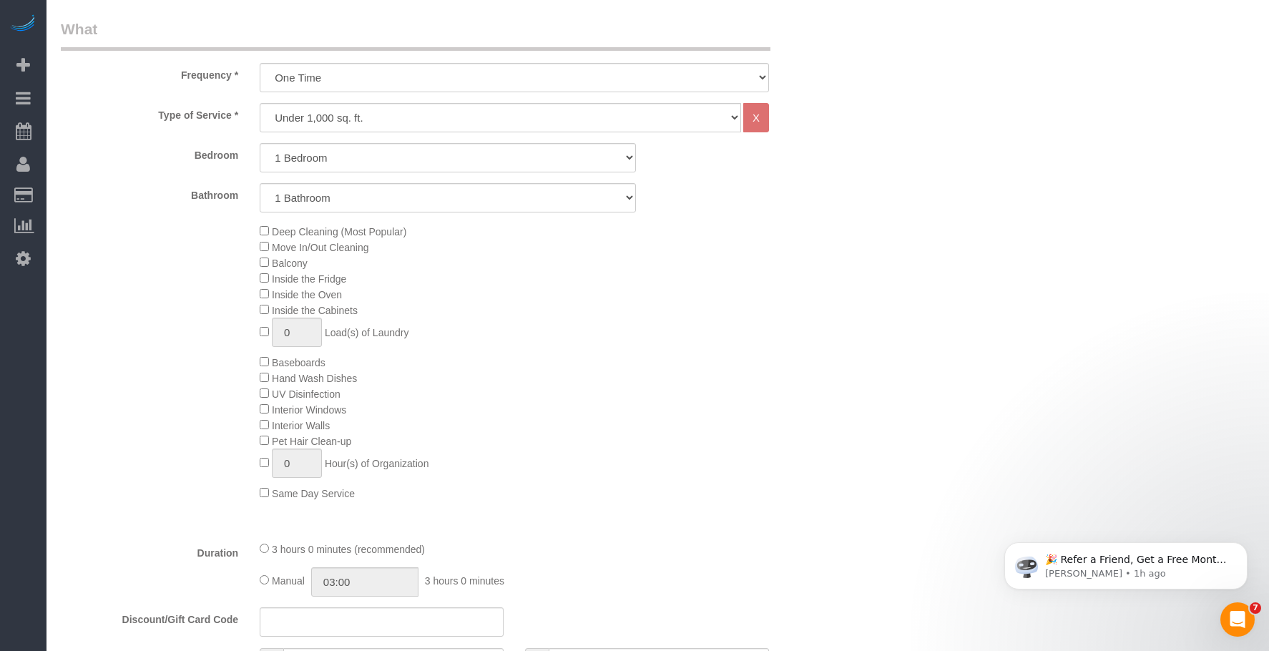
scroll to position [263, 0]
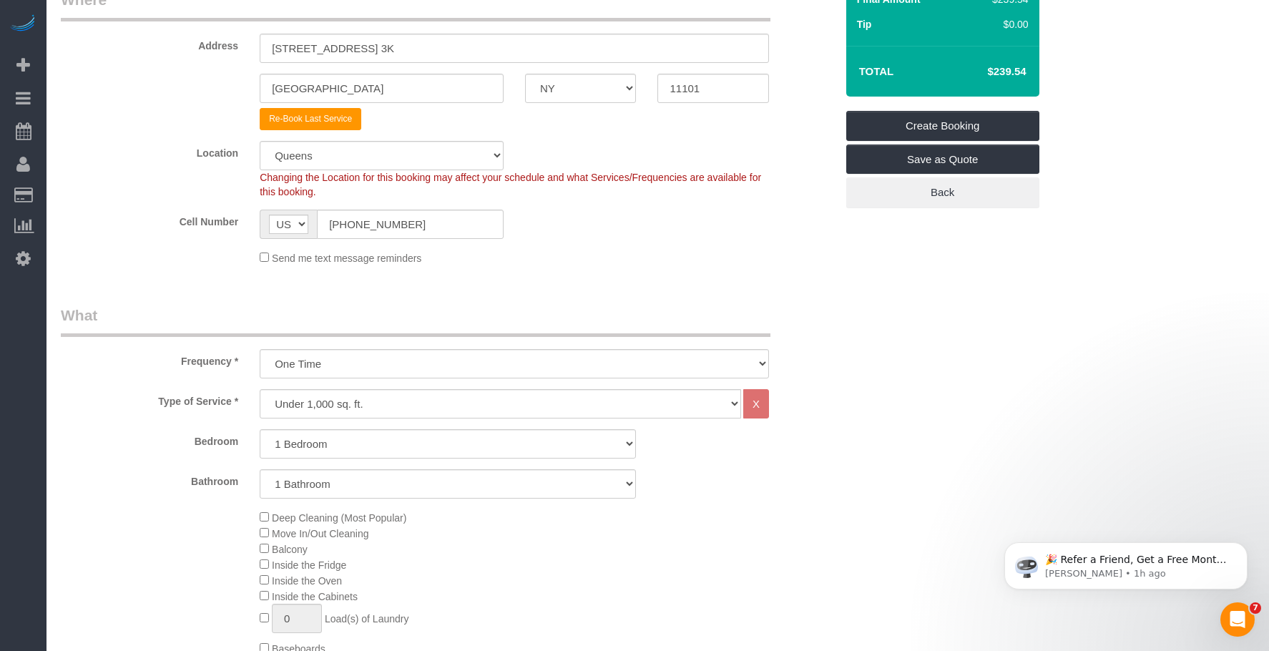
click at [663, 268] on fieldset "Where Address 24-16 38th Avenue, Apt. 3K Long Island City AK AL AR AZ CA CO CT …" at bounding box center [448, 132] width 775 height 287
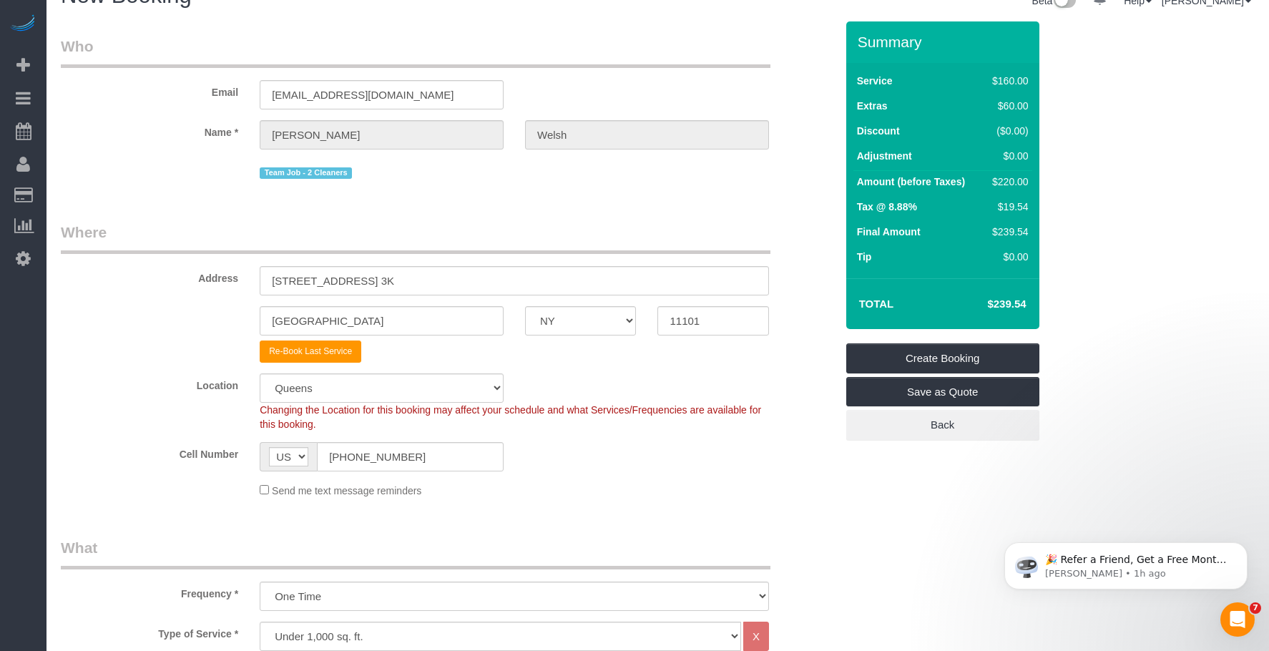
scroll to position [0, 0]
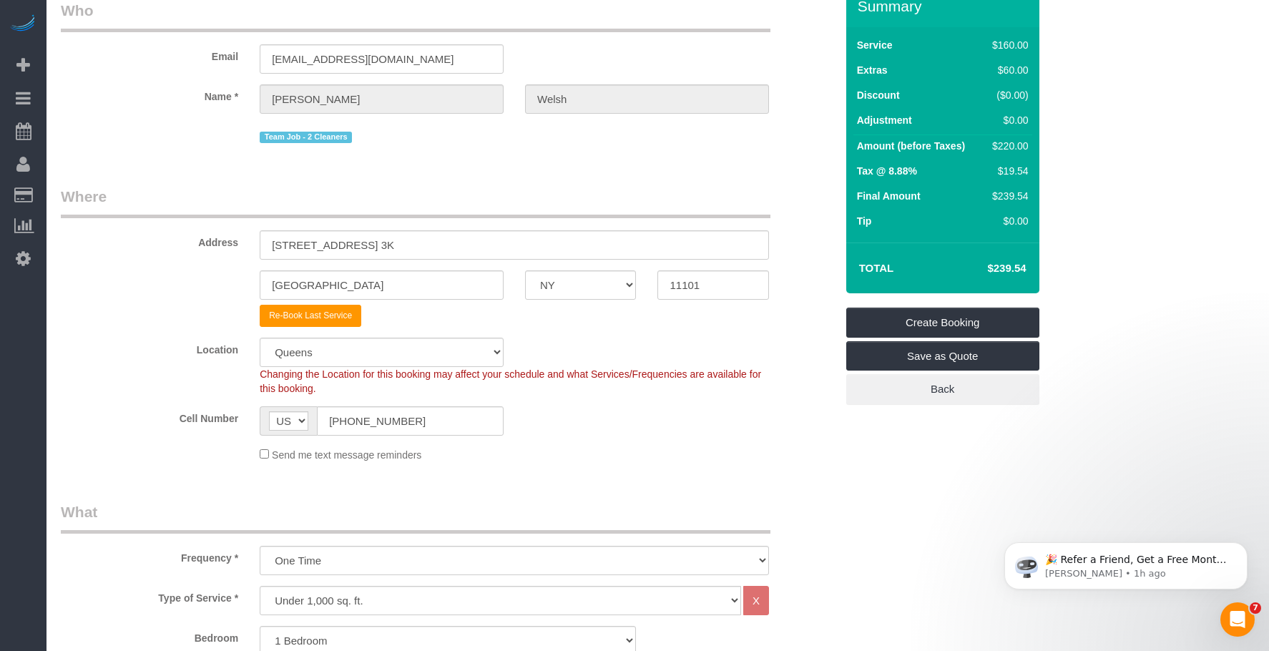
scroll to position [215, 0]
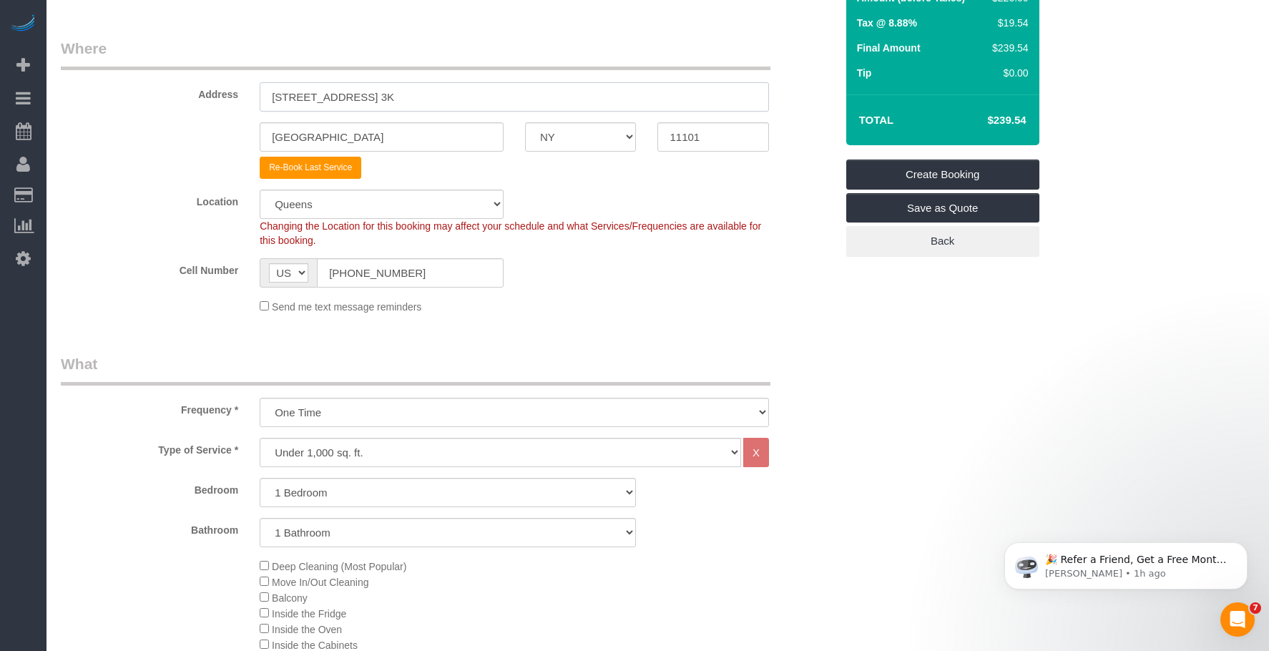
drag, startPoint x: 363, startPoint y: 97, endPoint x: 353, endPoint y: 119, distance: 24.3
click at [343, 101] on input "24-16 38th Avenue, Apt. 3K" at bounding box center [514, 96] width 509 height 29
type input "24-16 38th Ave, Apt. 3K"
click at [651, 295] on sui-booking-location "Location Manhattan Austin Boston Bronx Brooklyn Charlotte Denver New Jersey Por…" at bounding box center [448, 252] width 775 height 124
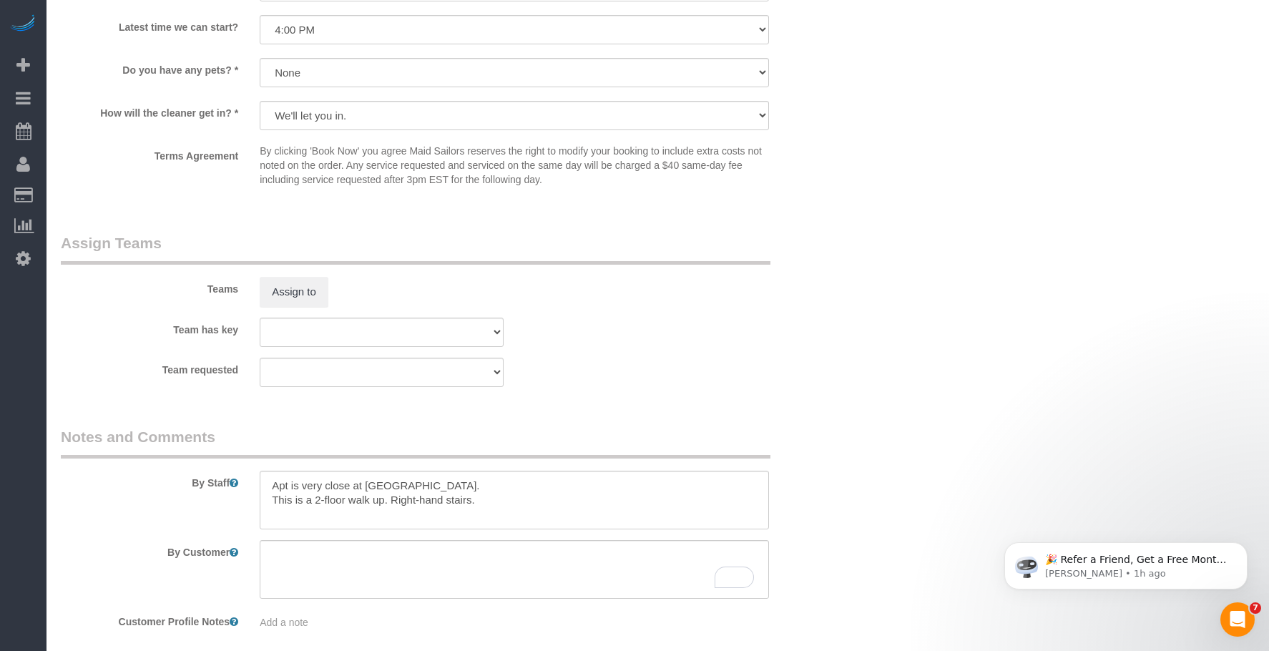
scroll to position [1837, 0]
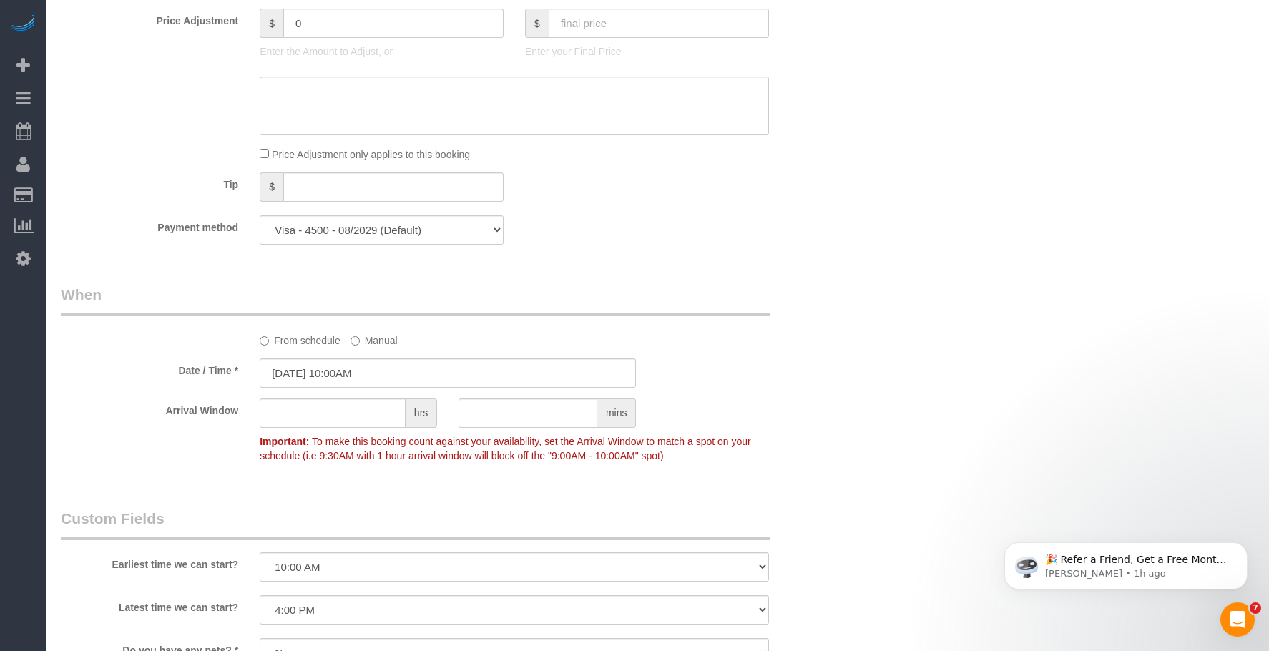
scroll to position [1216, 0]
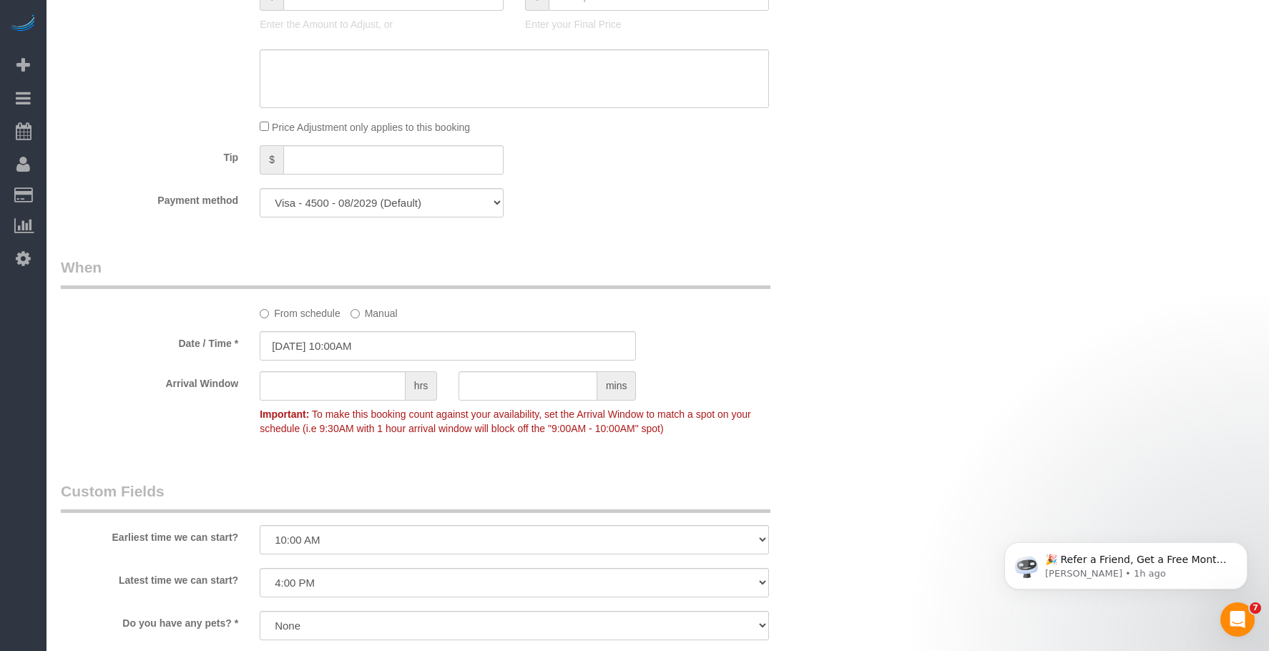
click at [838, 211] on div "Payment method Visa - 4500 - 08/2029 (Default) Add Credit Card ─────────────── …" at bounding box center [448, 202] width 796 height 29
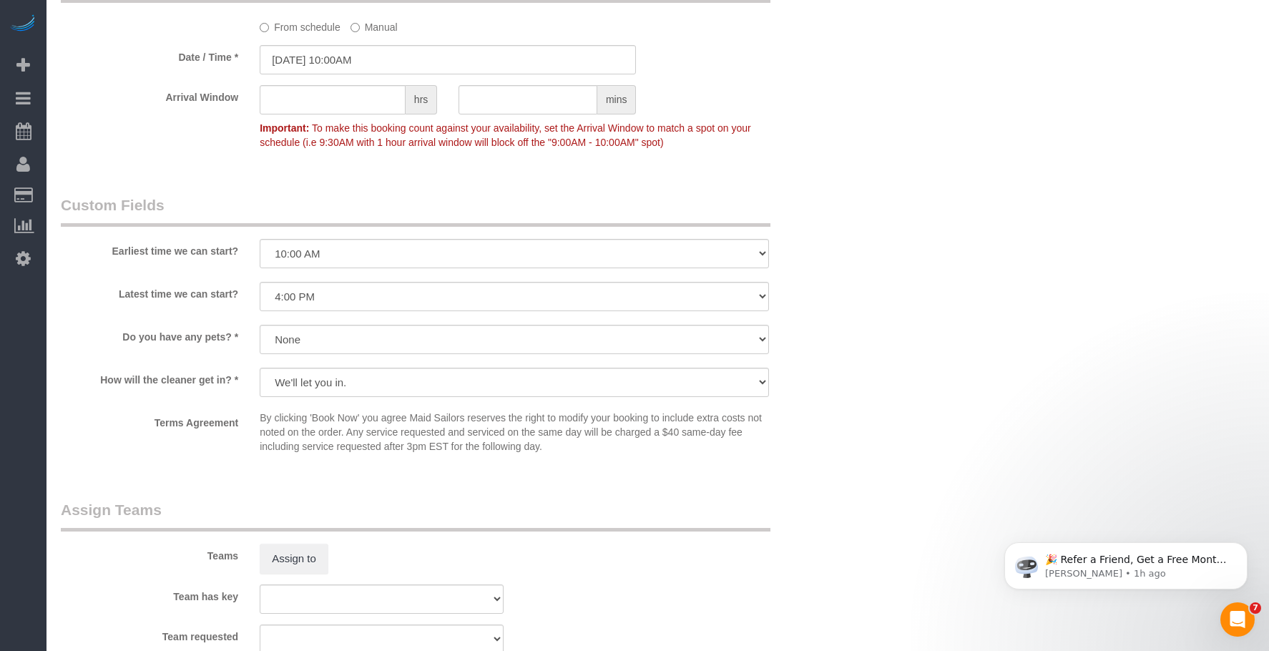
scroll to position [1645, 0]
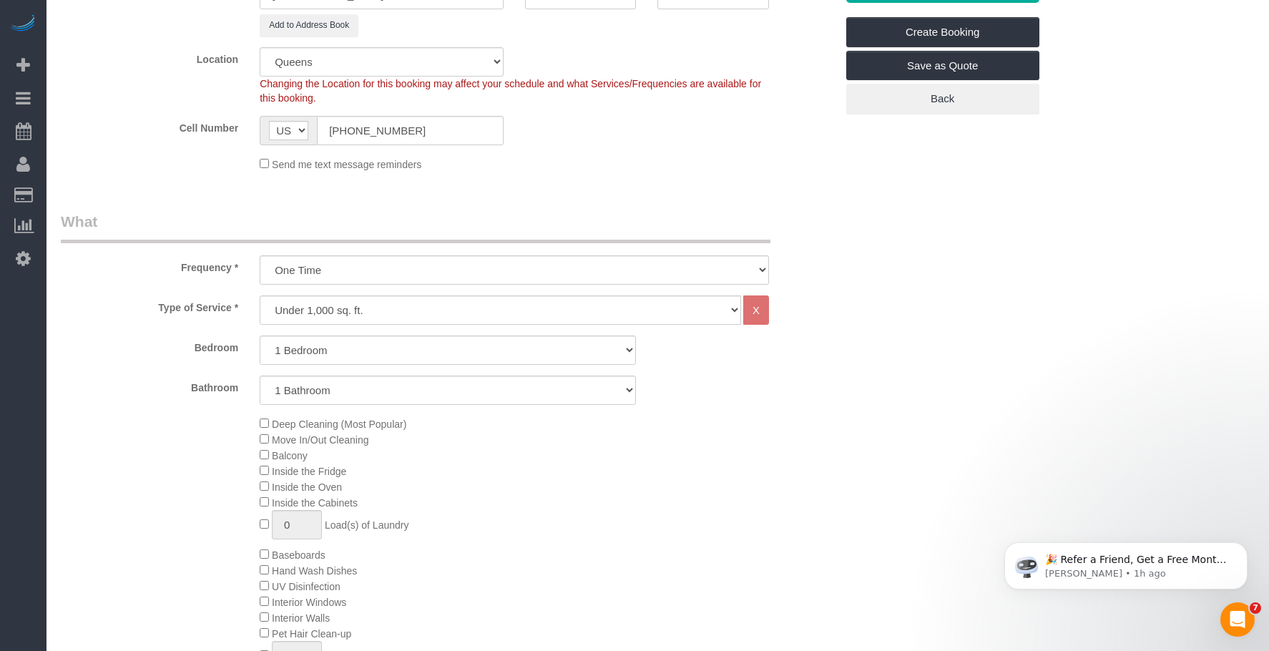
scroll to position [72, 0]
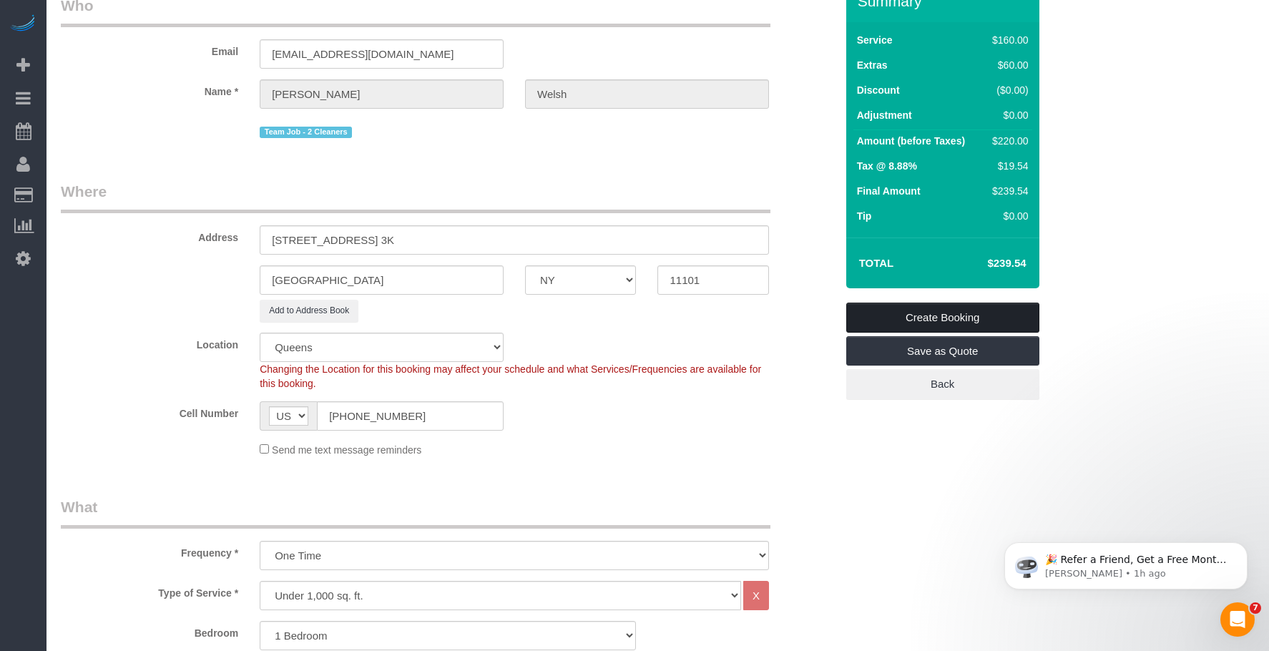
click at [957, 317] on link "Create Booking" at bounding box center [942, 318] width 193 height 30
